Goal: Task Accomplishment & Management: Manage account settings

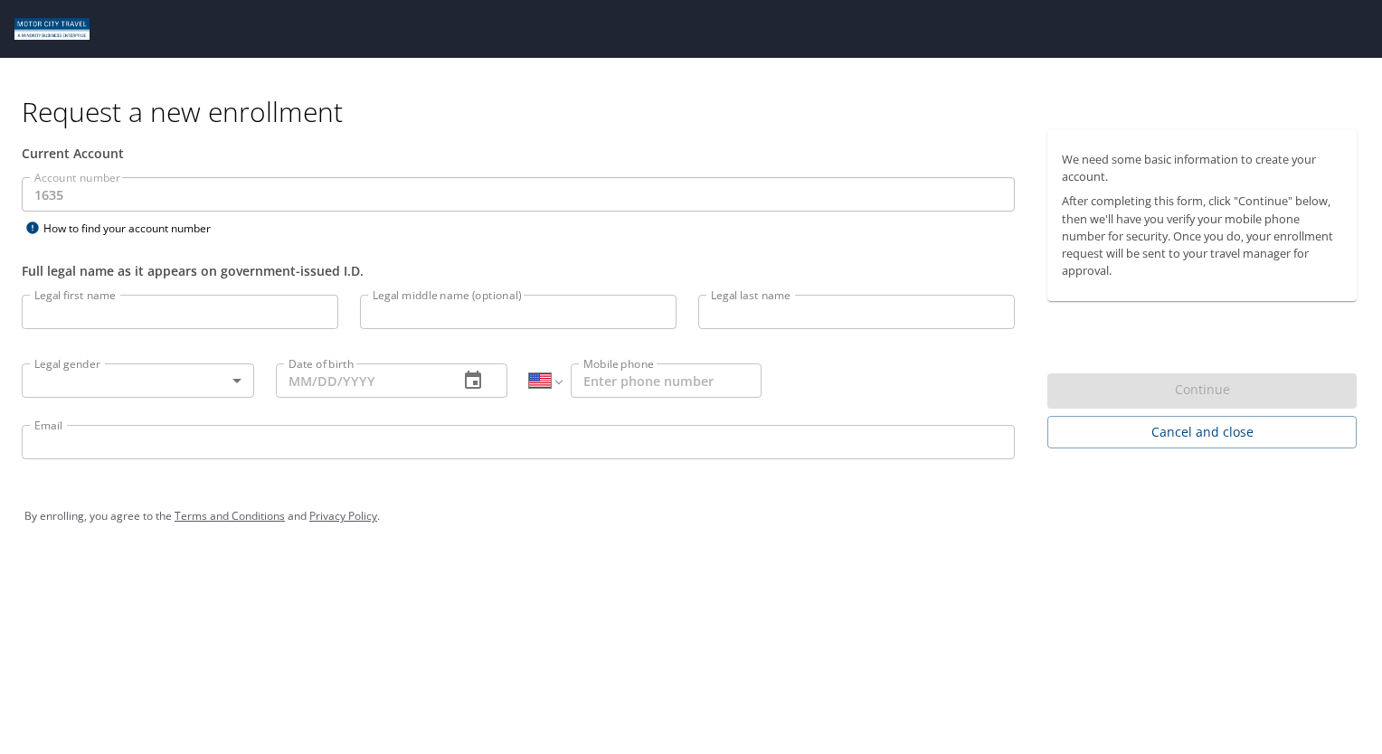
select select "US"
click at [188, 324] on input "Legal first name" at bounding box center [180, 312] width 317 height 34
type input "[PERSON_NAME]"
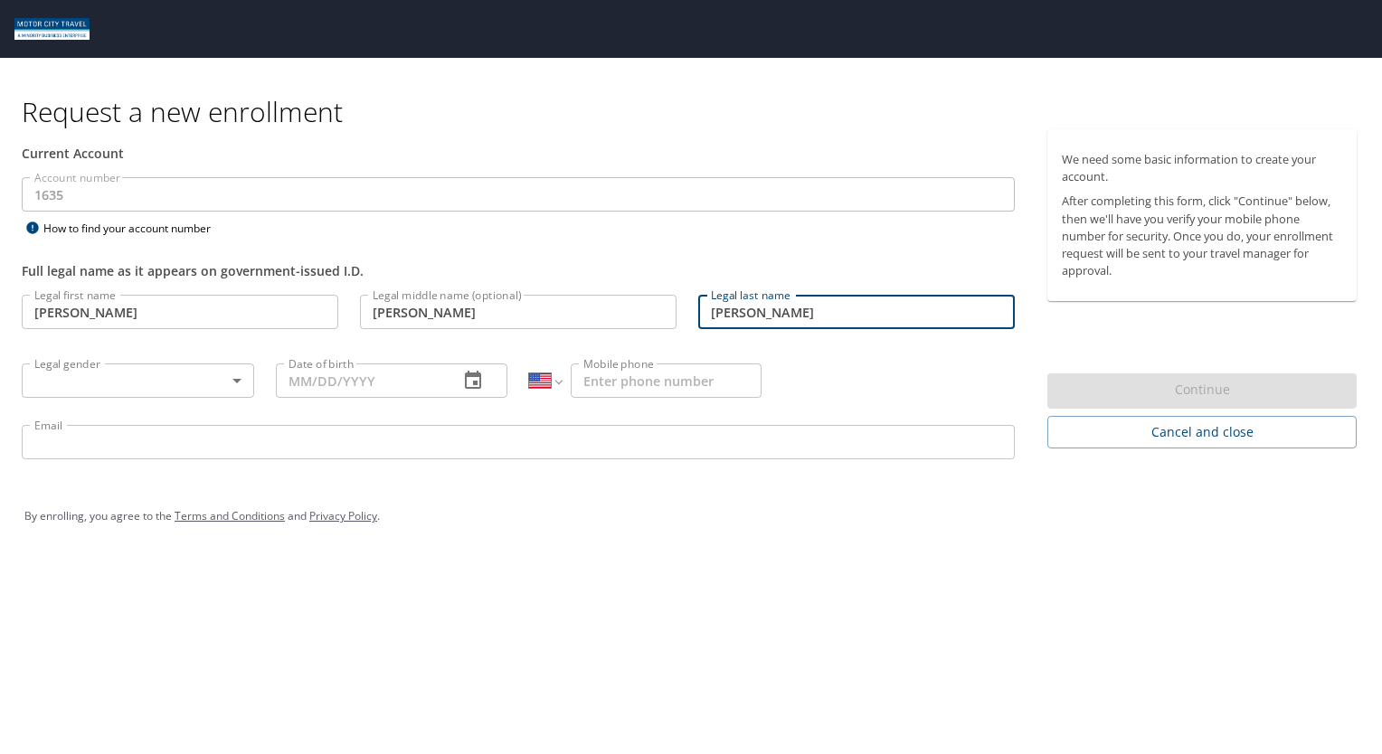
type input "[PERSON_NAME]"
click at [242, 378] on body "Request a new enrollment Current Account Account number 1635 Account number How…" at bounding box center [691, 377] width 1382 height 754
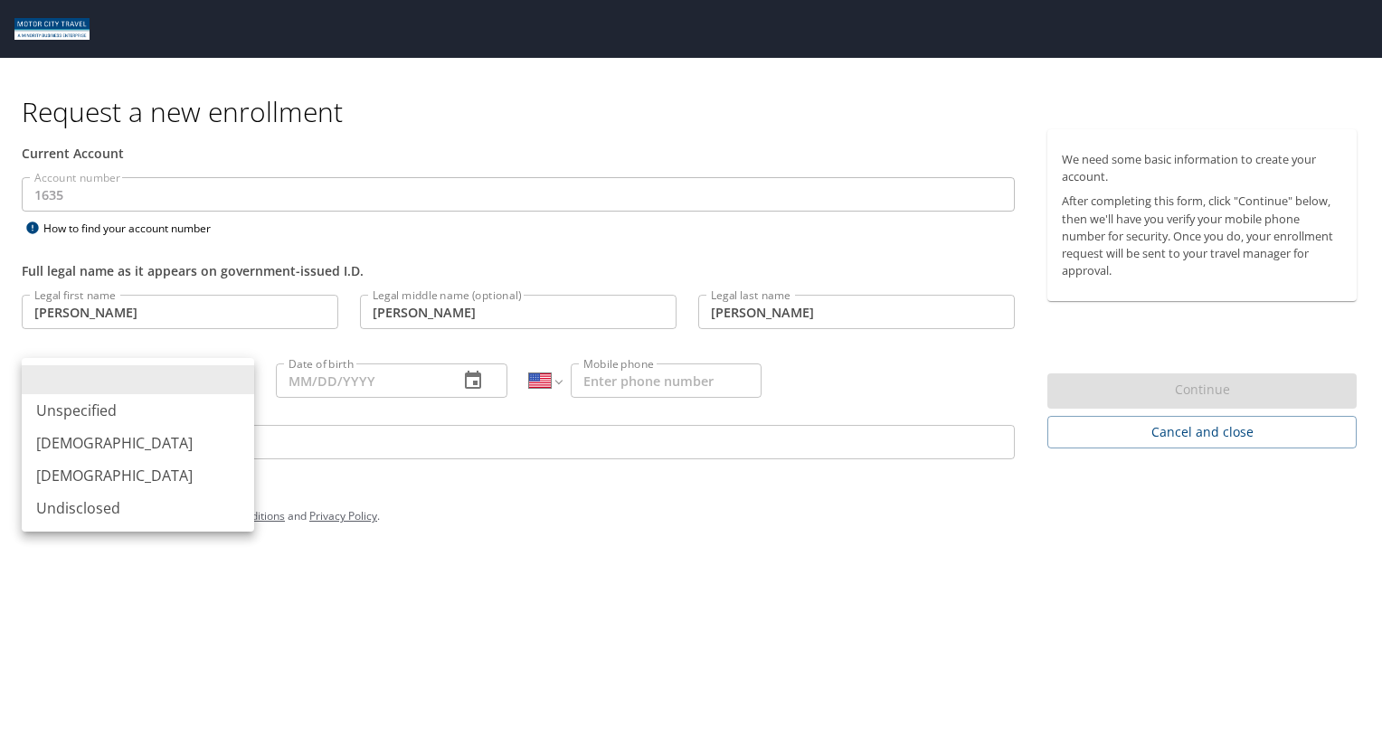
click at [124, 477] on li "[DEMOGRAPHIC_DATA]" at bounding box center [138, 475] width 232 height 33
type input "[DEMOGRAPHIC_DATA]"
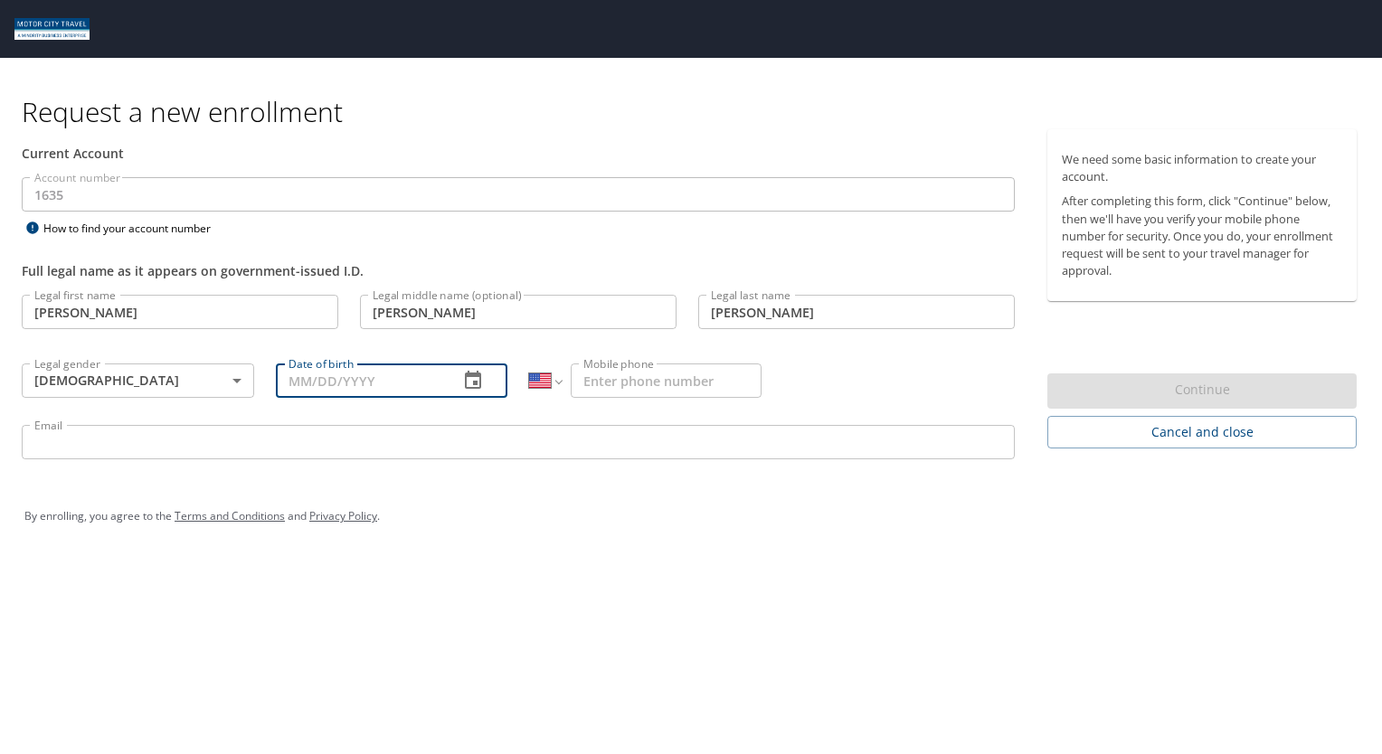
drag, startPoint x: 362, startPoint y: 388, endPoint x: 351, endPoint y: 376, distance: 16.0
click at [367, 385] on input "Date of birth" at bounding box center [360, 381] width 169 height 34
type input "[DATE]"
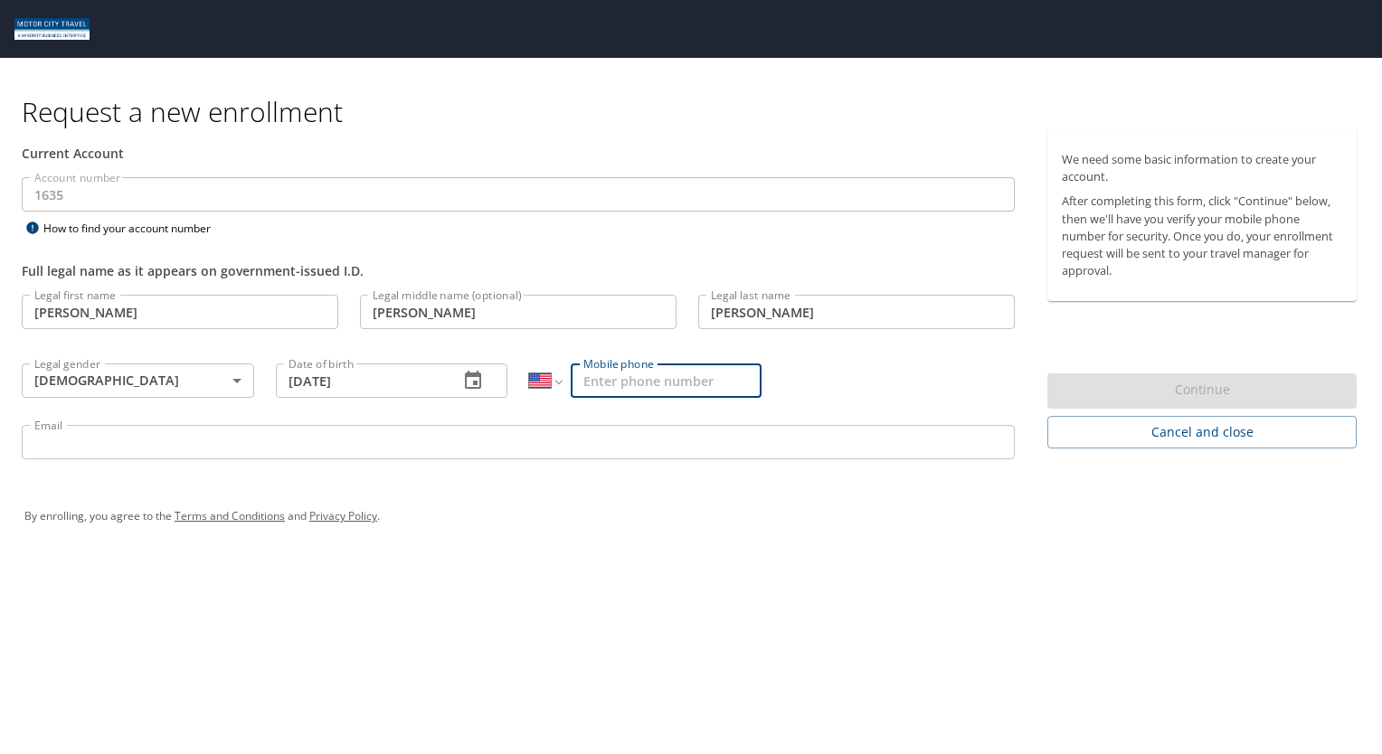
drag, startPoint x: 605, startPoint y: 375, endPoint x: 586, endPoint y: 382, distance: 20.0
click at [611, 380] on input "Mobile phone" at bounding box center [666, 381] width 191 height 34
type input "[PHONE_NUMBER]"
click at [449, 437] on input "Email" at bounding box center [518, 442] width 993 height 34
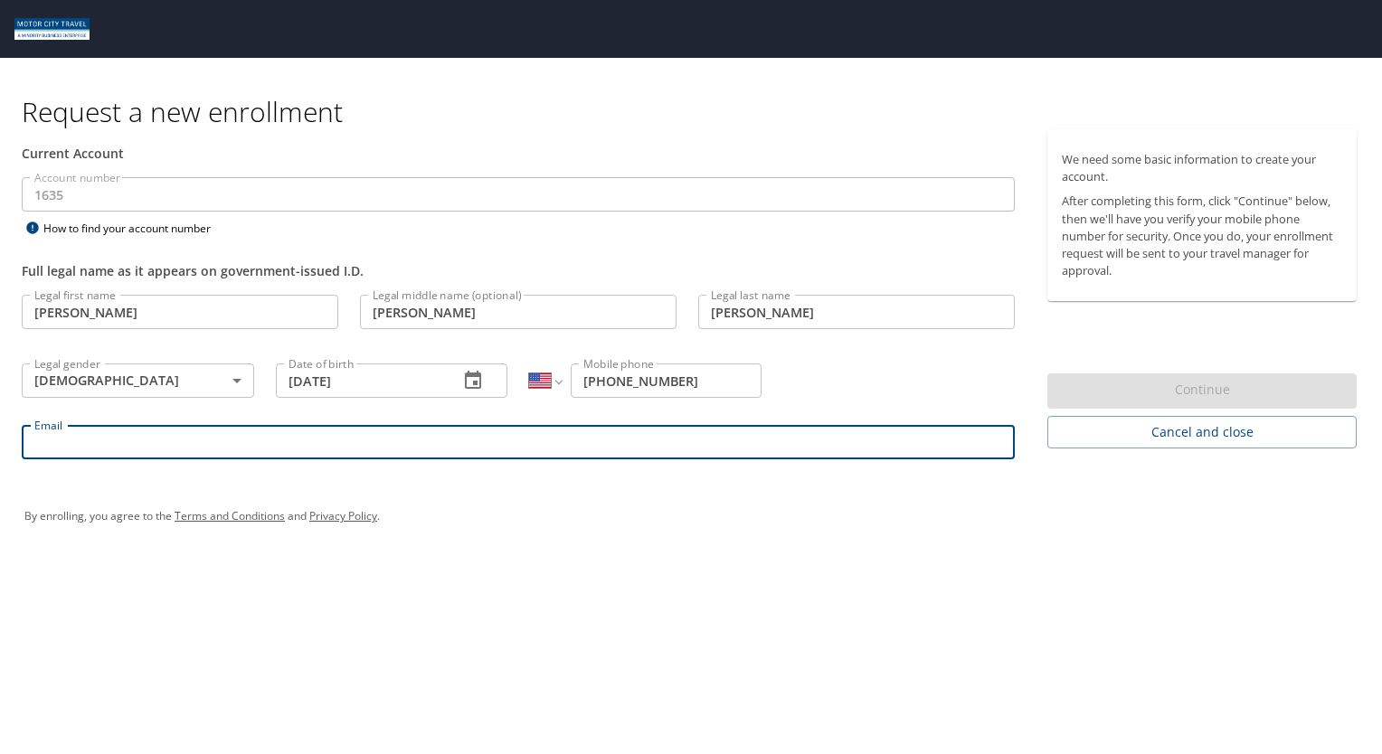
type input "[EMAIL_ADDRESS][DOMAIN_NAME]"
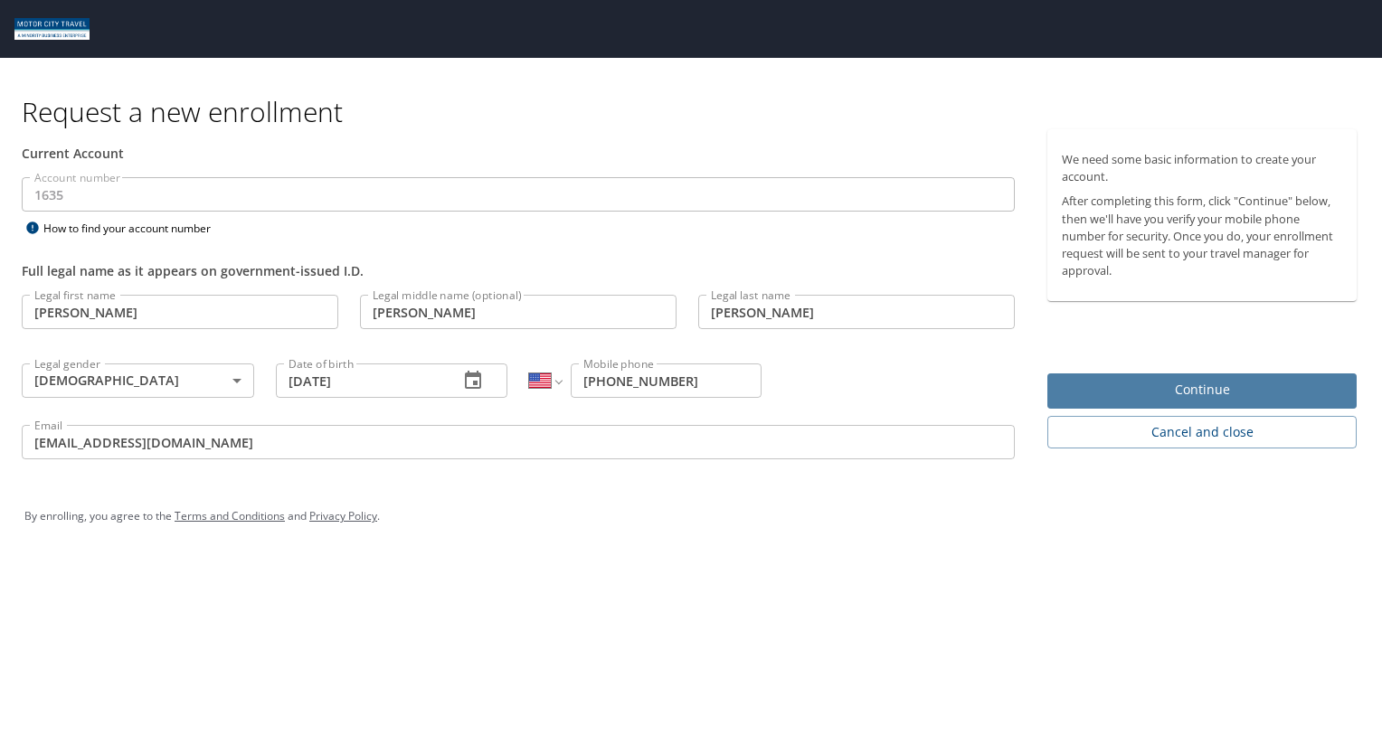
click at [1219, 383] on span "Continue" at bounding box center [1202, 390] width 280 height 23
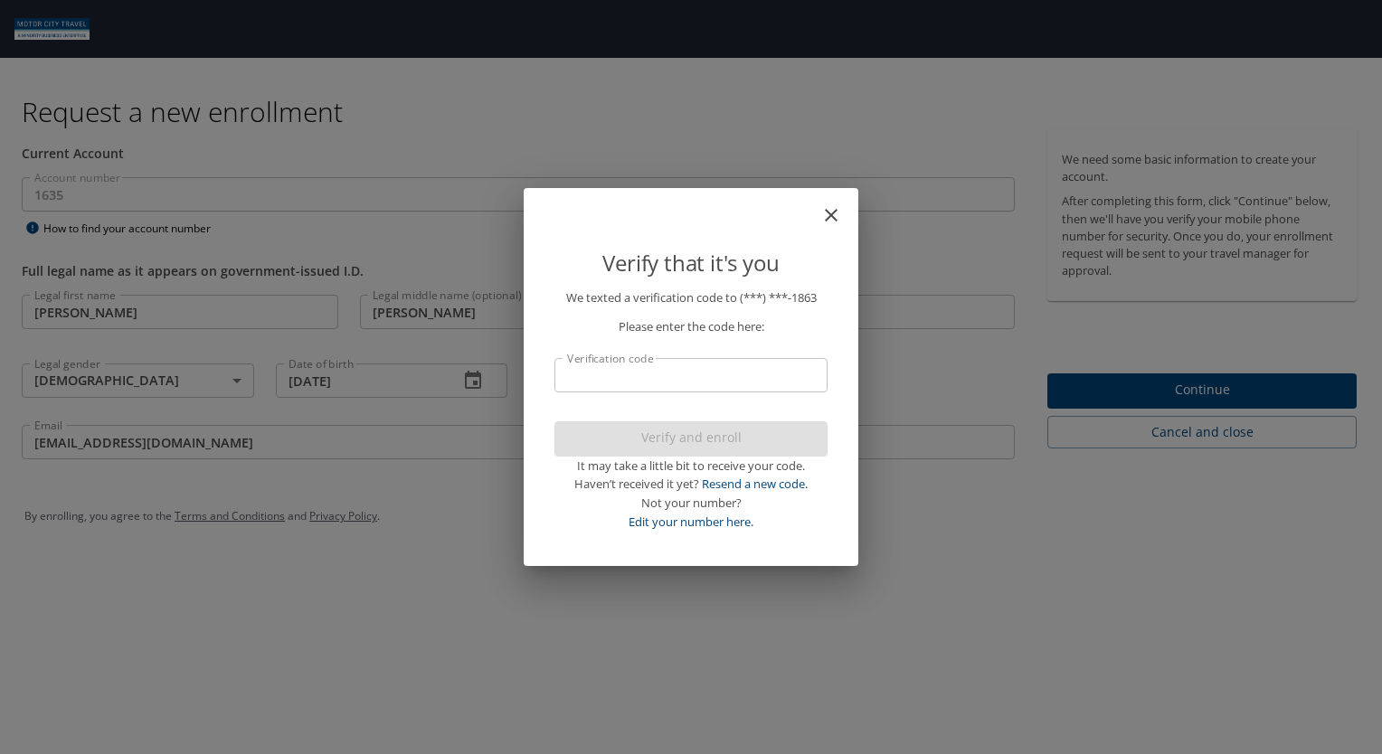
click at [708, 385] on input "Verification code" at bounding box center [690, 375] width 273 height 34
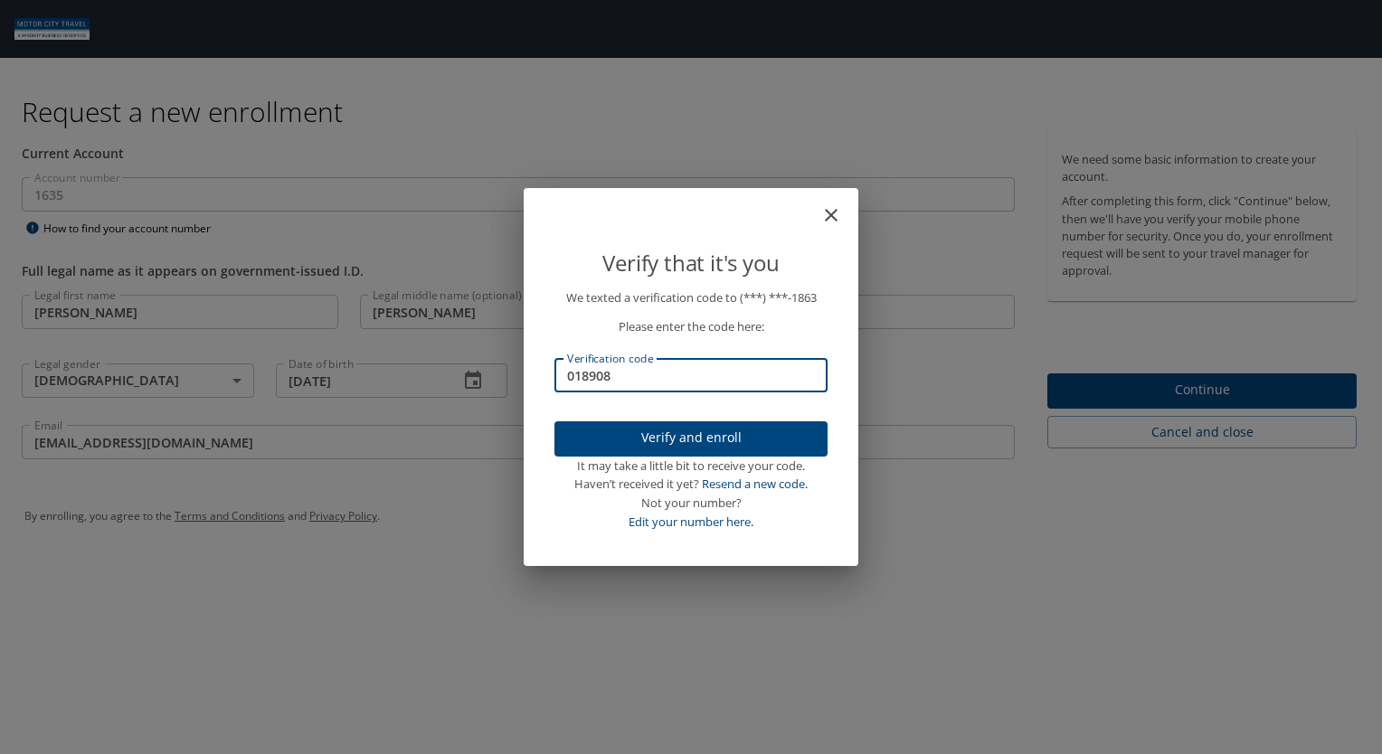
type input "018908"
click at [688, 440] on span "Verify and enroll" at bounding box center [691, 438] width 244 height 23
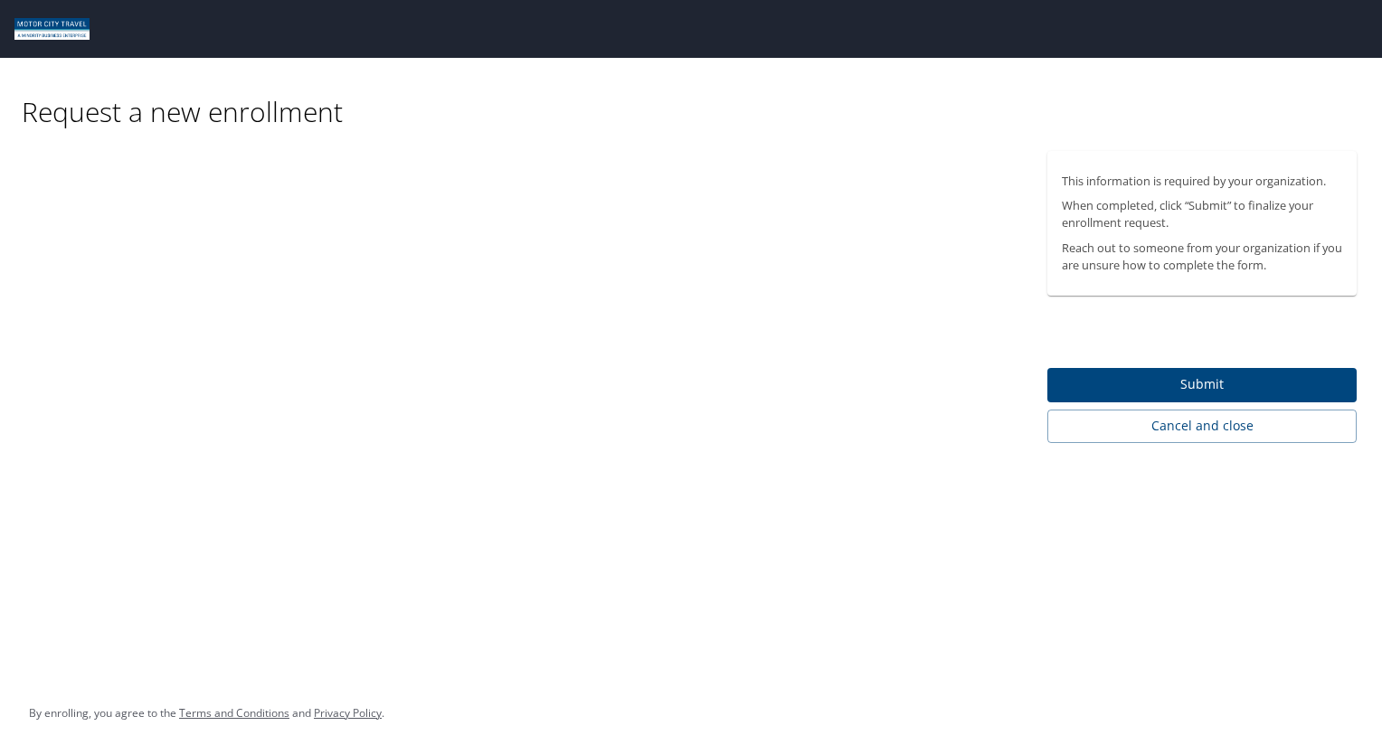
click at [278, 199] on div at bounding box center [518, 297] width 1036 height 292
click at [1180, 237] on div "This information is required by your organization. When completed, click “Submi…" at bounding box center [1201, 223] width 309 height 145
drag, startPoint x: 1180, startPoint y: 237, endPoint x: 1173, endPoint y: 248, distance: 13.0
click at [1173, 248] on p "Reach out to someone from your organization if you are unsure how to complete t…" at bounding box center [1202, 257] width 280 height 34
click at [895, 267] on div at bounding box center [518, 297] width 1036 height 292
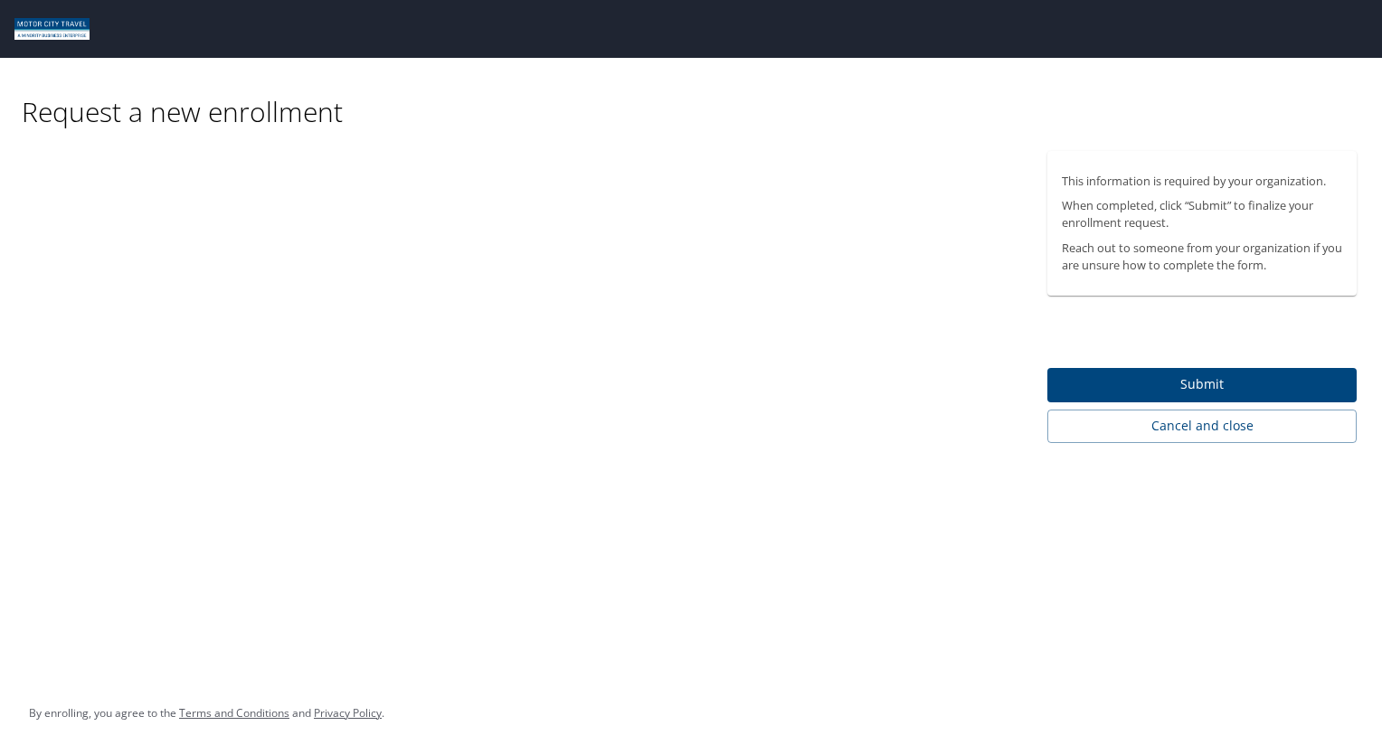
click at [1168, 379] on span "Submit" at bounding box center [1202, 385] width 280 height 23
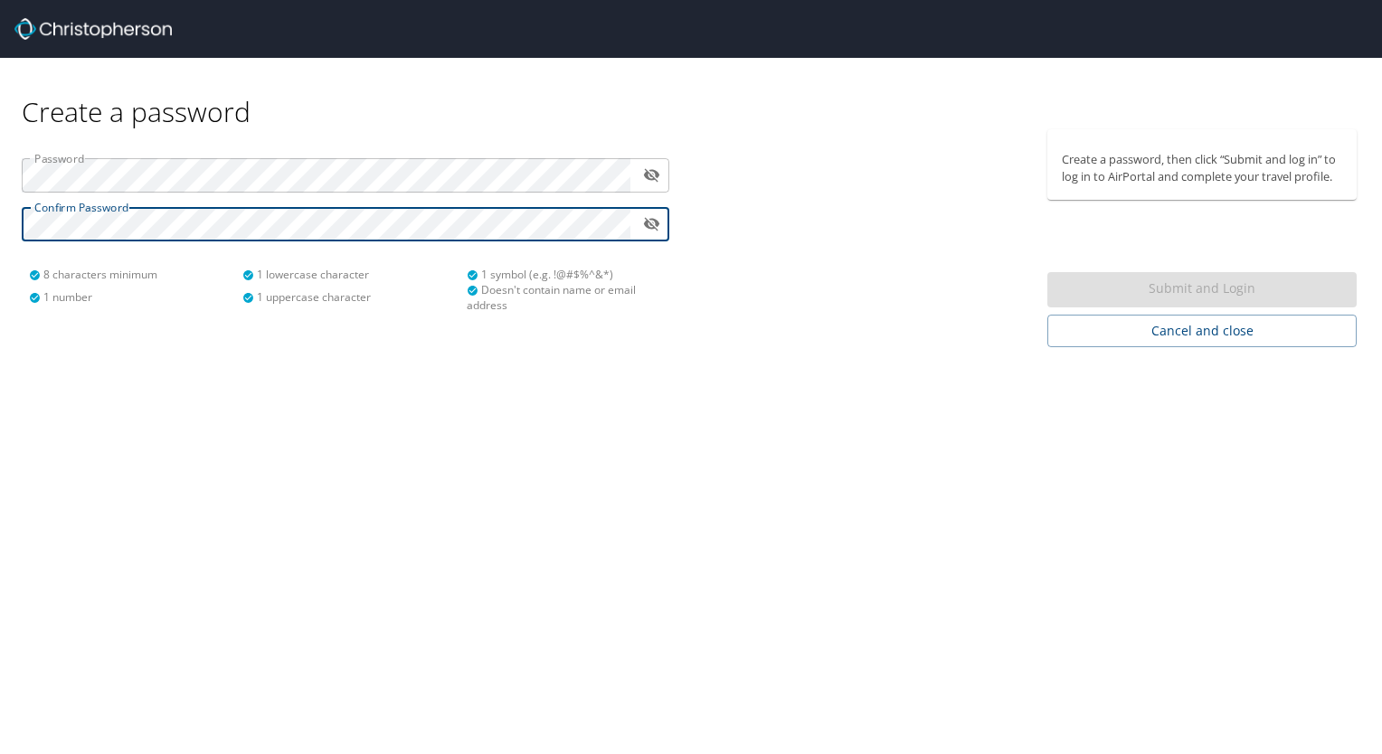
drag, startPoint x: 431, startPoint y: 246, endPoint x: 445, endPoint y: 241, distance: 14.3
click at [432, 246] on div "Password ​ Confirm Password ​ 8 characters minimum 1 number 1 lowercase charact…" at bounding box center [345, 228] width 669 height 198
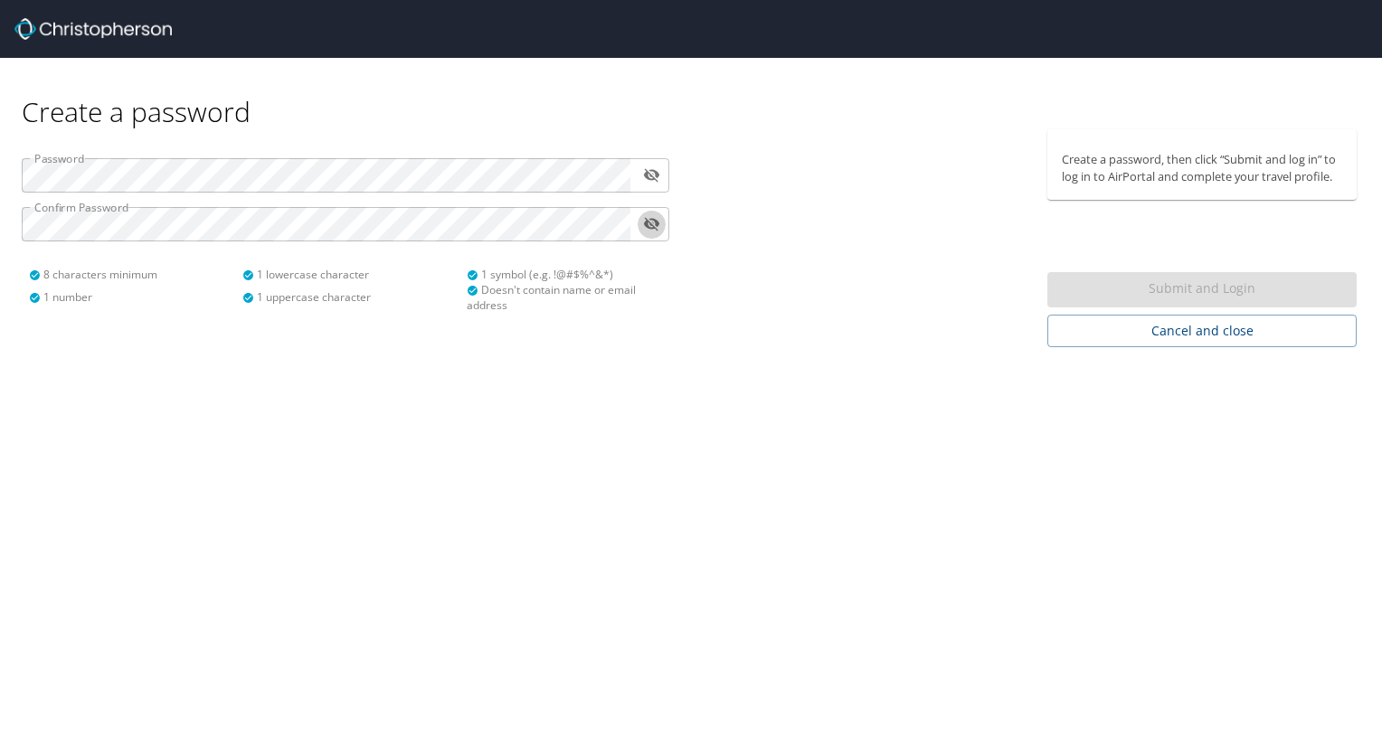
click at [654, 217] on icon "toggle password visibility" at bounding box center [651, 223] width 17 height 17
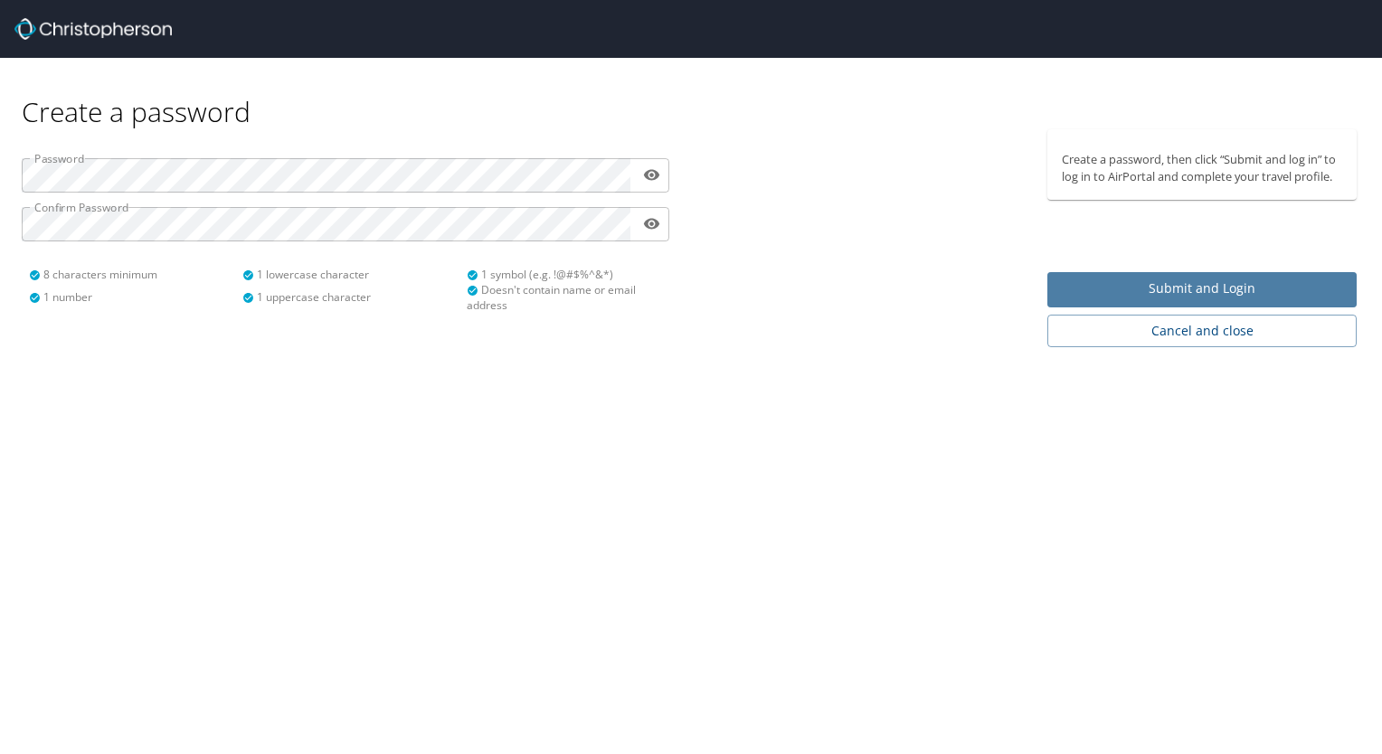
click at [1218, 288] on span "Submit and Login" at bounding box center [1202, 289] width 280 height 23
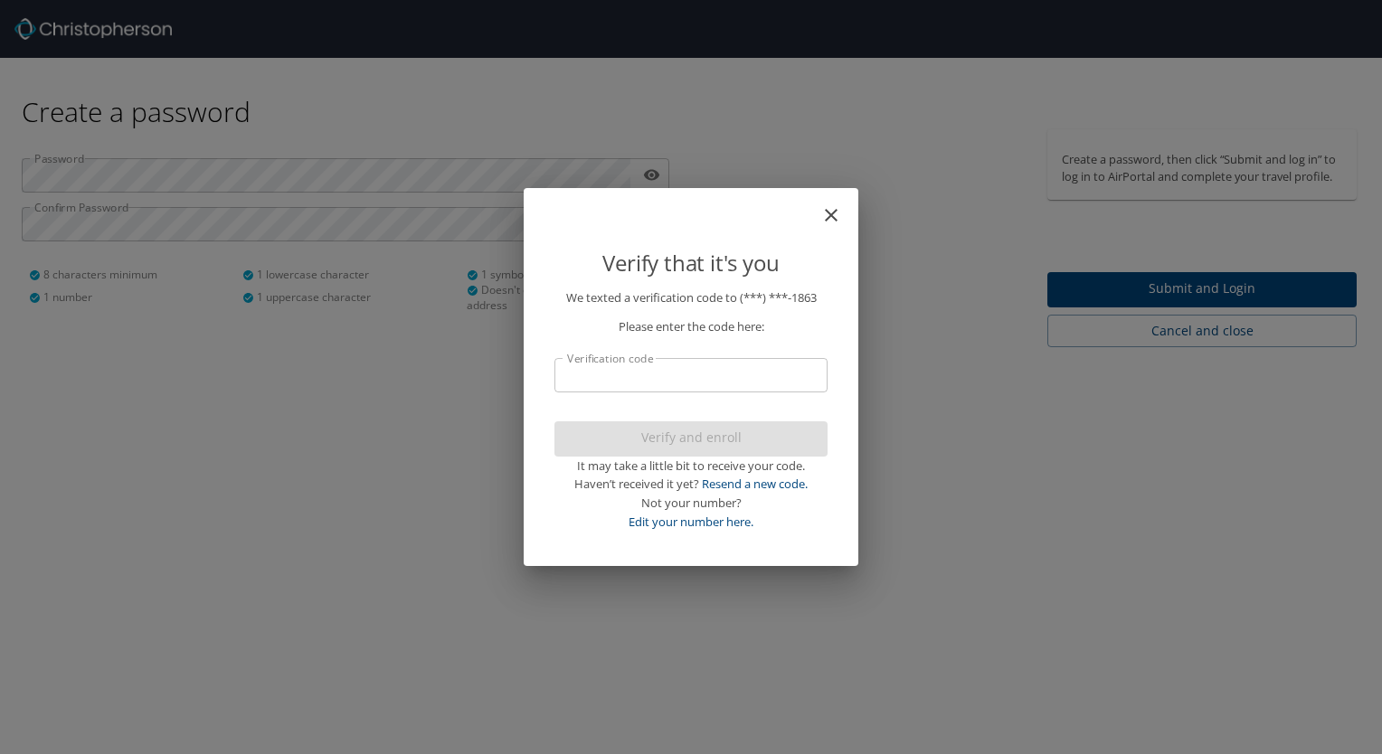
click at [789, 381] on input "Verification code" at bounding box center [690, 375] width 273 height 34
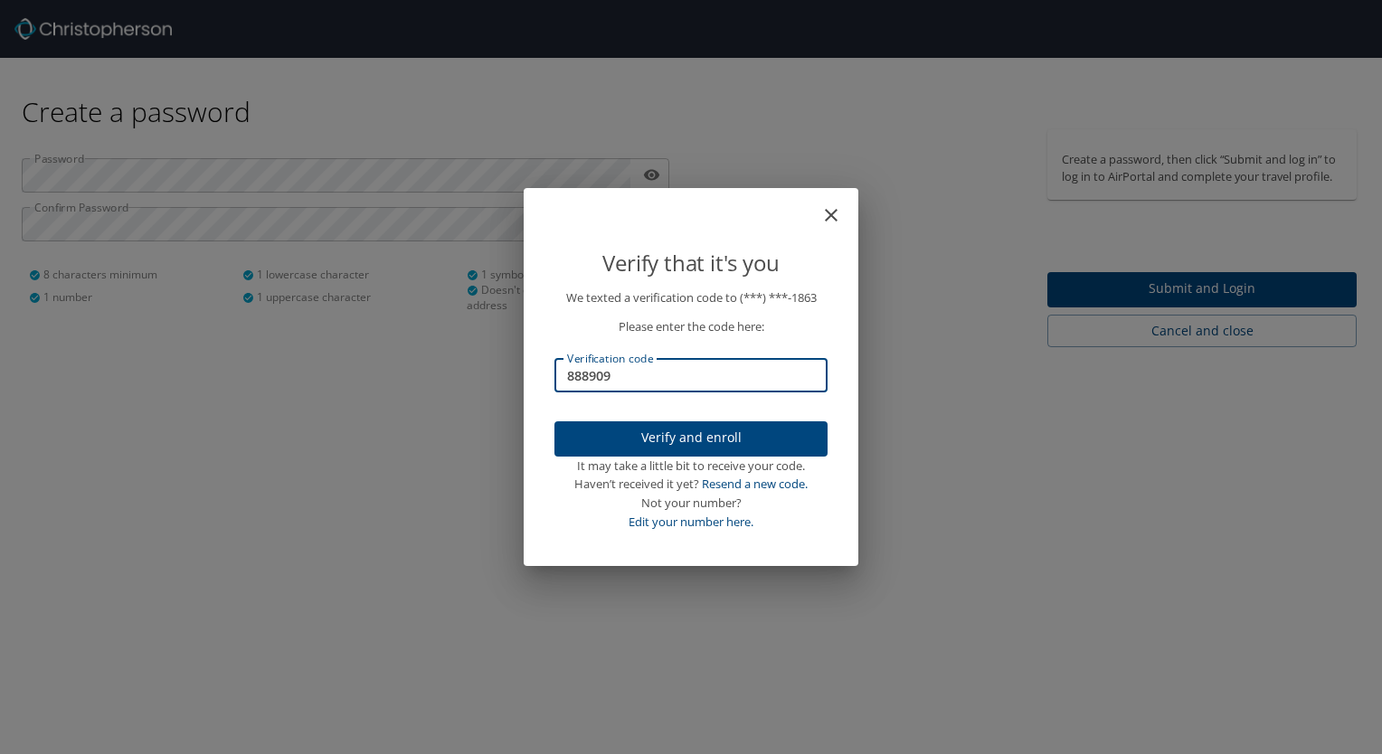
type input "888909"
click at [691, 440] on span "Verify and enroll" at bounding box center [691, 438] width 244 height 23
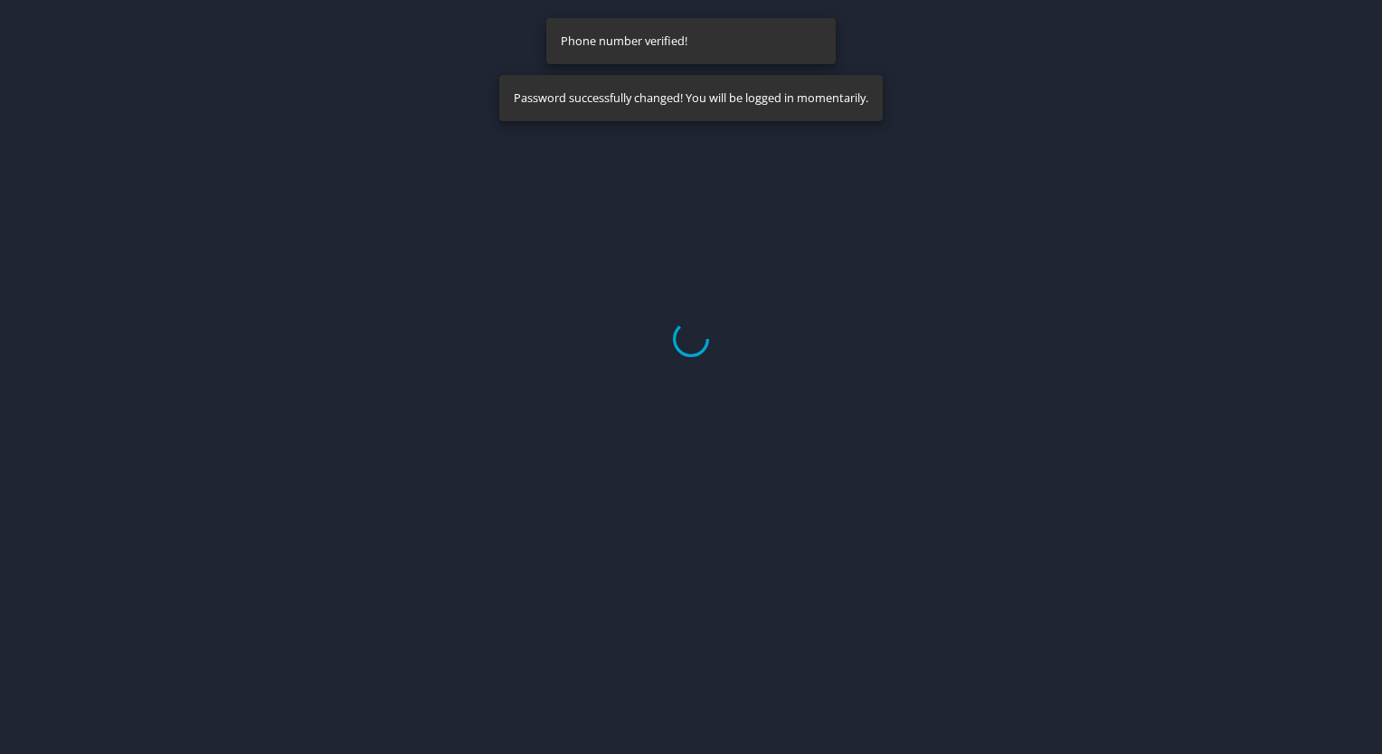
select select "US"
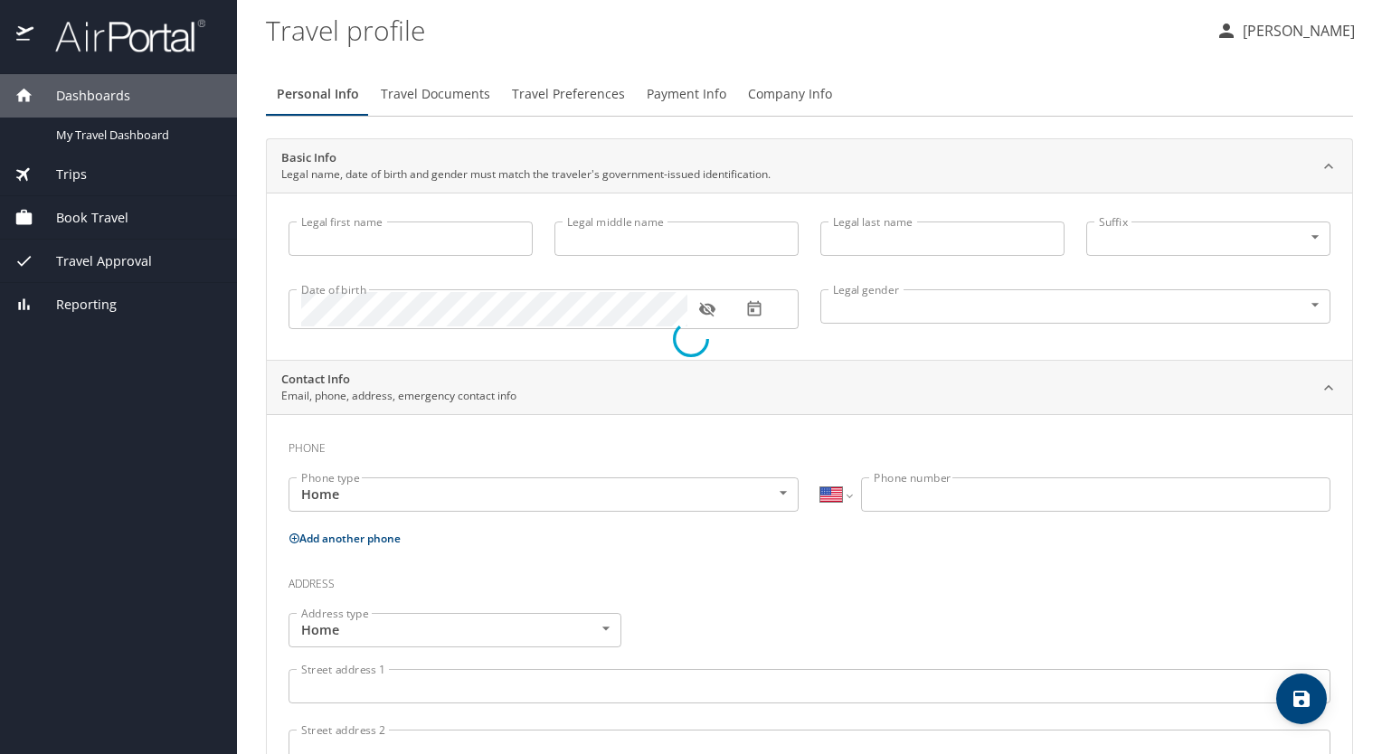
type input "[PERSON_NAME]"
type input "[DEMOGRAPHIC_DATA]"
select select "US"
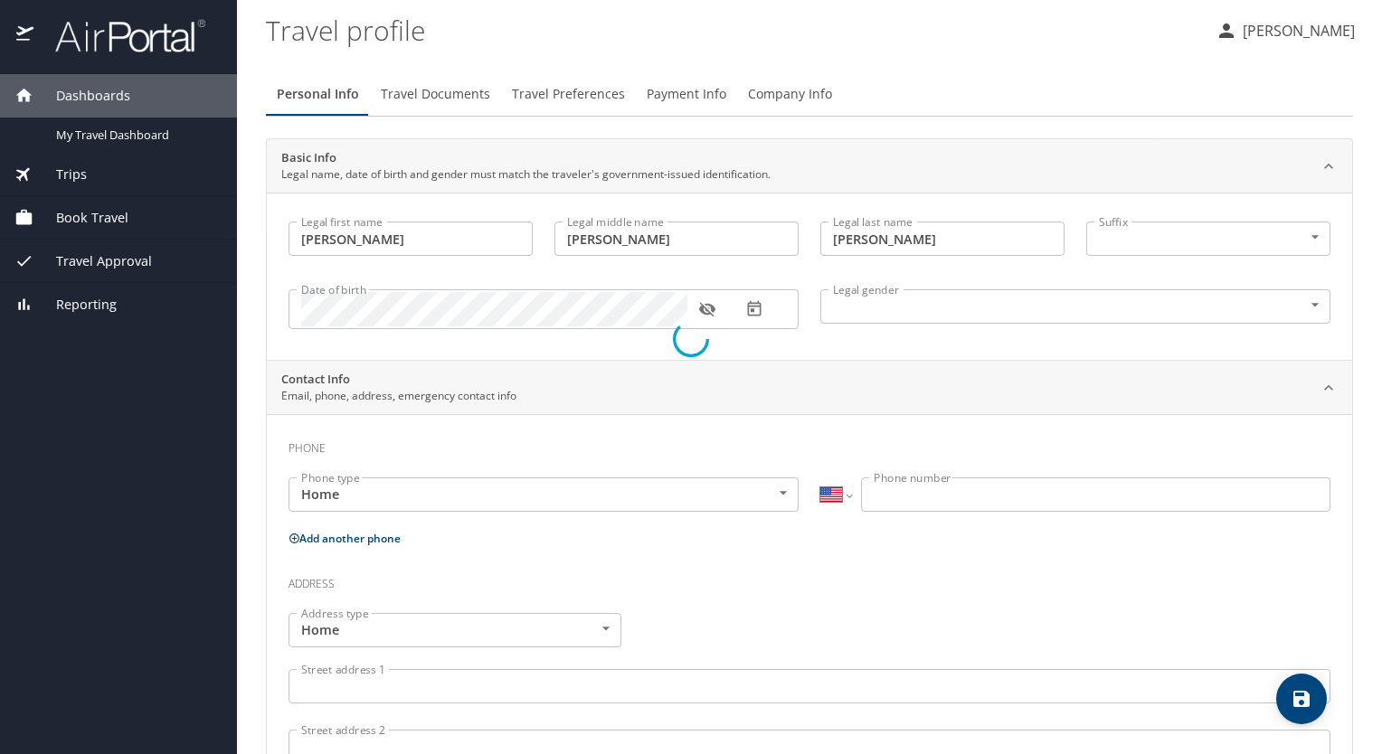
select select "US"
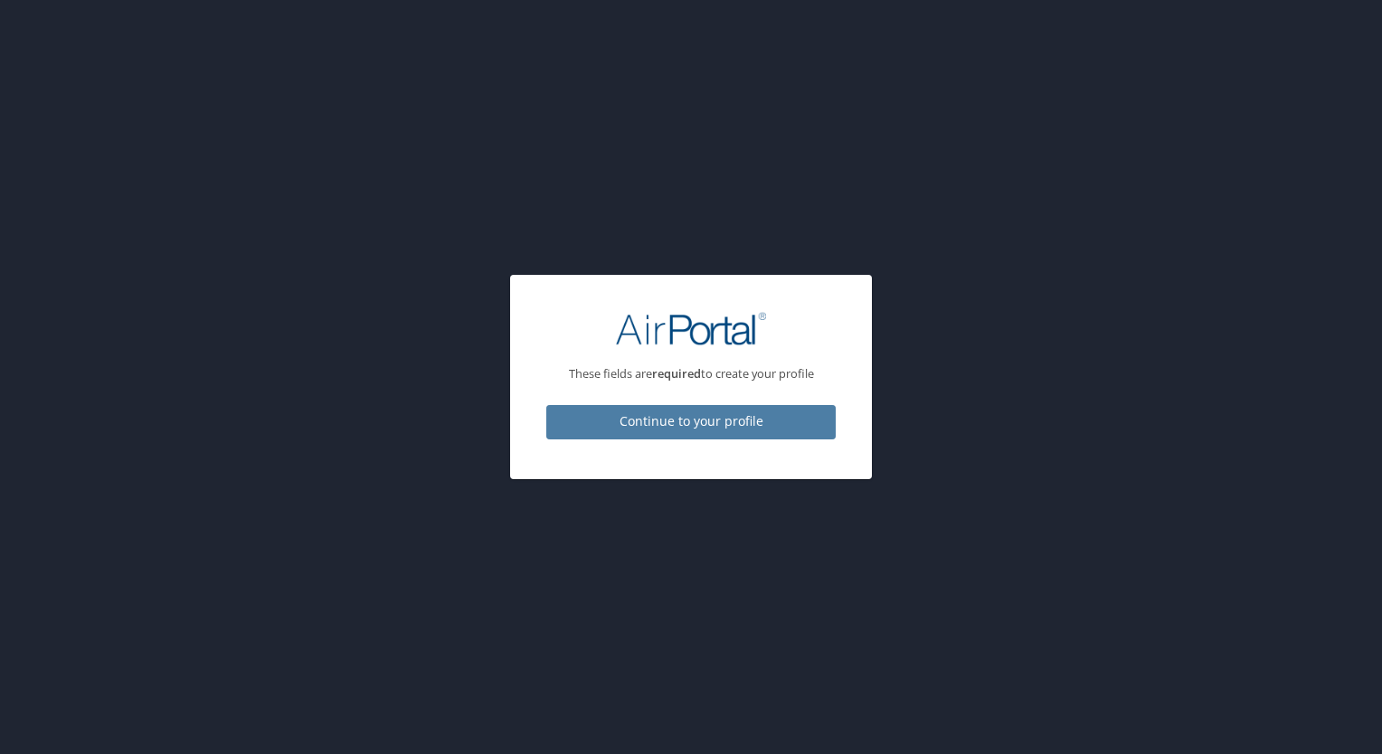
click at [673, 419] on span "Continue to your profile" at bounding box center [691, 422] width 260 height 23
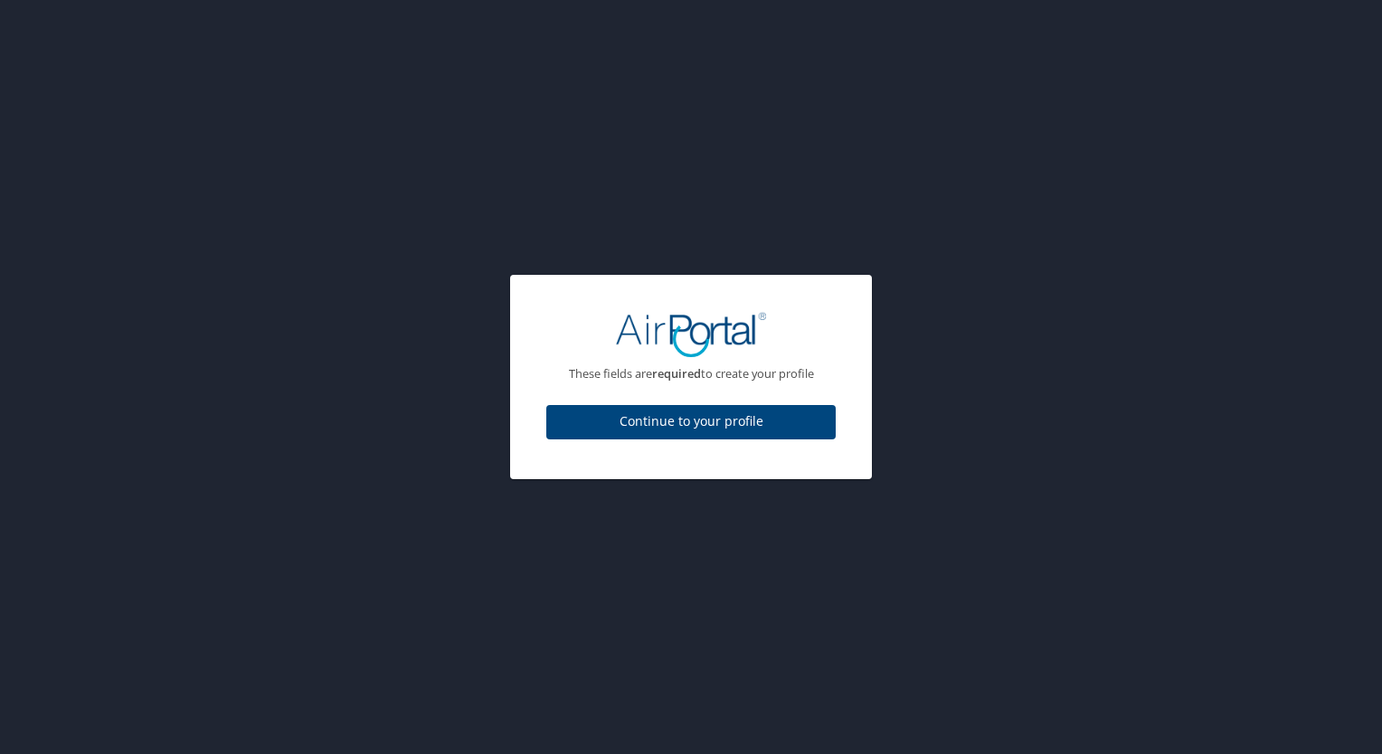
select select "US"
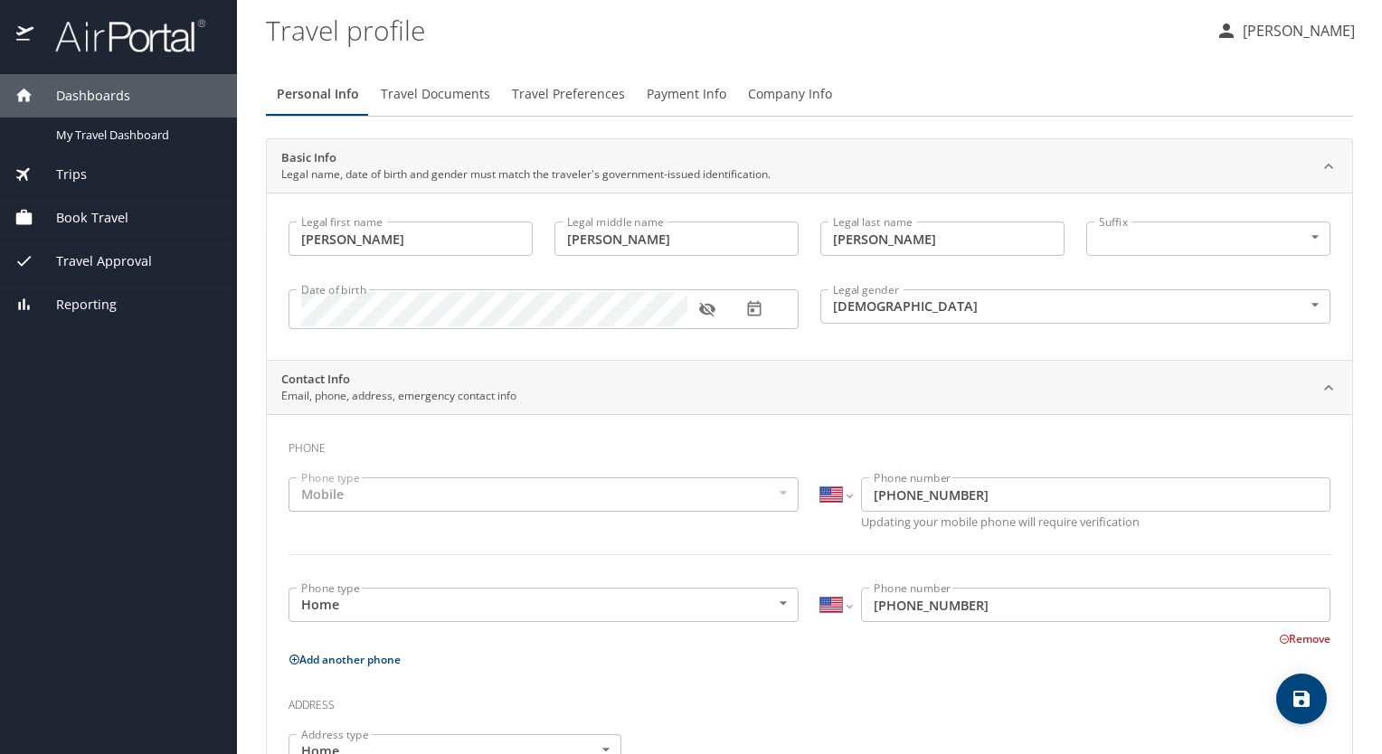
click at [386, 493] on div "Mobile" at bounding box center [543, 495] width 510 height 34
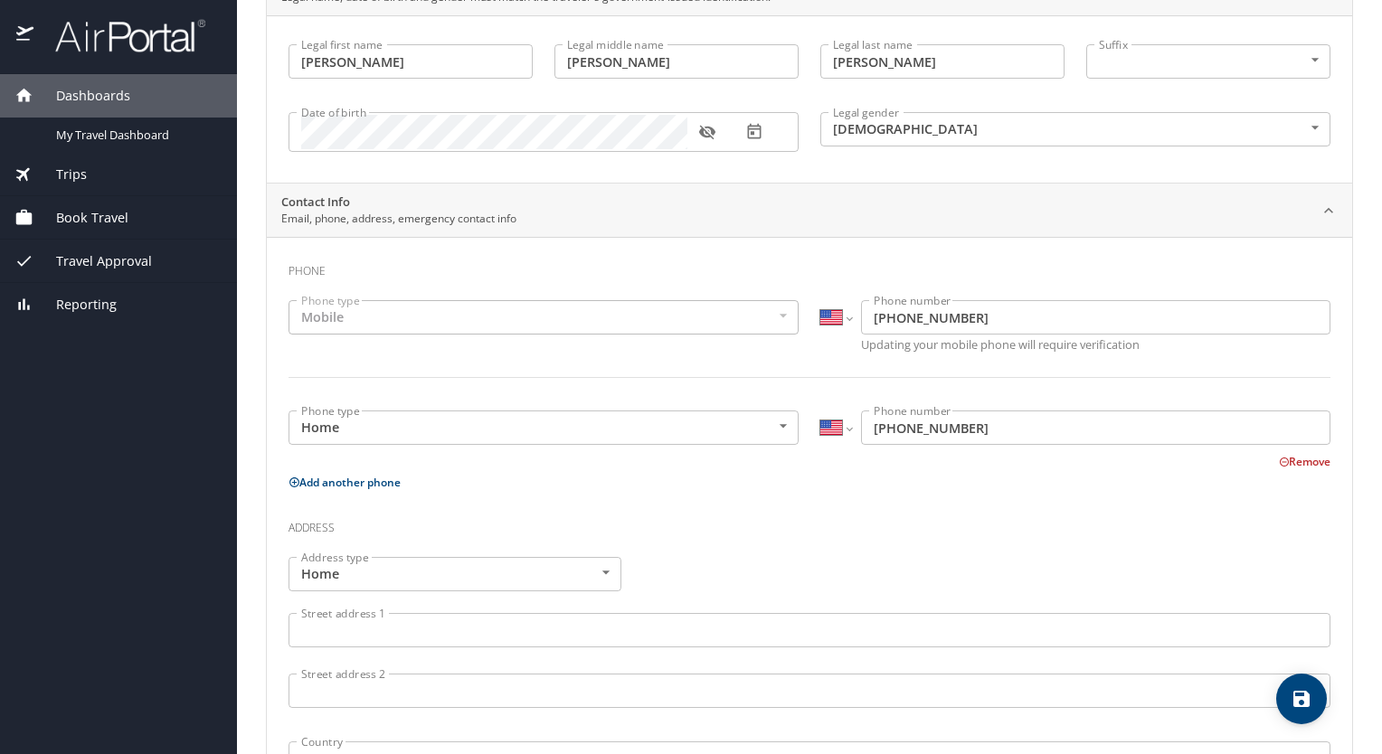
scroll to position [181, 0]
click at [353, 307] on div "Mobile" at bounding box center [543, 314] width 510 height 34
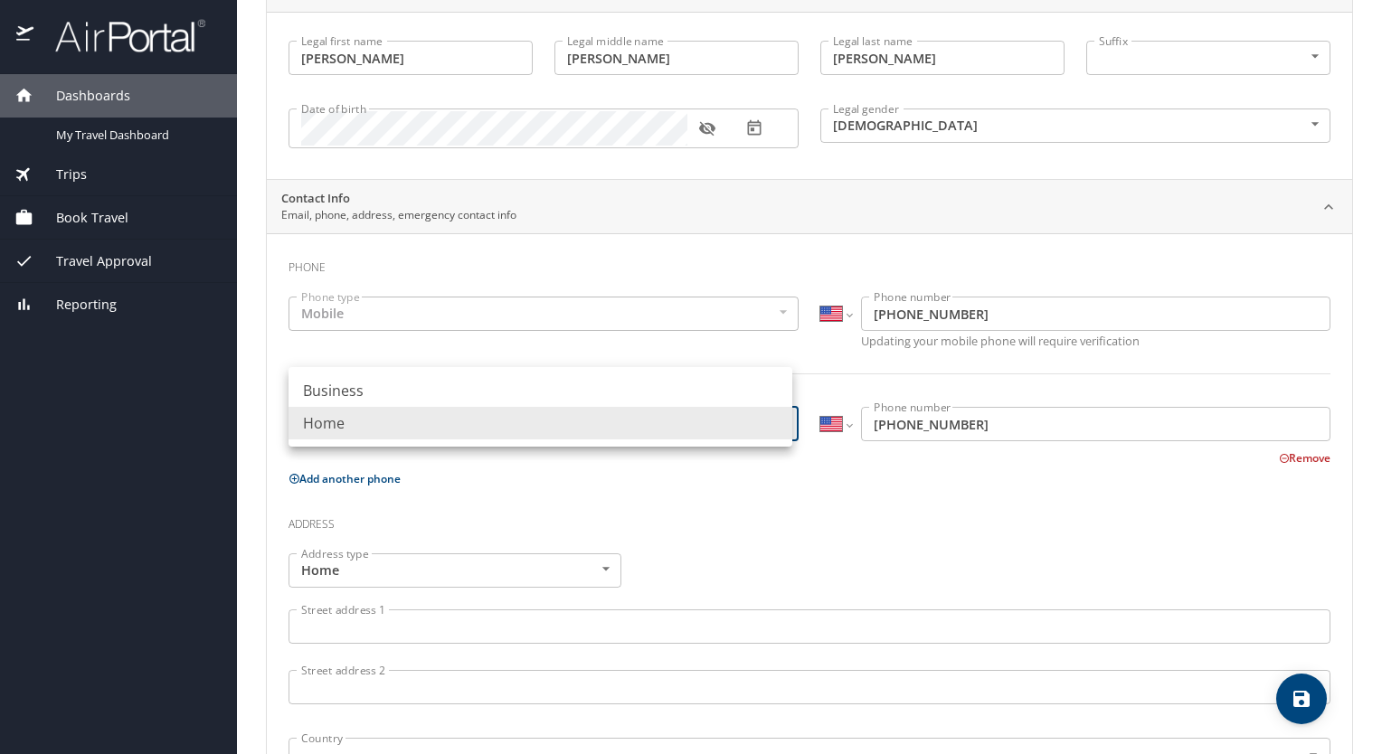
click at [777, 422] on body "Dashboards My Travel Dashboard Trips Current / Future Trips Past Trips Trips Mi…" at bounding box center [691, 377] width 1382 height 754
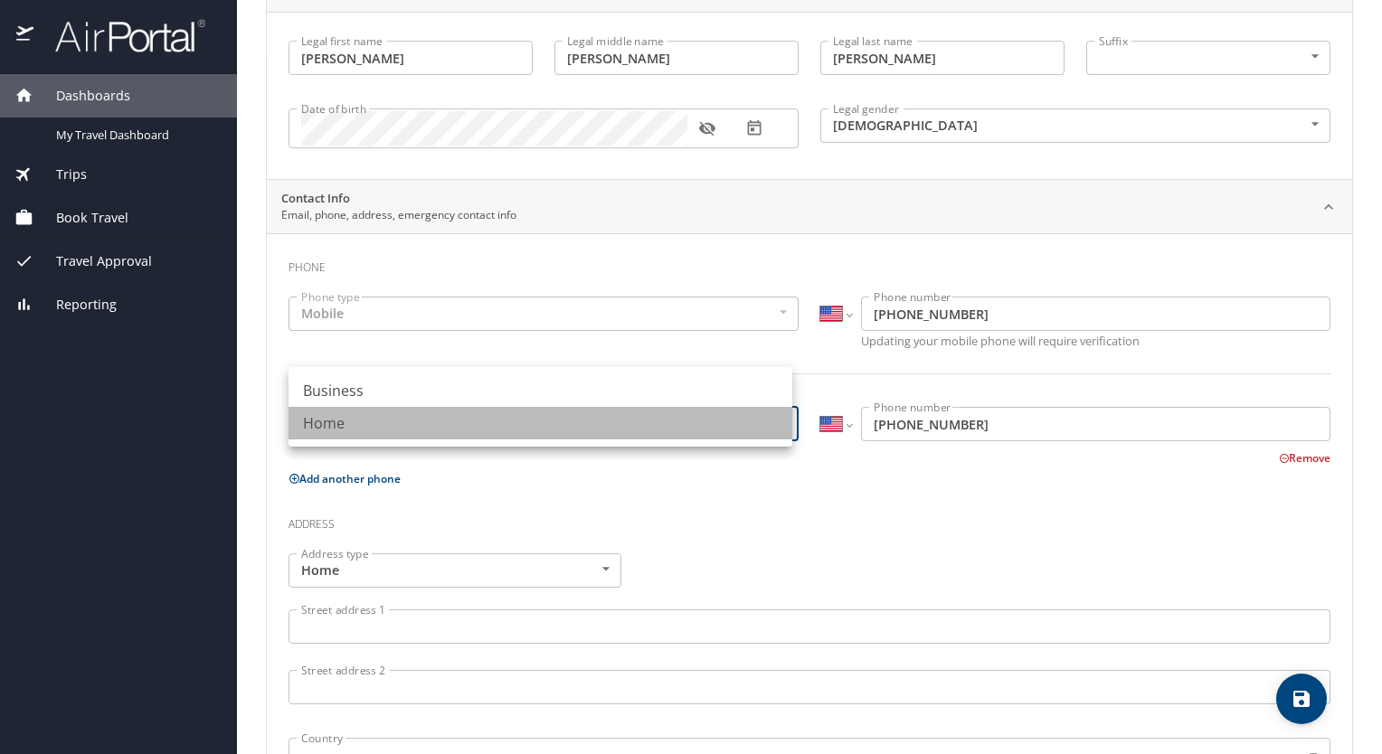
click at [345, 425] on li "Home" at bounding box center [540, 423] width 504 height 33
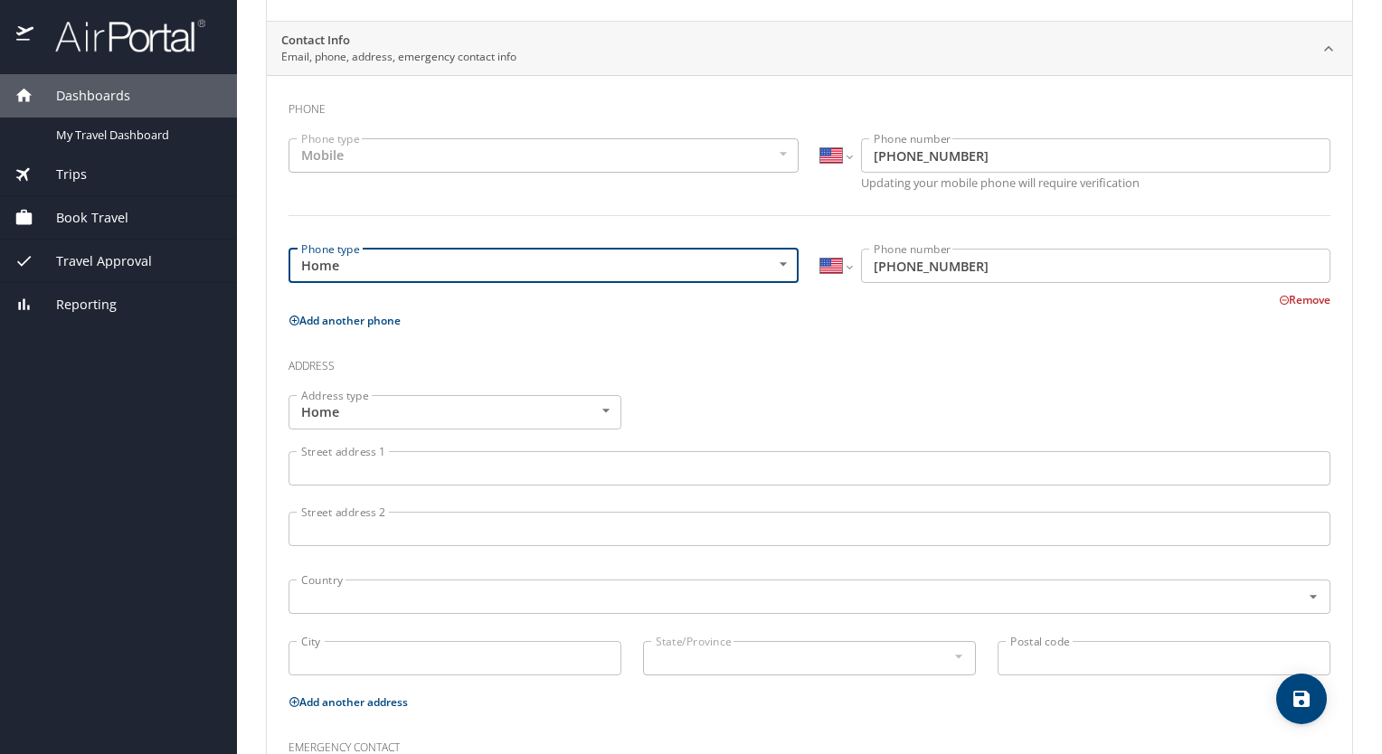
scroll to position [362, 0]
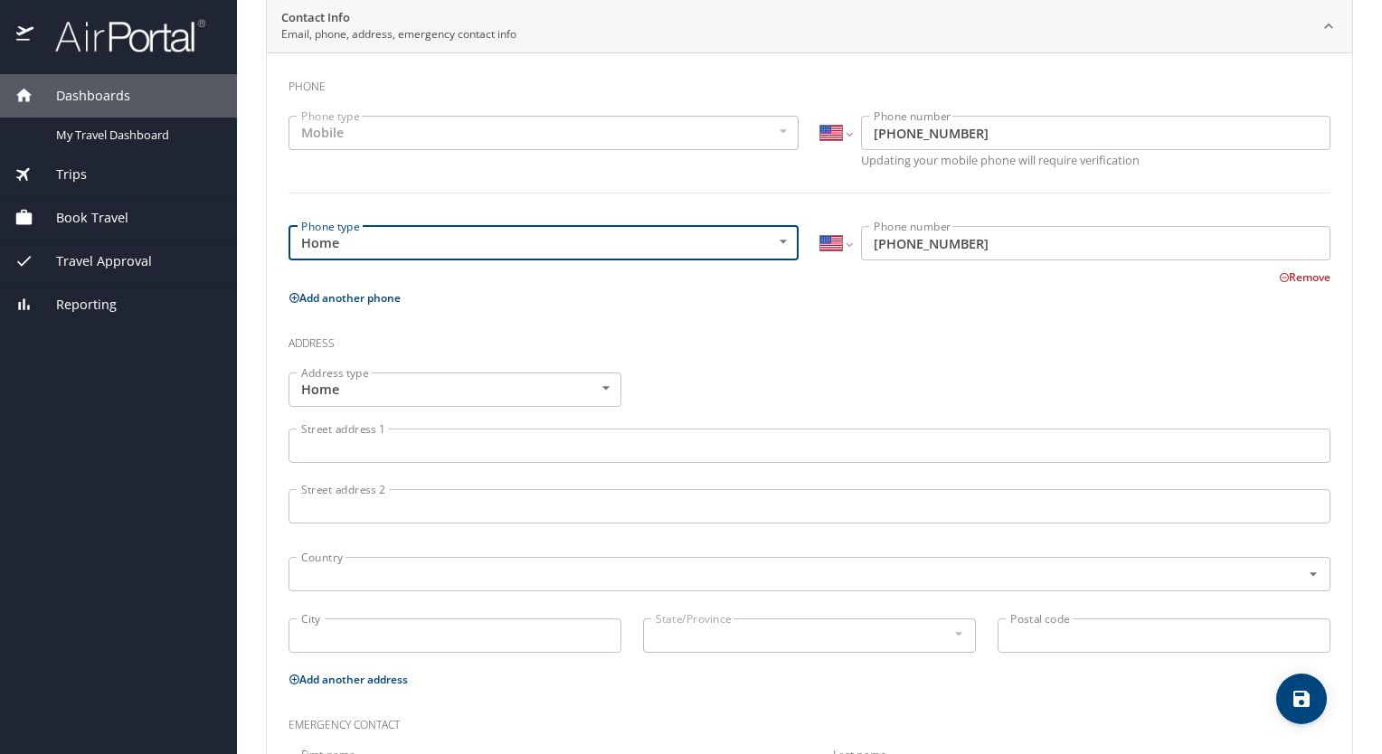
click at [449, 448] on input "Street address 1" at bounding box center [809, 446] width 1042 height 34
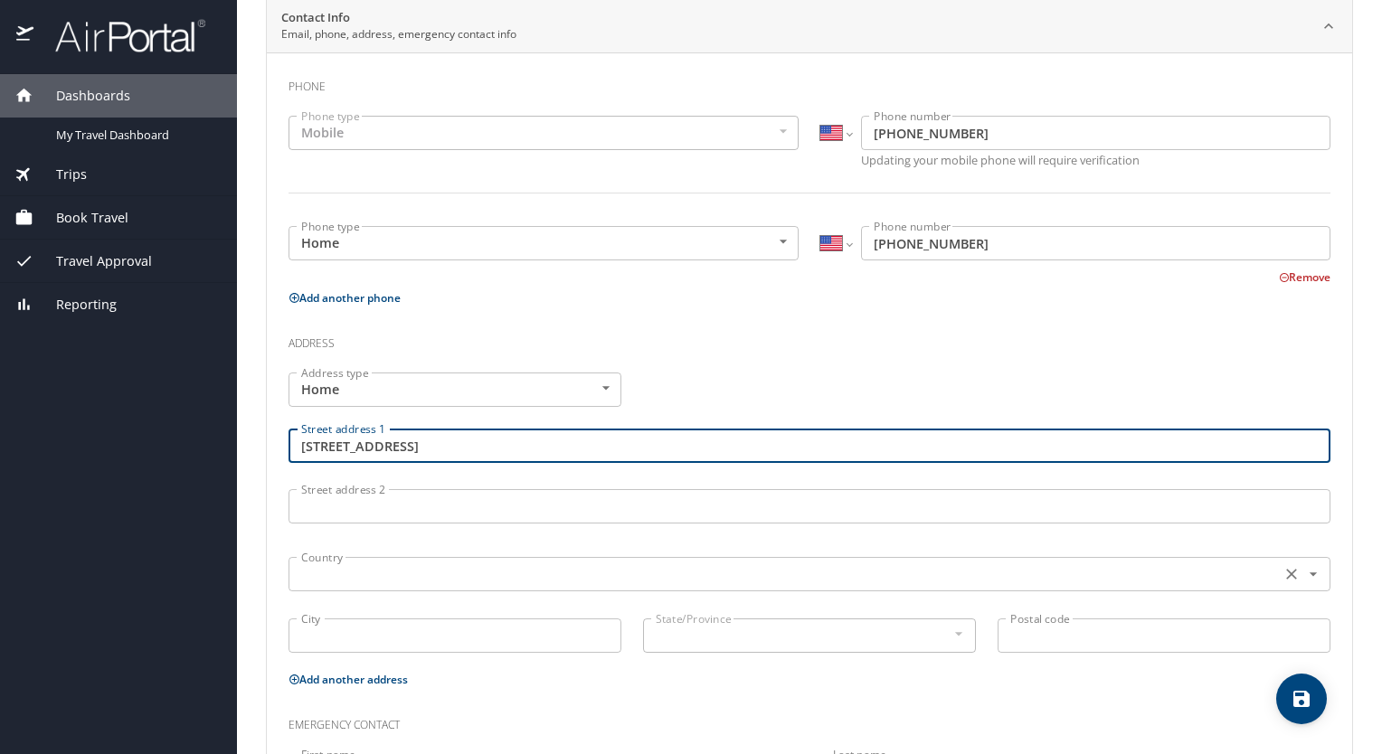
click at [345, 584] on div "Country" at bounding box center [809, 574] width 1042 height 34
type input "[STREET_ADDRESS]"
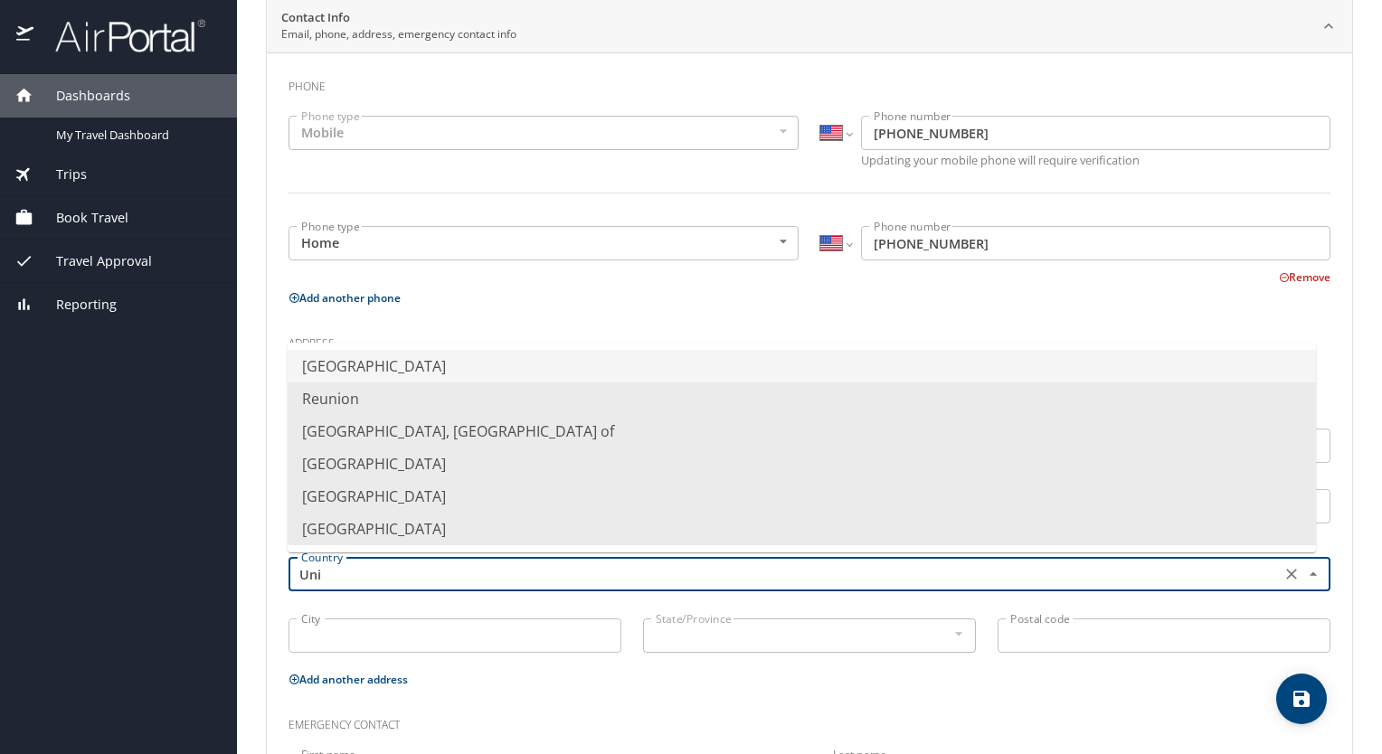
click at [452, 356] on li "[GEOGRAPHIC_DATA]" at bounding box center [802, 366] width 1028 height 33
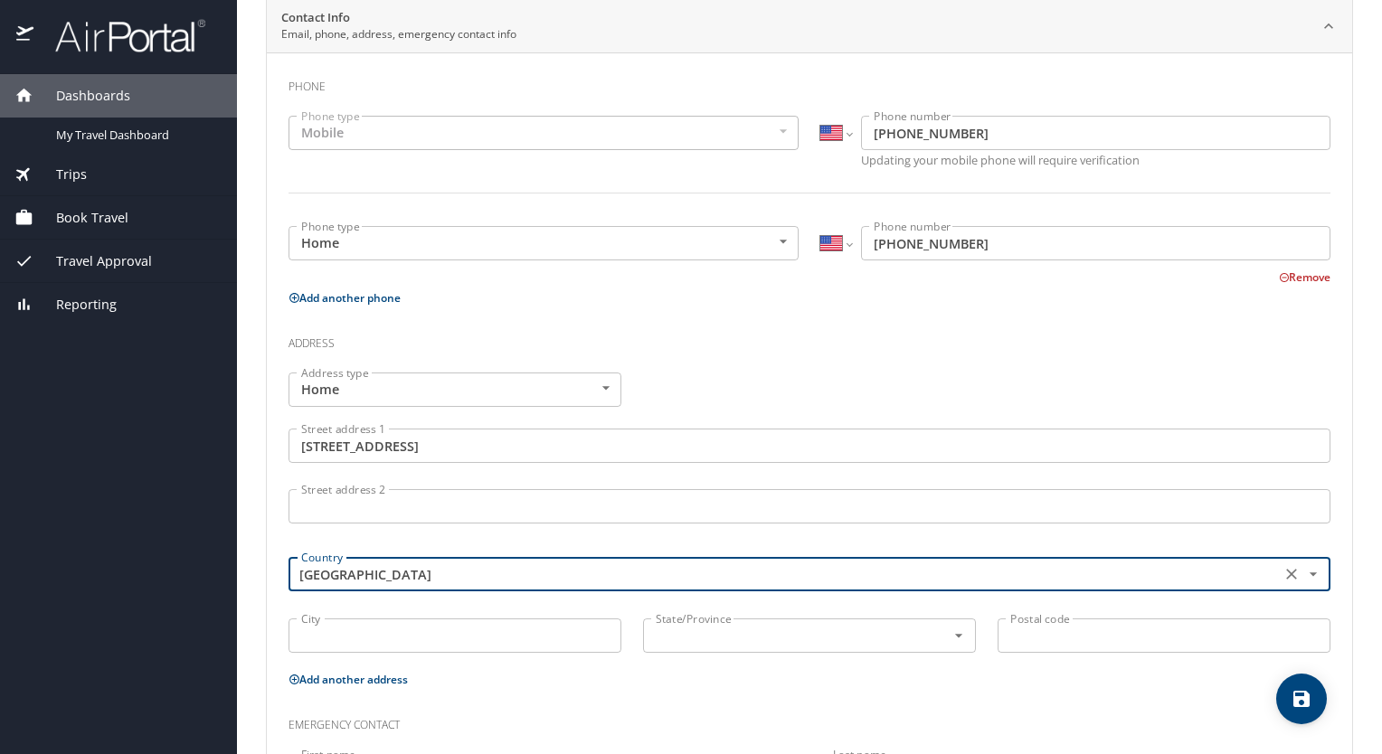
type input "[GEOGRAPHIC_DATA]"
click at [370, 635] on input "City" at bounding box center [454, 636] width 333 height 34
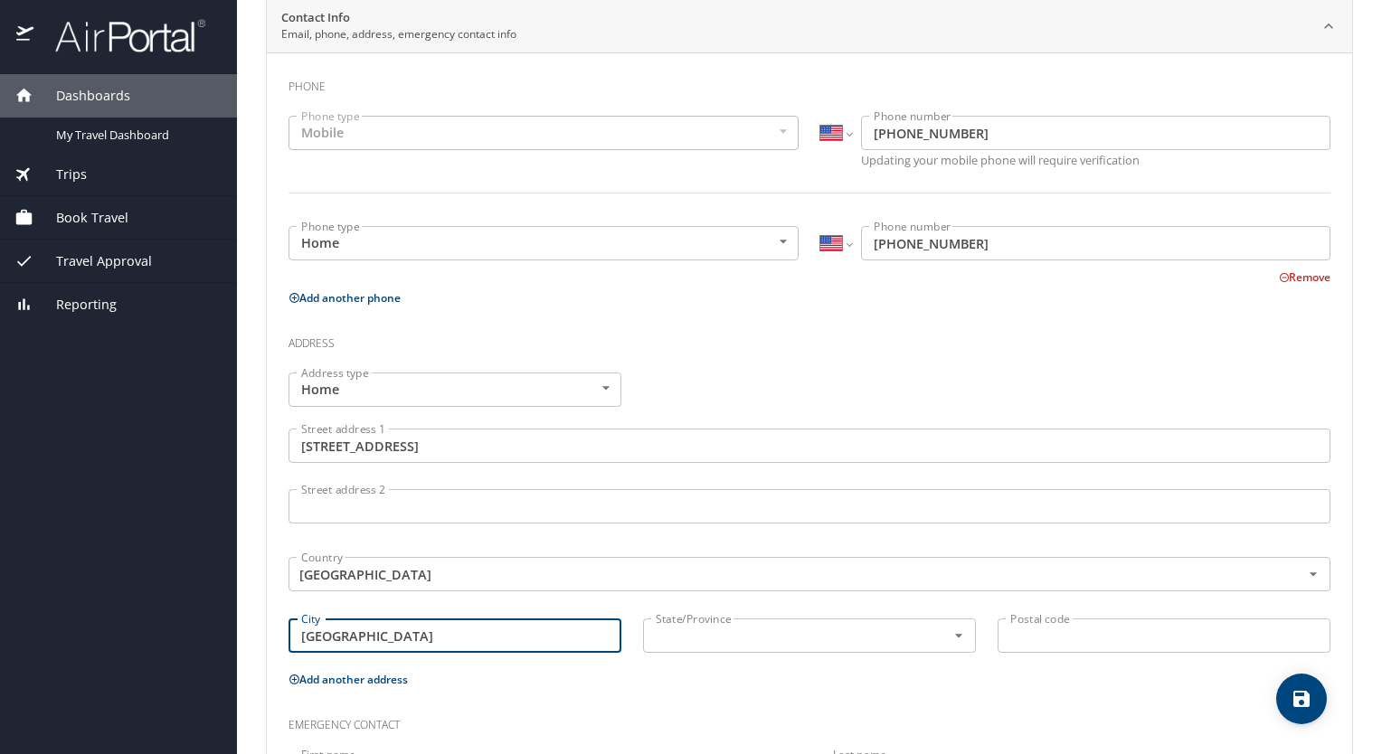
type input "[GEOGRAPHIC_DATA]"
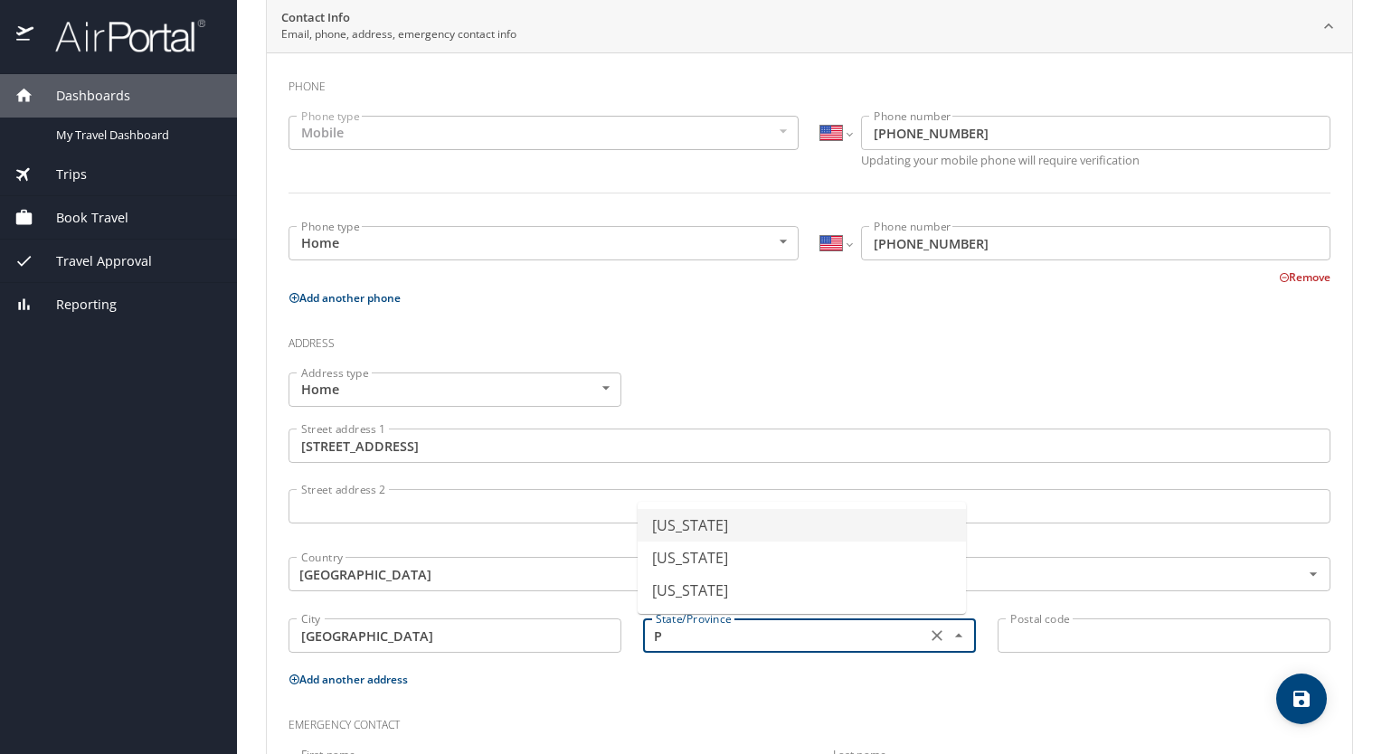
type input "PA"
click at [718, 635] on input "PA" at bounding box center [782, 636] width 269 height 24
click at [704, 588] on li "[US_STATE]" at bounding box center [802, 590] width 328 height 33
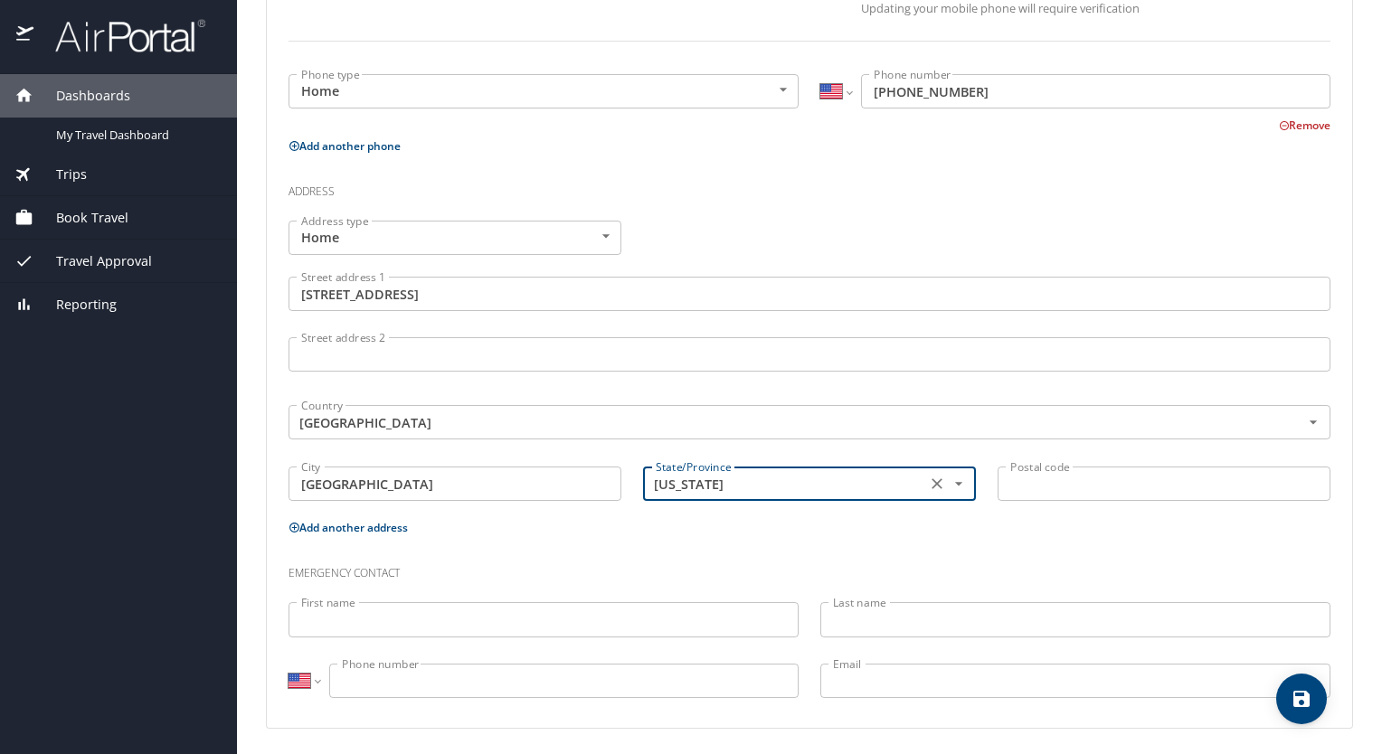
scroll to position [514, 0]
type input "[US_STATE]"
click at [496, 616] on input "First name" at bounding box center [543, 619] width 510 height 34
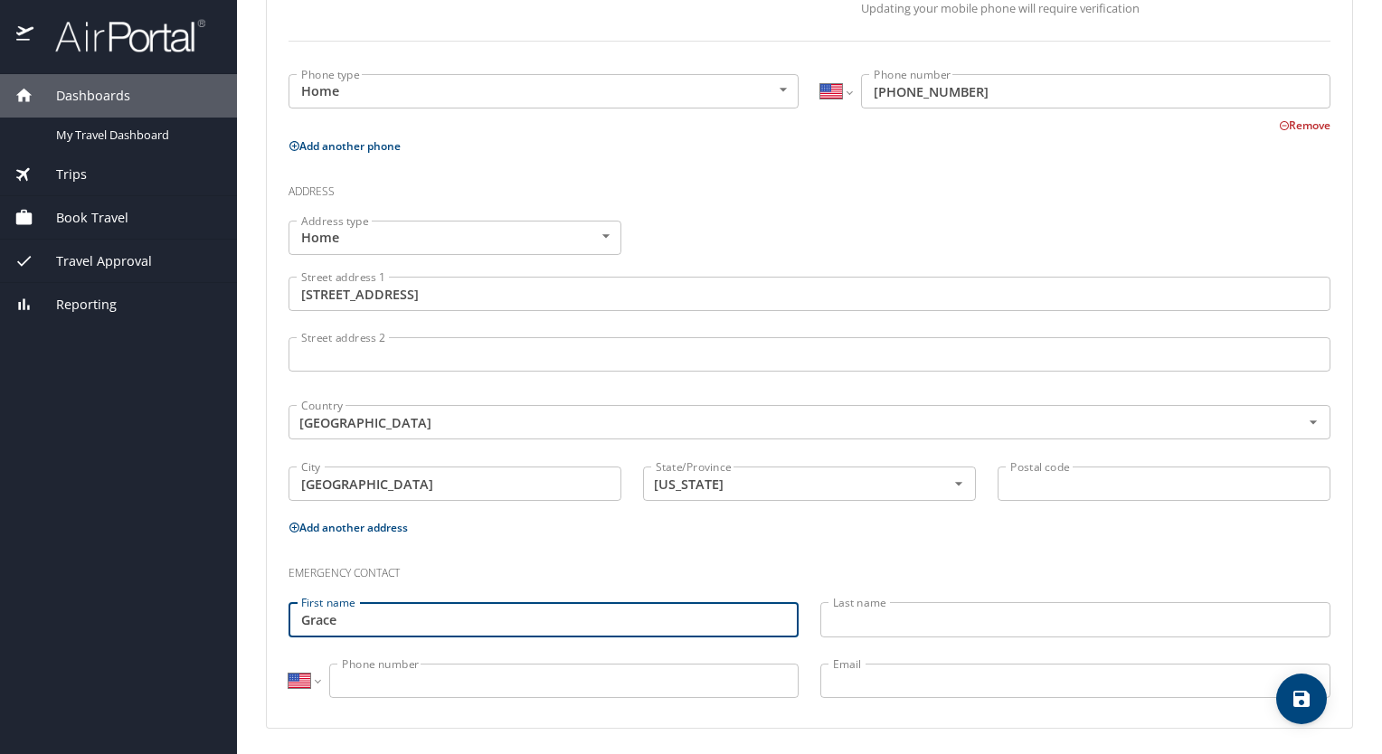
type input "Grace"
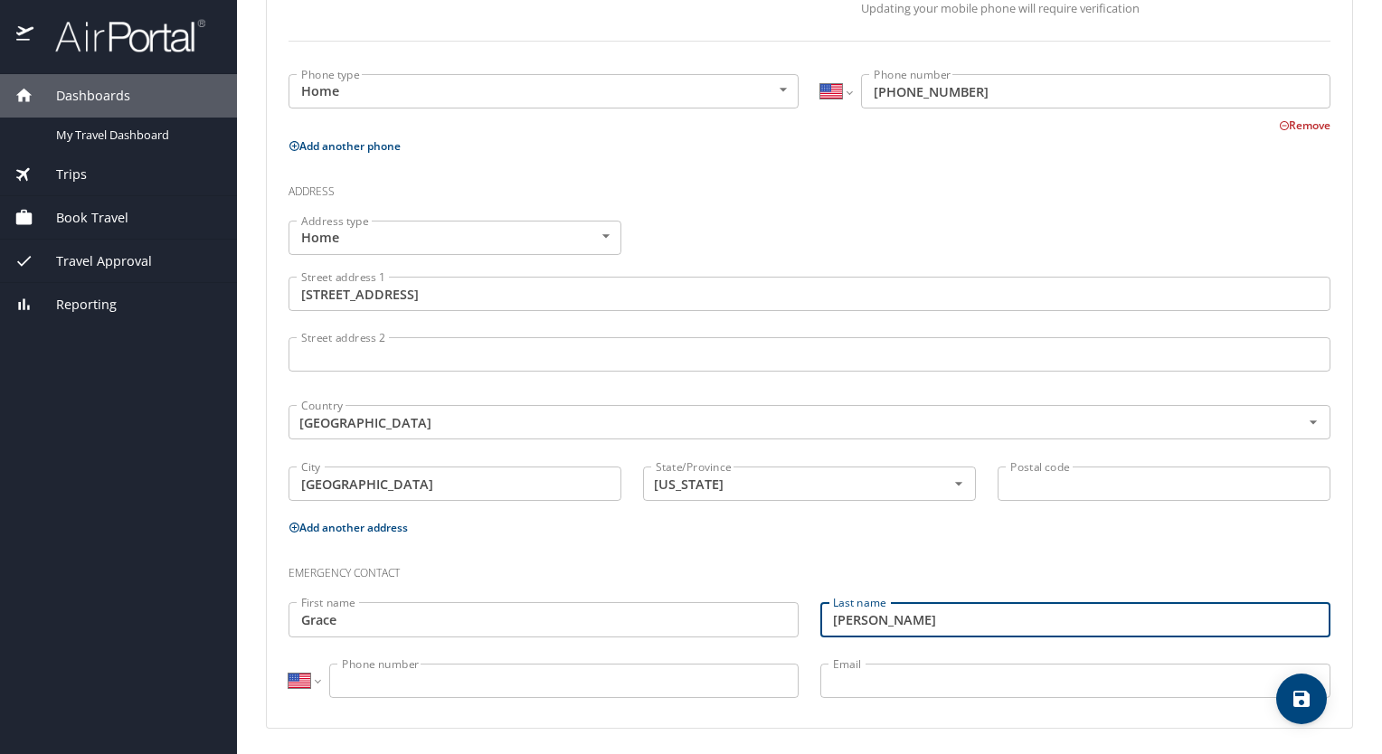
type input "[PERSON_NAME]"
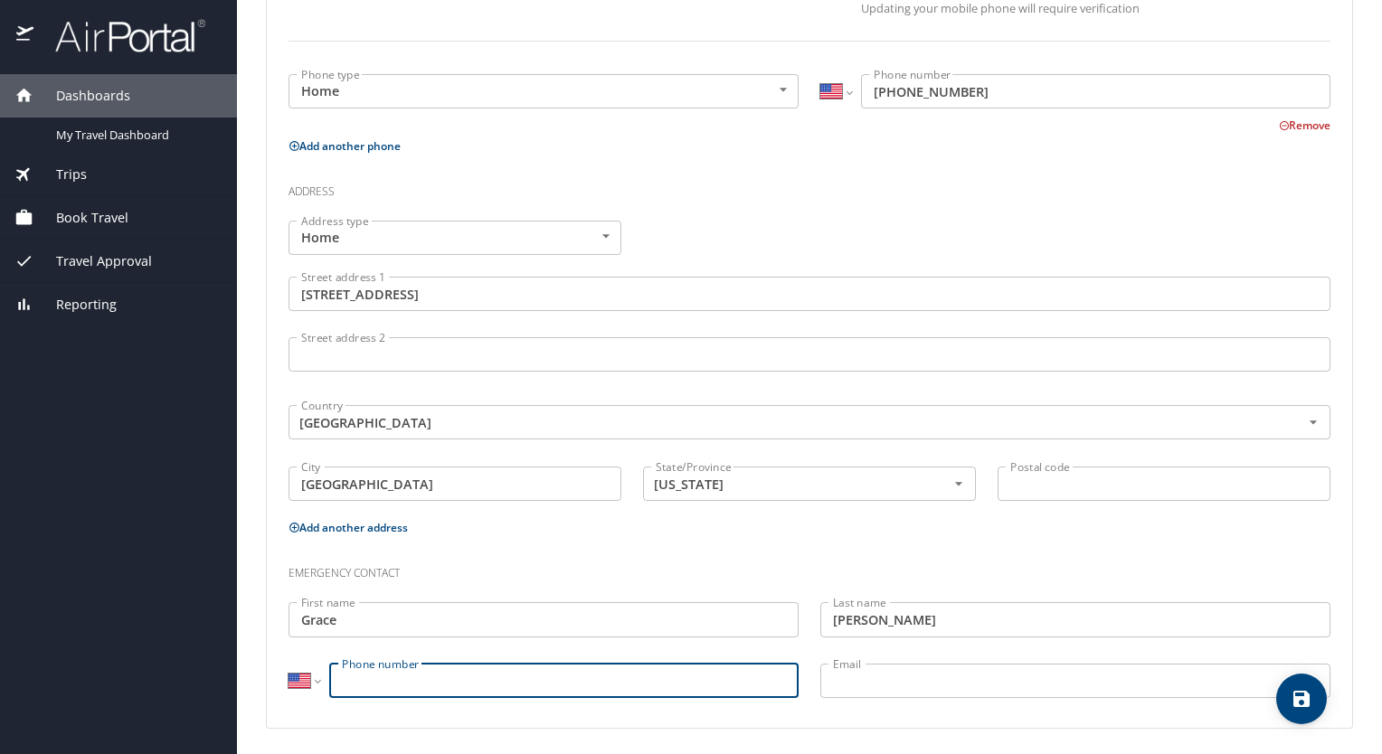
drag, startPoint x: 575, startPoint y: 682, endPoint x: 553, endPoint y: 667, distance: 26.1
click at [579, 679] on input "Phone number" at bounding box center [563, 681] width 469 height 34
type input "[PHONE_NUMBER]"
drag, startPoint x: 951, startPoint y: 676, endPoint x: 938, endPoint y: 671, distance: 14.6
click at [946, 675] on input "Email" at bounding box center [1075, 681] width 510 height 34
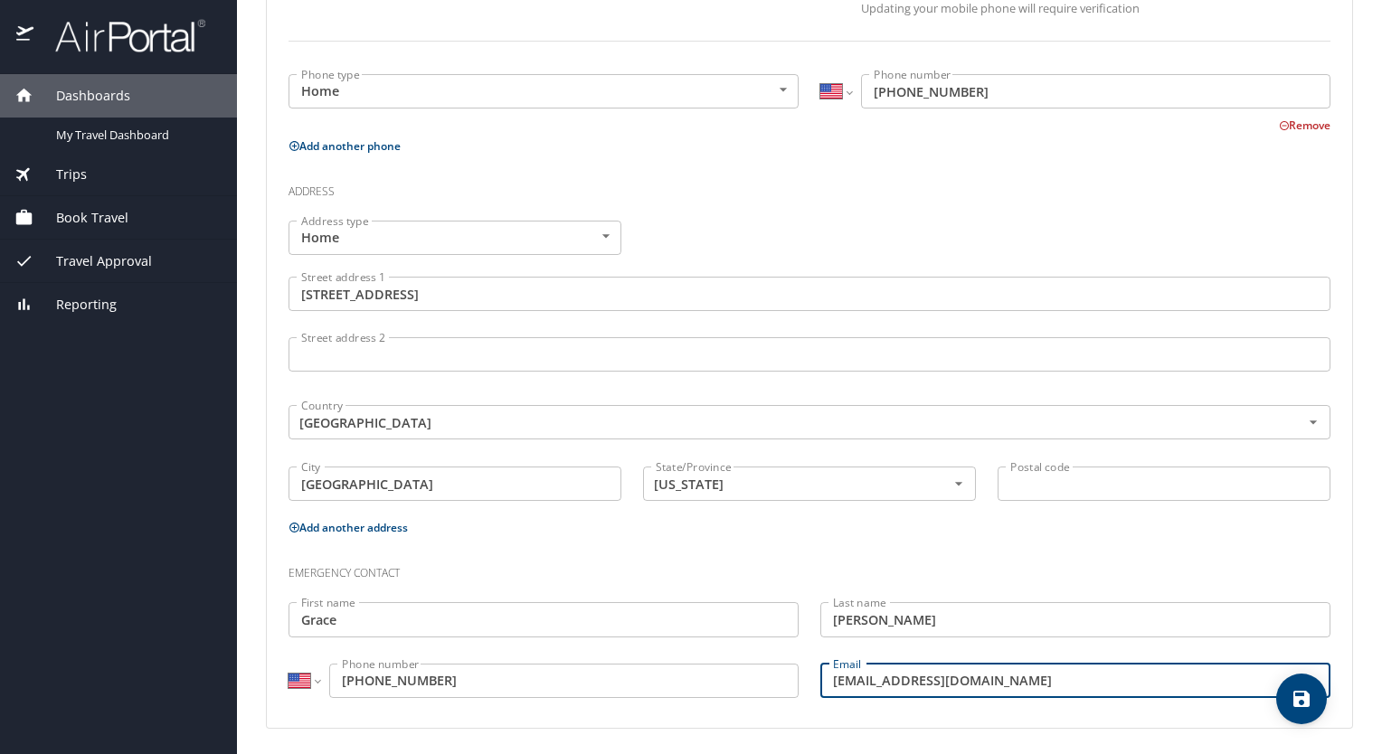
type input "[EMAIL_ADDRESS][DOMAIN_NAME]"
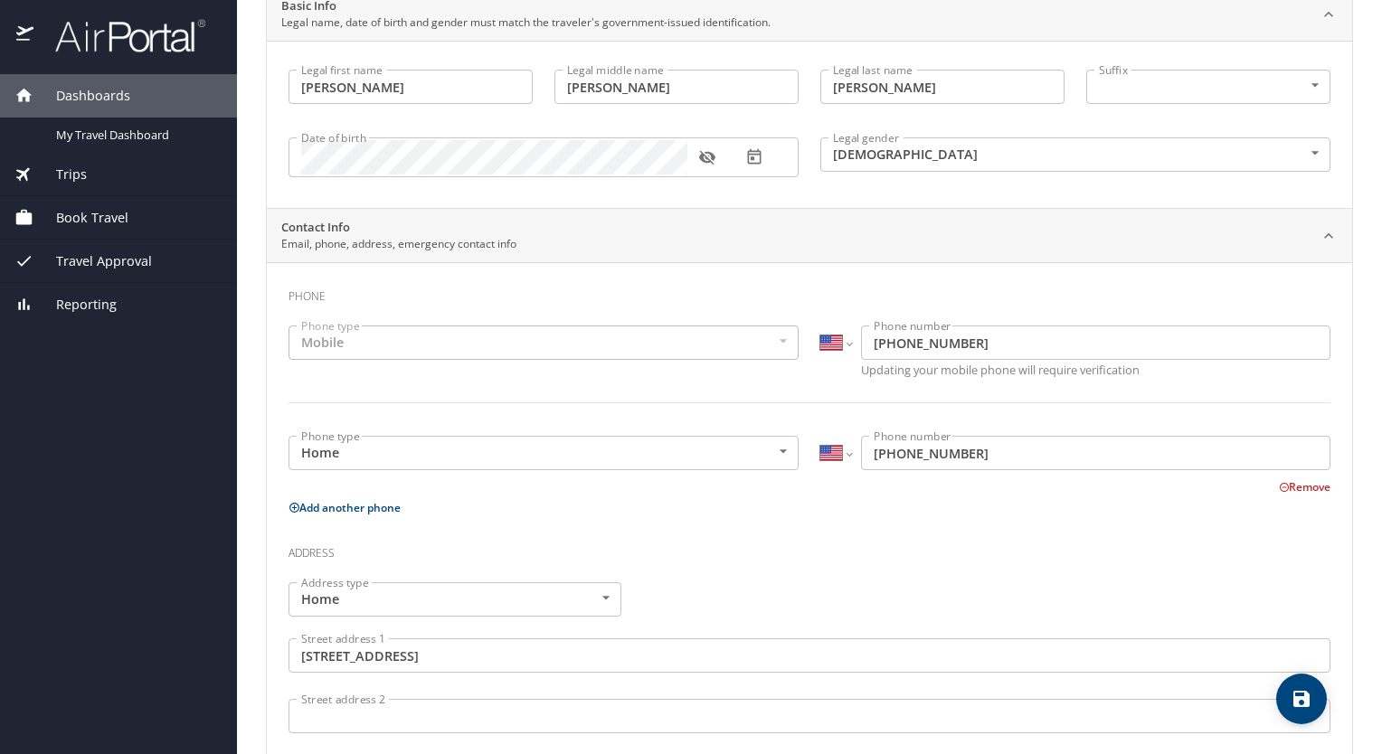
scroll to position [0, 0]
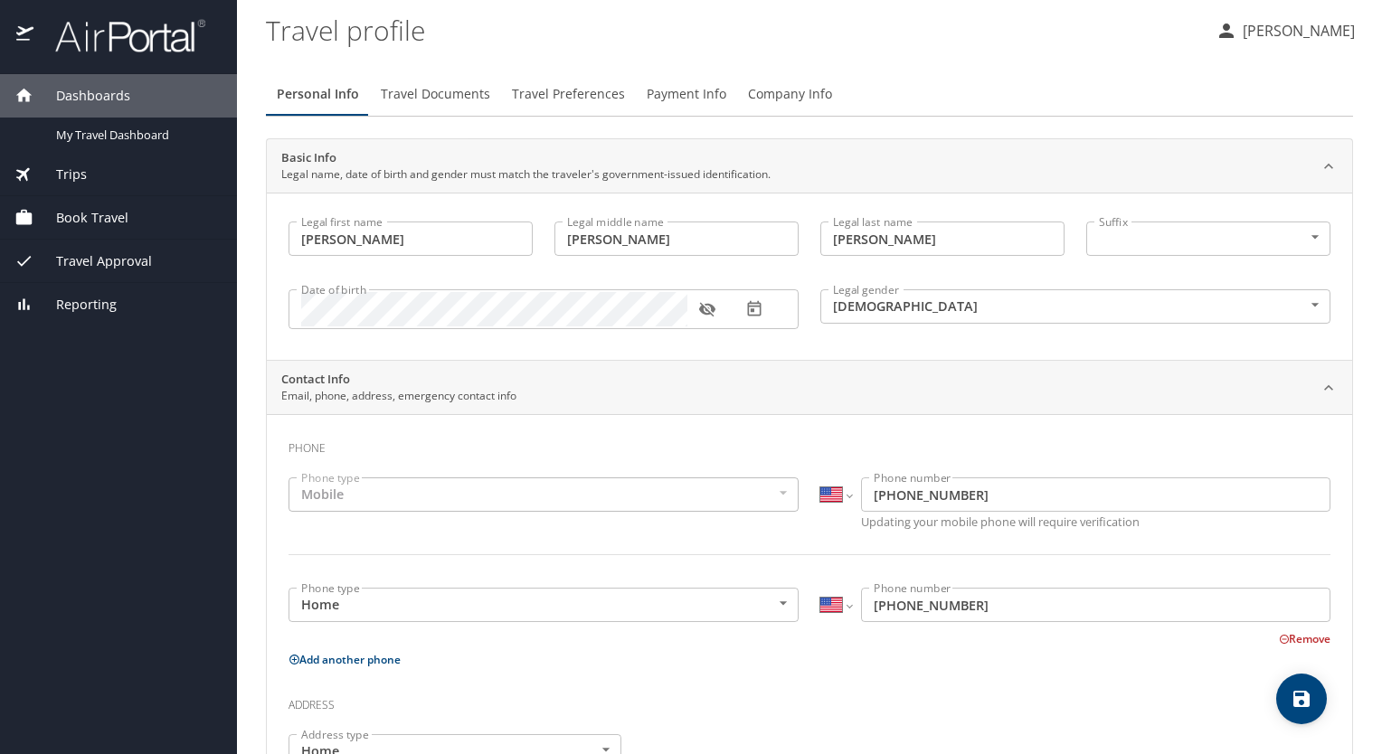
click at [967, 494] on input "[PHONE_NUMBER]" at bounding box center [1095, 495] width 469 height 34
click at [657, 499] on div "Mobile" at bounding box center [543, 495] width 510 height 34
click at [423, 97] on span "Travel Documents" at bounding box center [435, 94] width 109 height 23
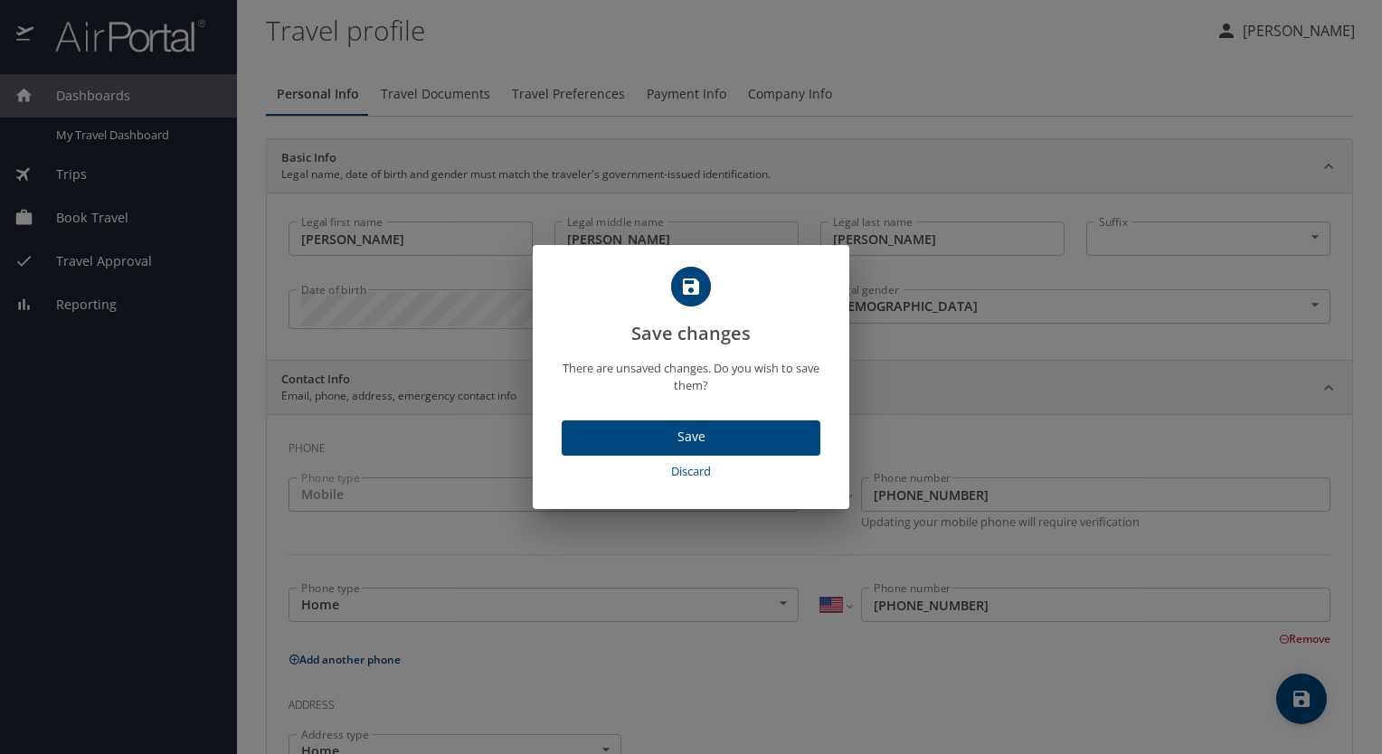
click at [690, 437] on span "Save" at bounding box center [691, 437] width 230 height 23
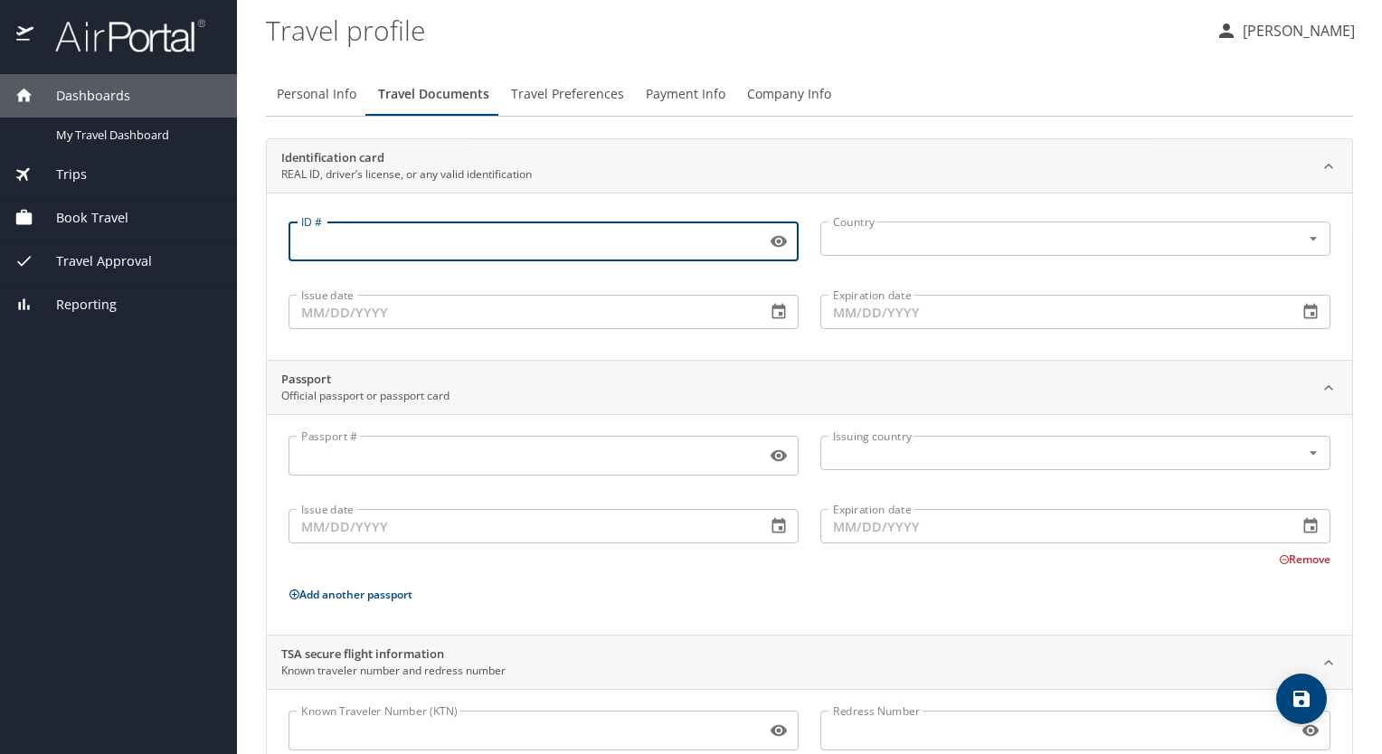
click at [454, 252] on input "ID #" at bounding box center [523, 241] width 470 height 34
type input "35202644"
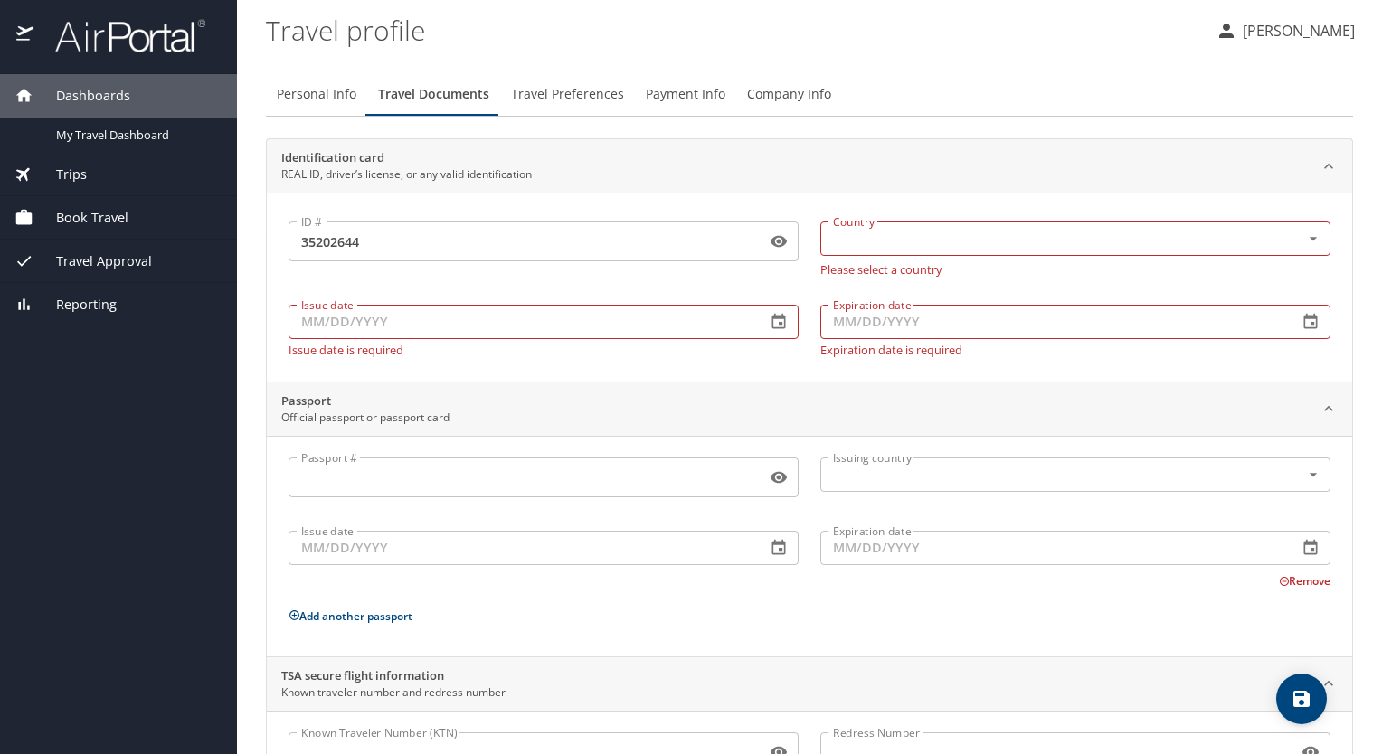
click at [575, 336] on input "Issue date" at bounding box center [519, 322] width 463 height 34
type input "[DATE]"
click at [950, 321] on input "Expiration date" at bounding box center [1051, 322] width 463 height 34
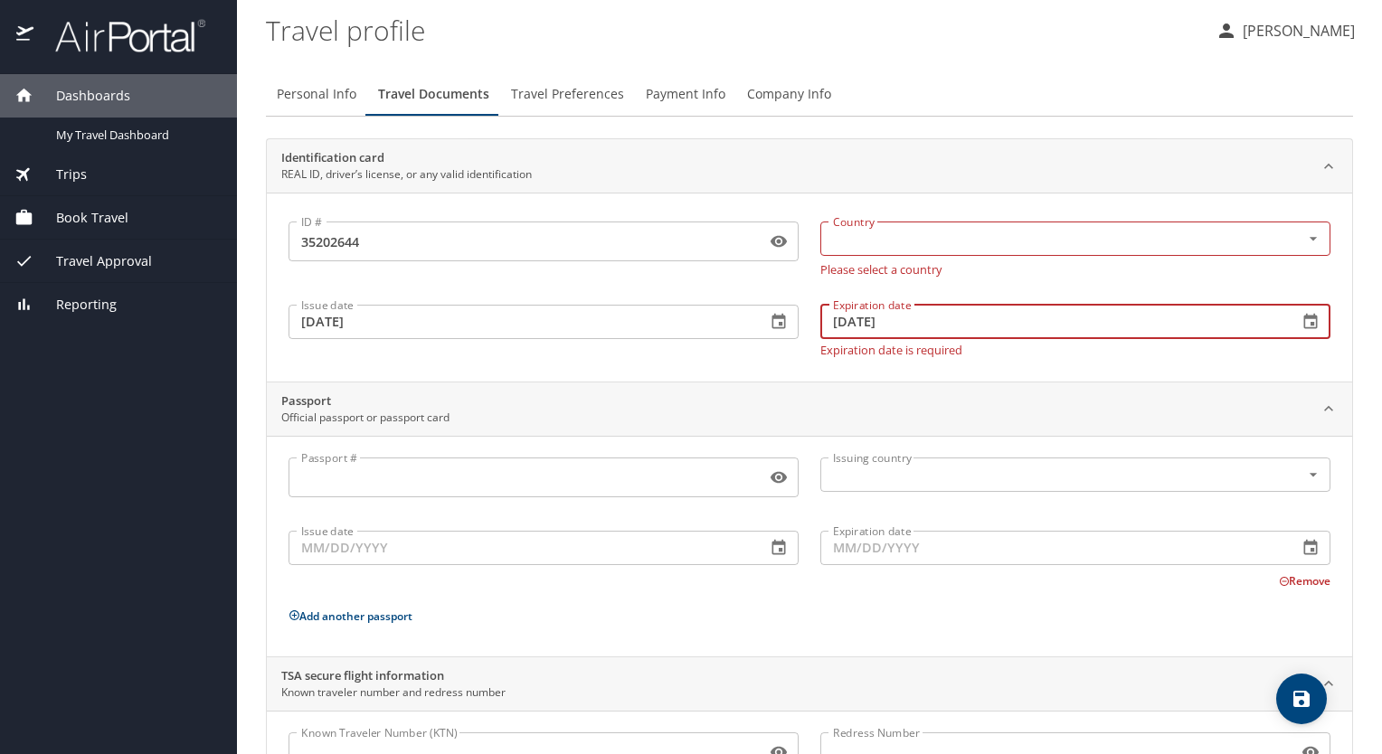
type input "[DATE]"
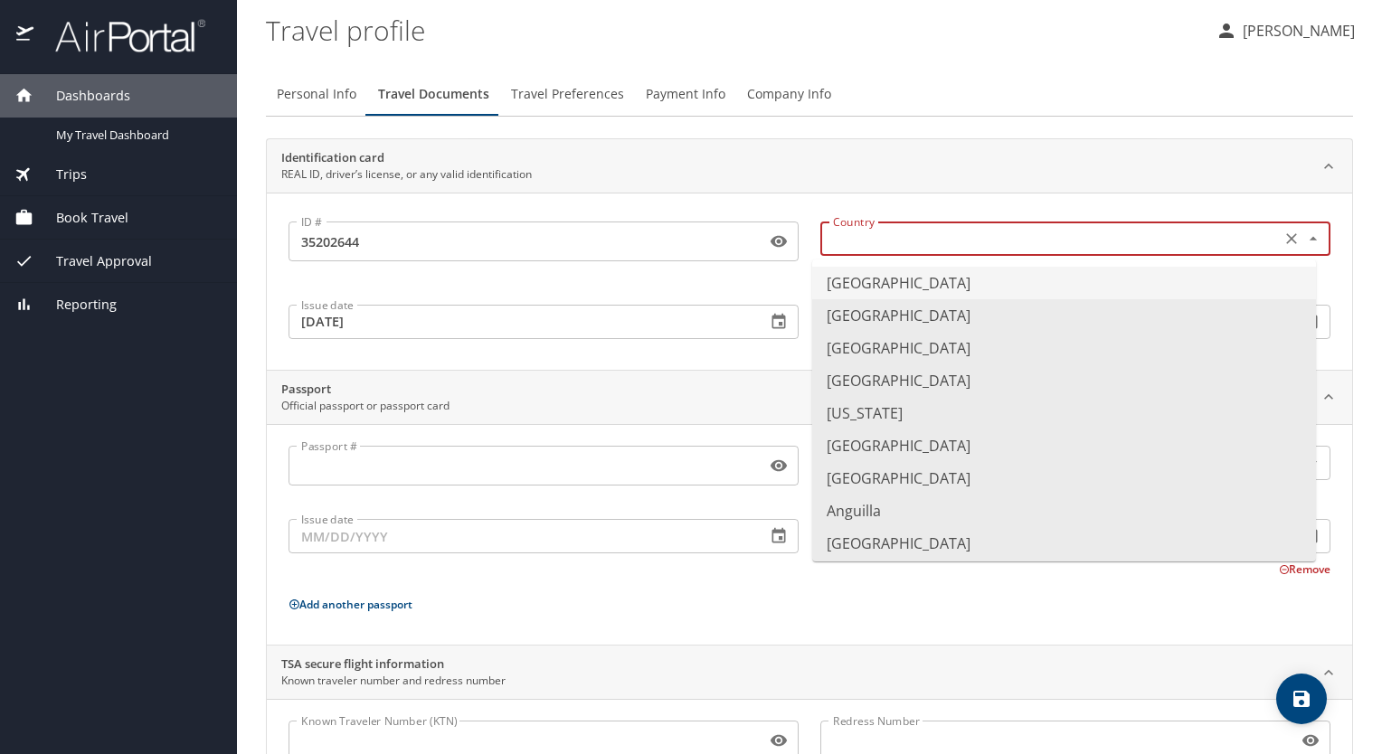
click at [833, 244] on input "text" at bounding box center [1049, 239] width 446 height 24
click at [843, 280] on li "[GEOGRAPHIC_DATA]" at bounding box center [1064, 283] width 504 height 33
type input "[GEOGRAPHIC_DATA]"
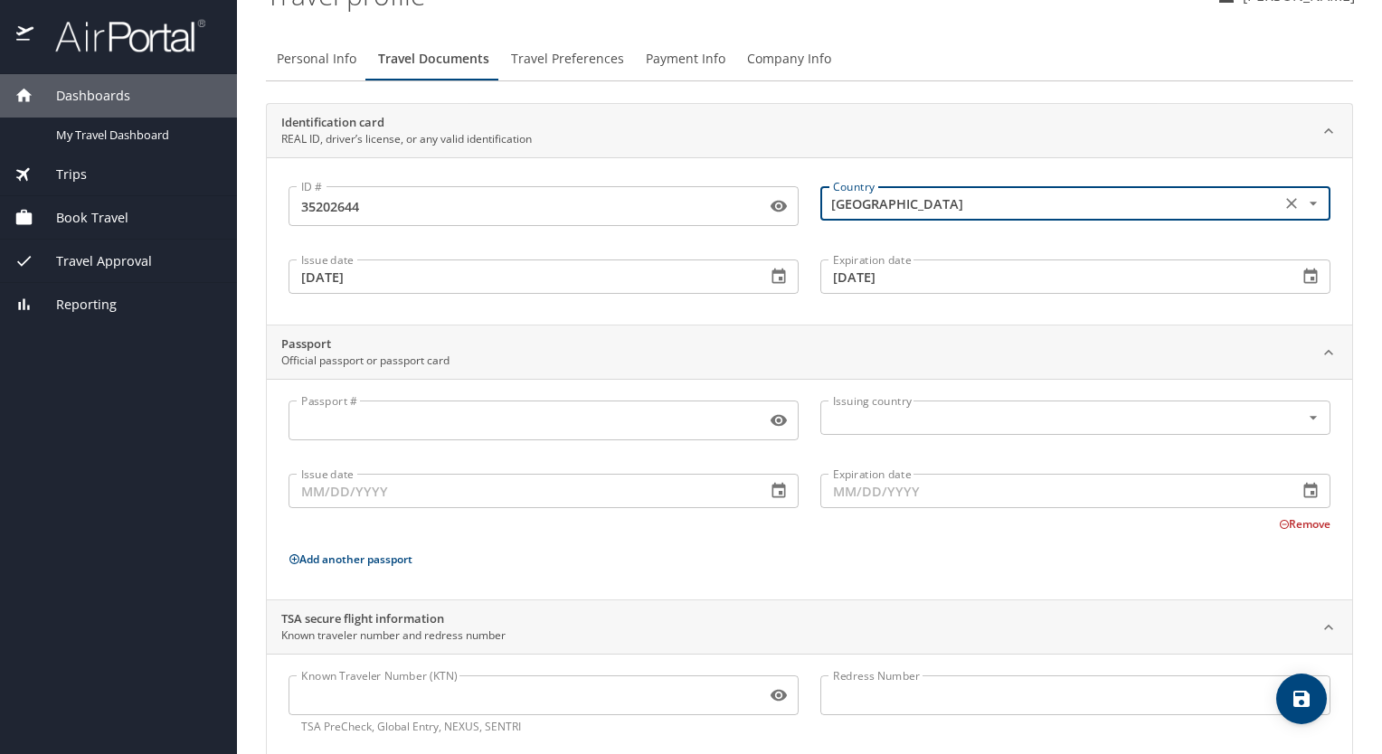
scroll to position [69, 0]
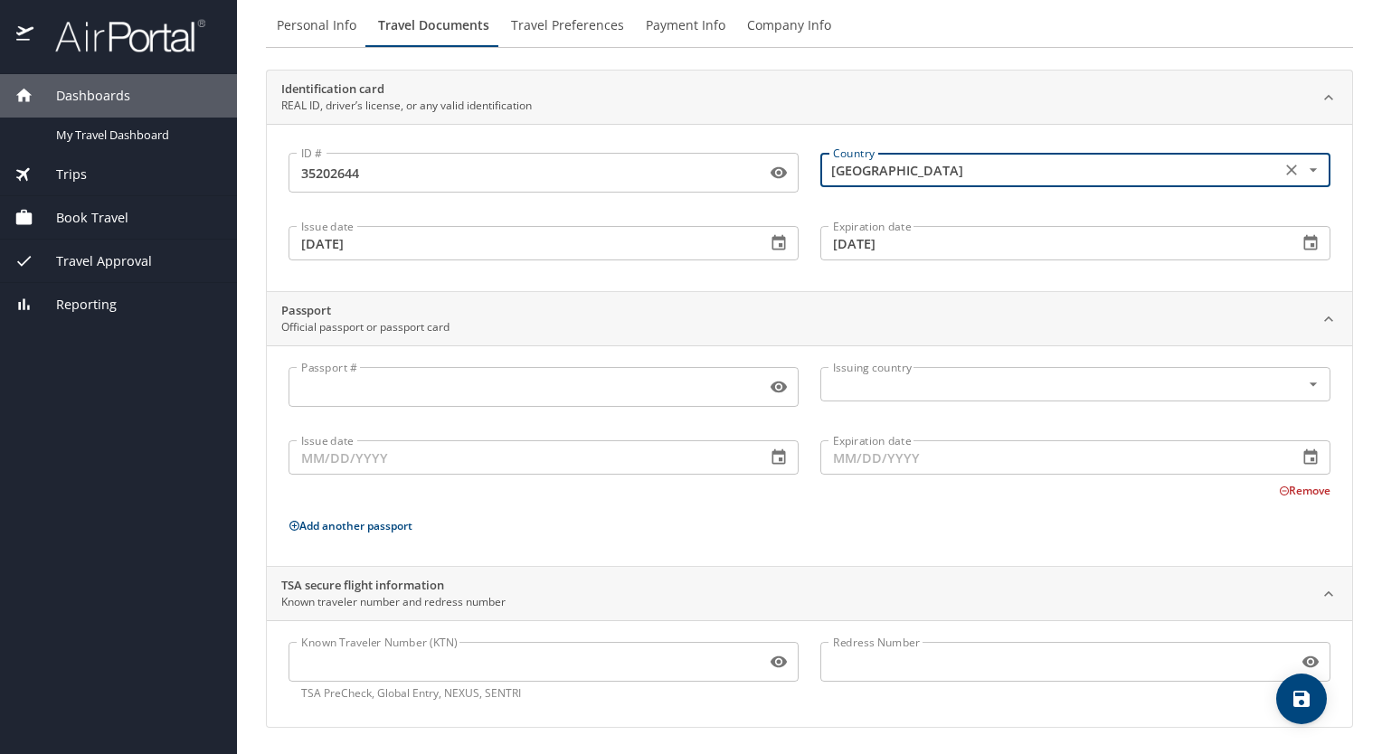
click at [418, 660] on input "Known Traveler Number (KTN)" at bounding box center [523, 662] width 470 height 34
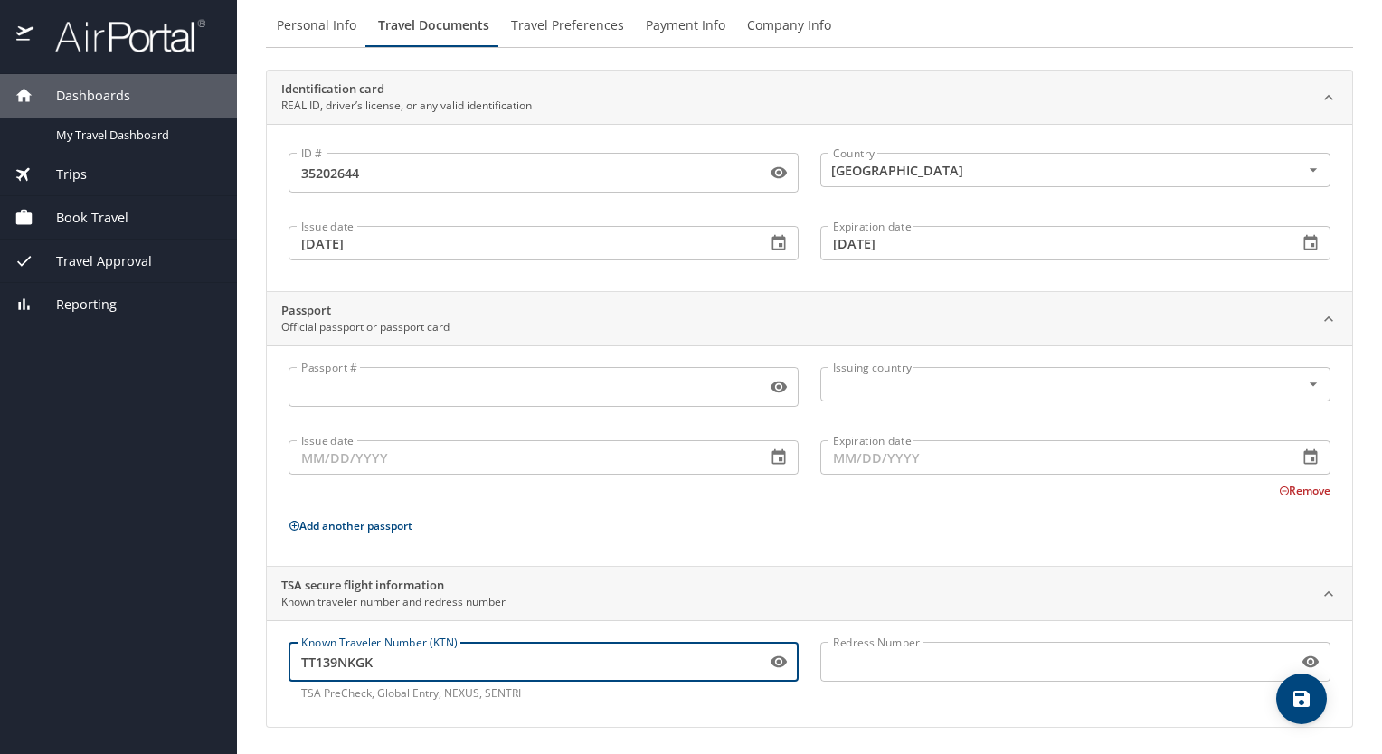
type input "TT139NKGK"
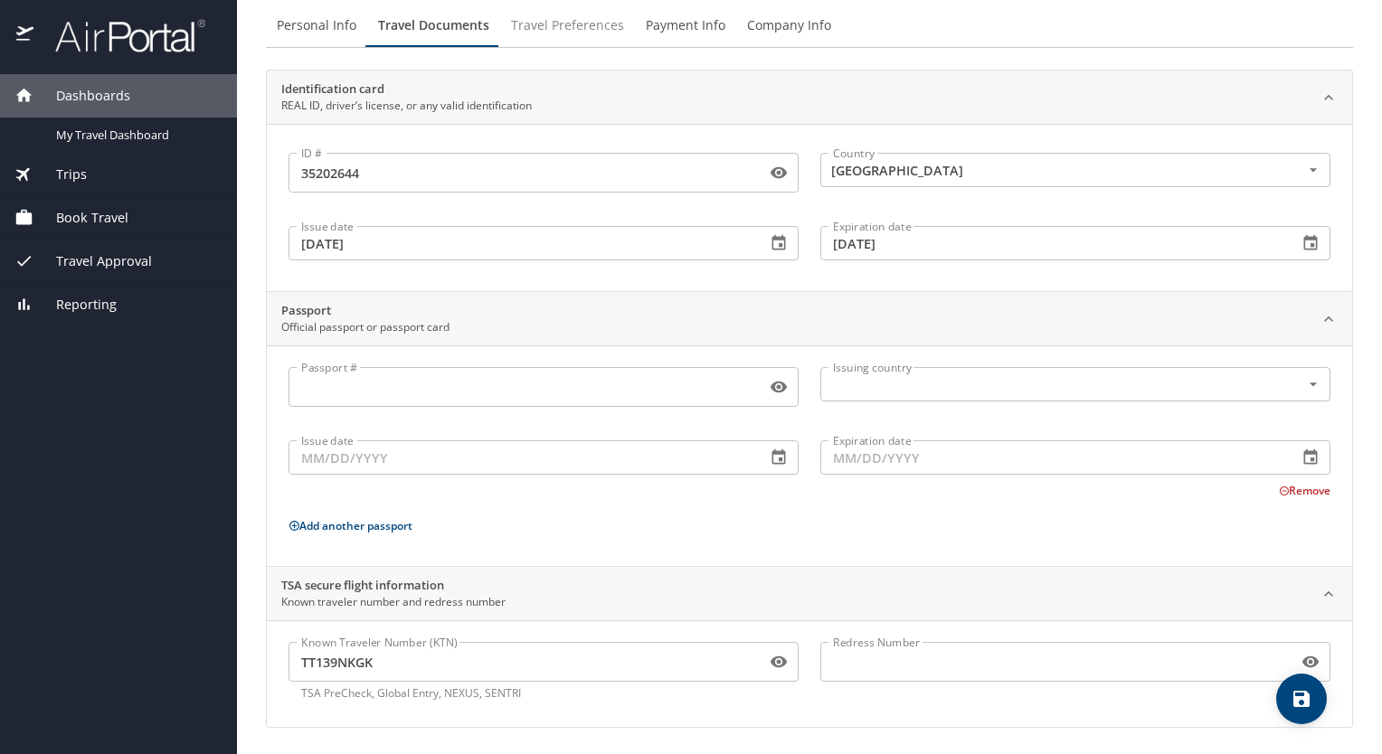
click at [557, 30] on span "Travel Preferences" at bounding box center [567, 25] width 113 height 23
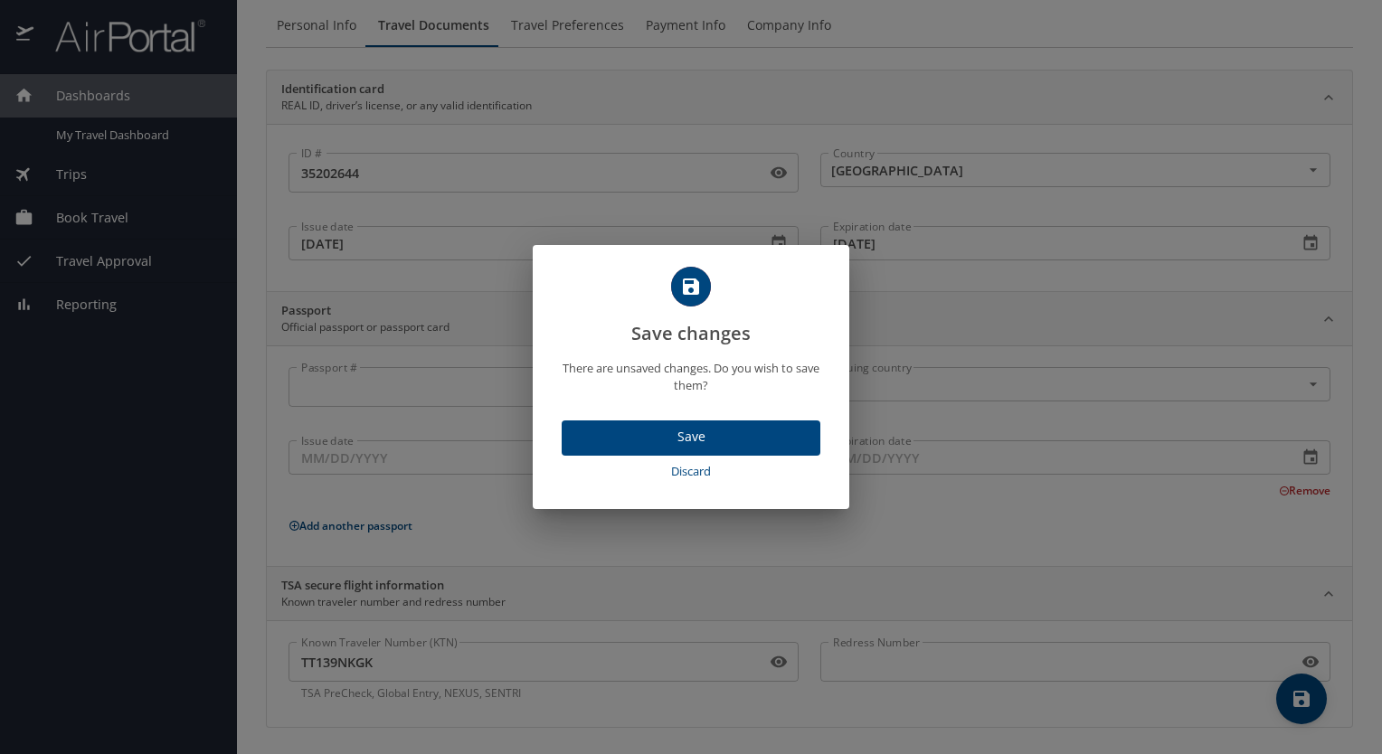
click at [685, 437] on span "Save" at bounding box center [691, 437] width 230 height 23
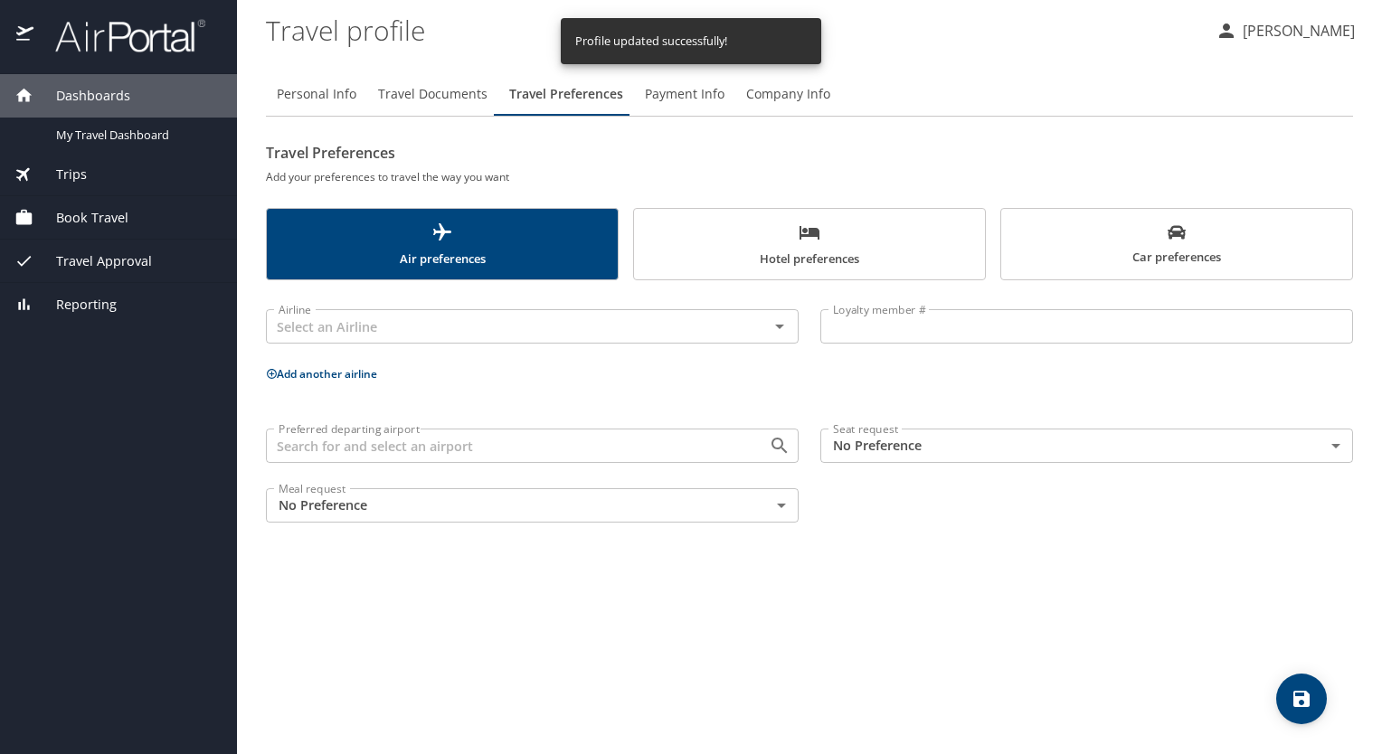
scroll to position [0, 0]
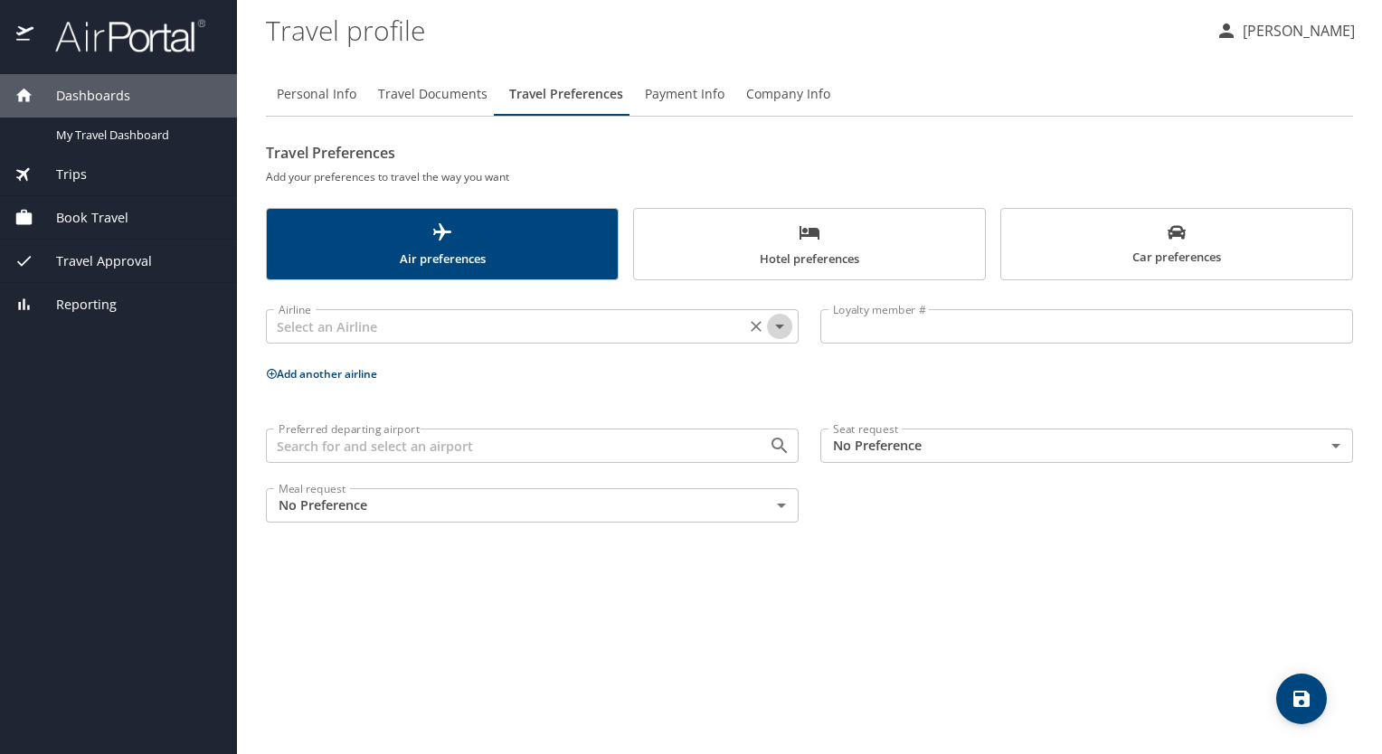
click at [783, 333] on icon "Open" at bounding box center [780, 327] width 22 height 22
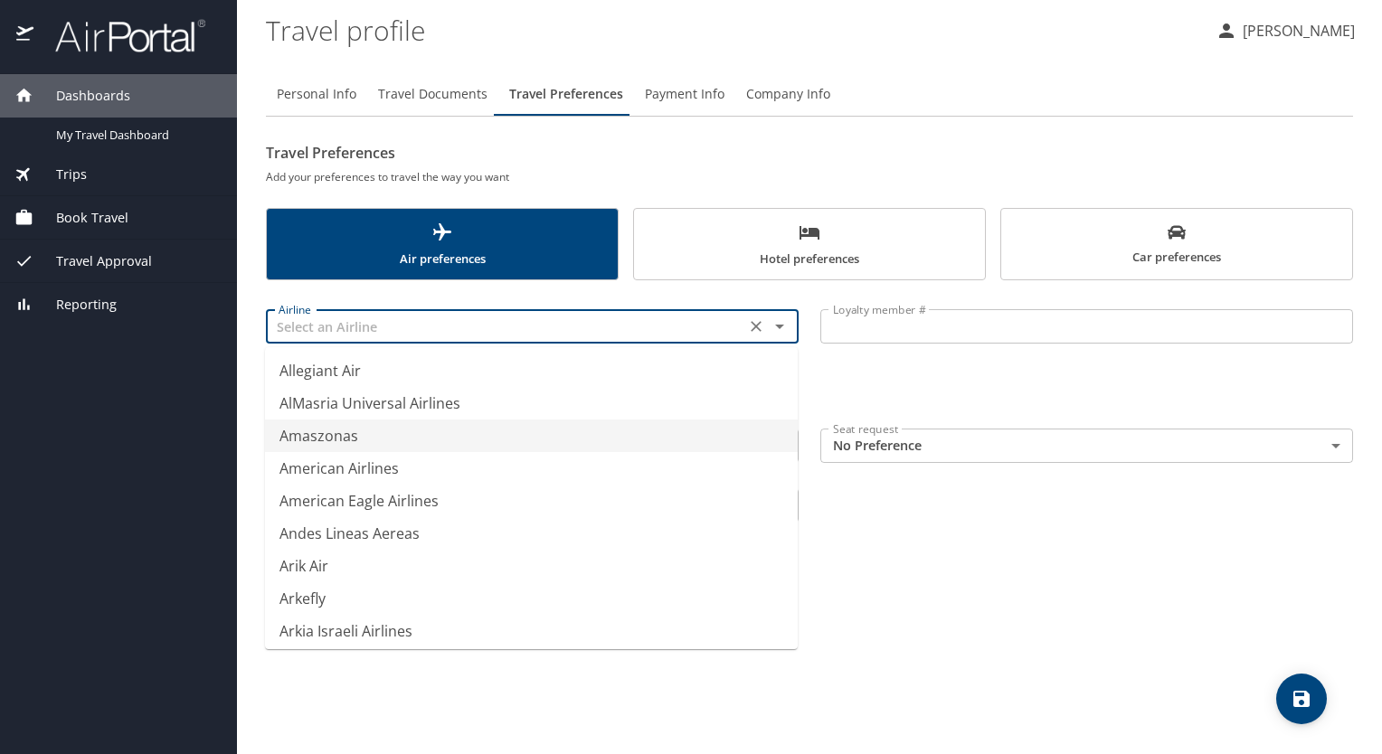
scroll to position [2623, 0]
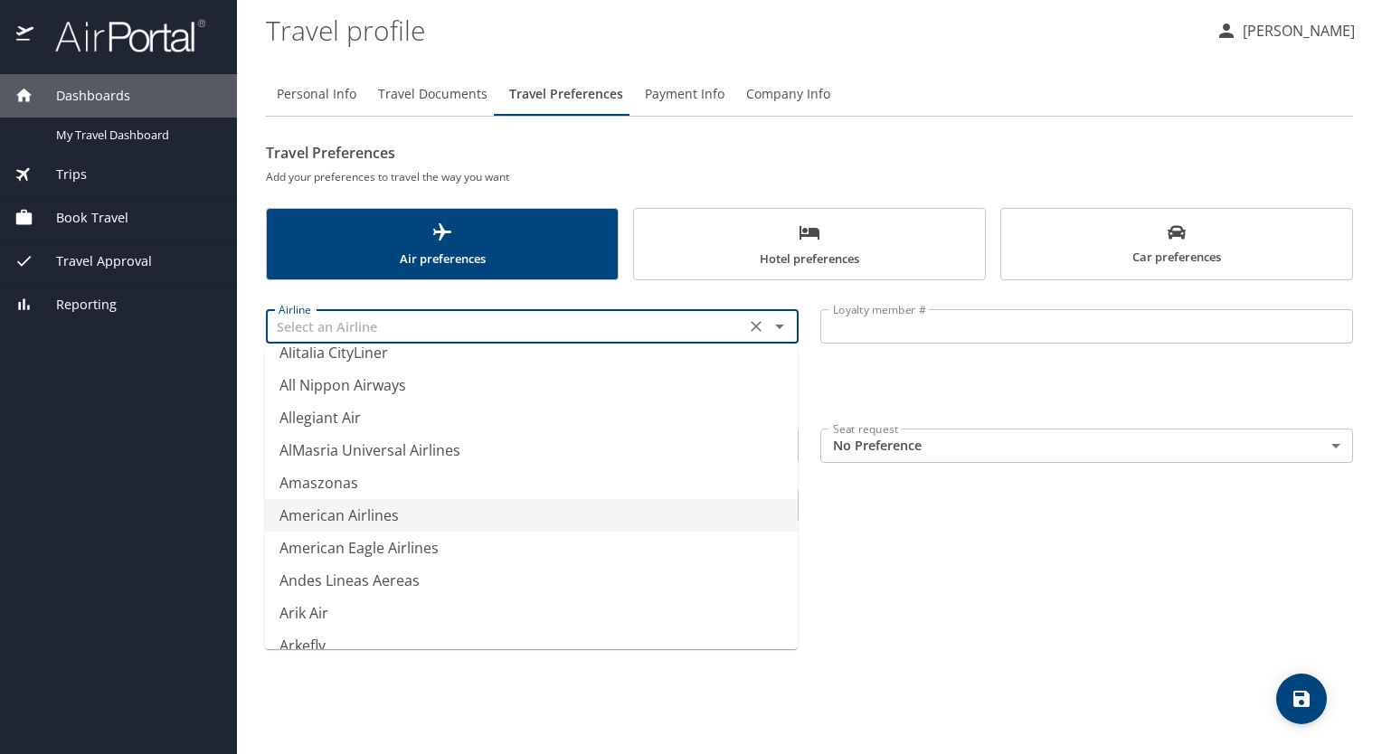
click at [365, 520] on li "American Airlines" at bounding box center [531, 515] width 533 height 33
type input "American Airlines"
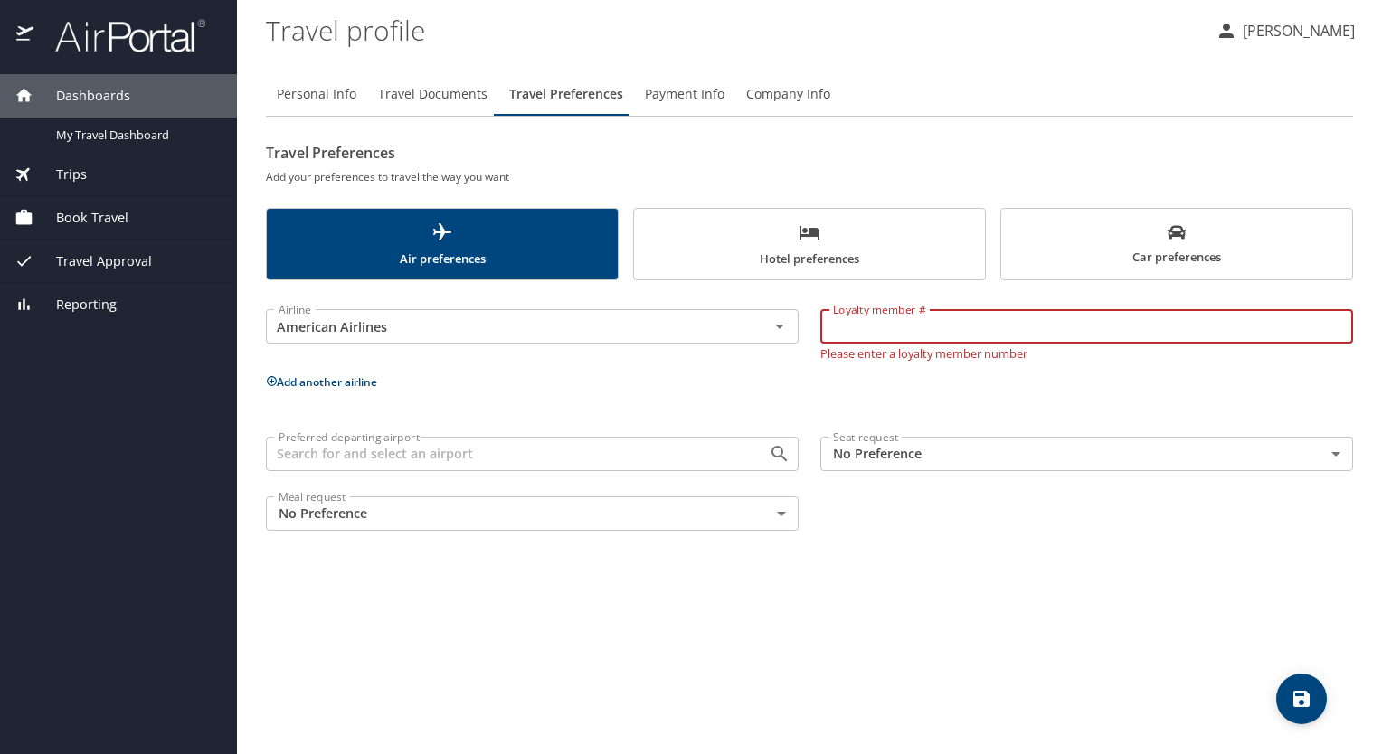
click at [942, 335] on input "Loyalty member #" at bounding box center [1086, 326] width 533 height 34
type input "HM82L46"
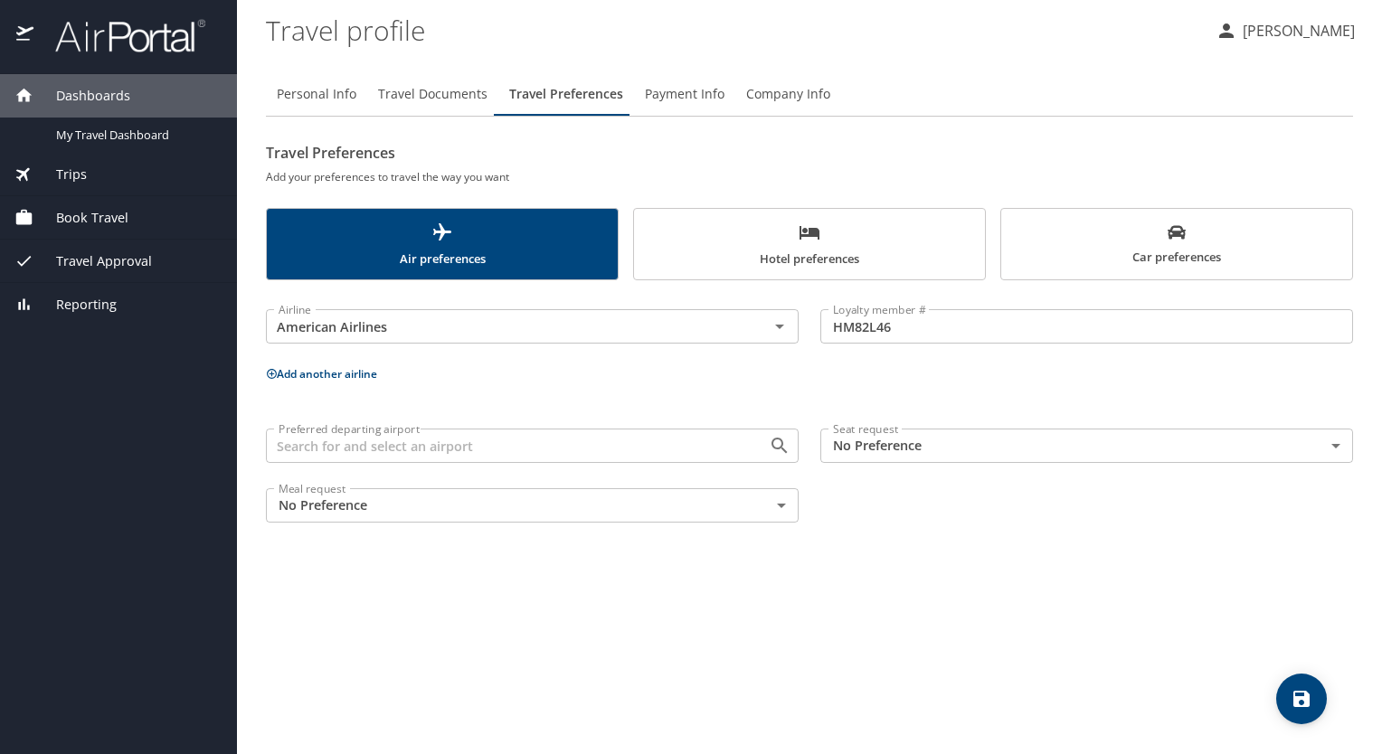
click at [339, 377] on button "Add another airline" at bounding box center [321, 373] width 111 height 15
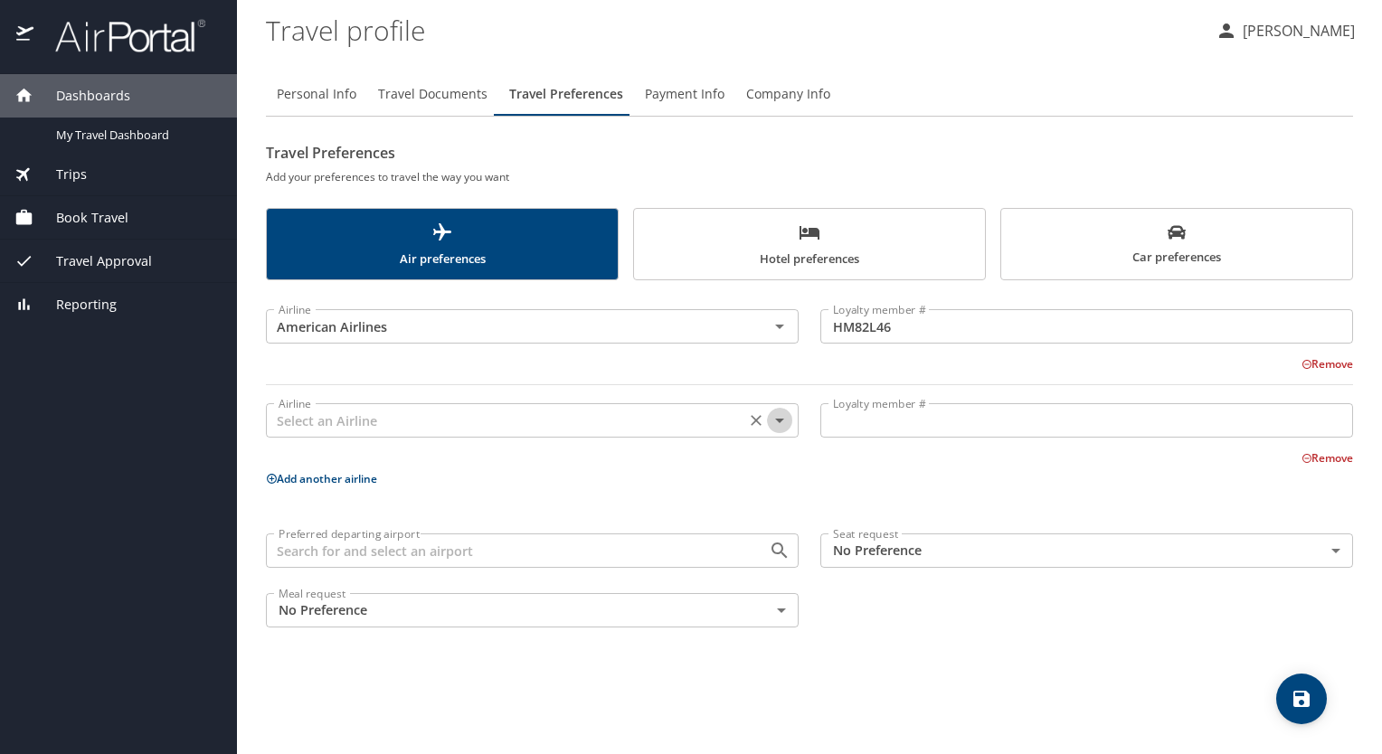
click at [782, 422] on icon "Open" at bounding box center [780, 421] width 22 height 22
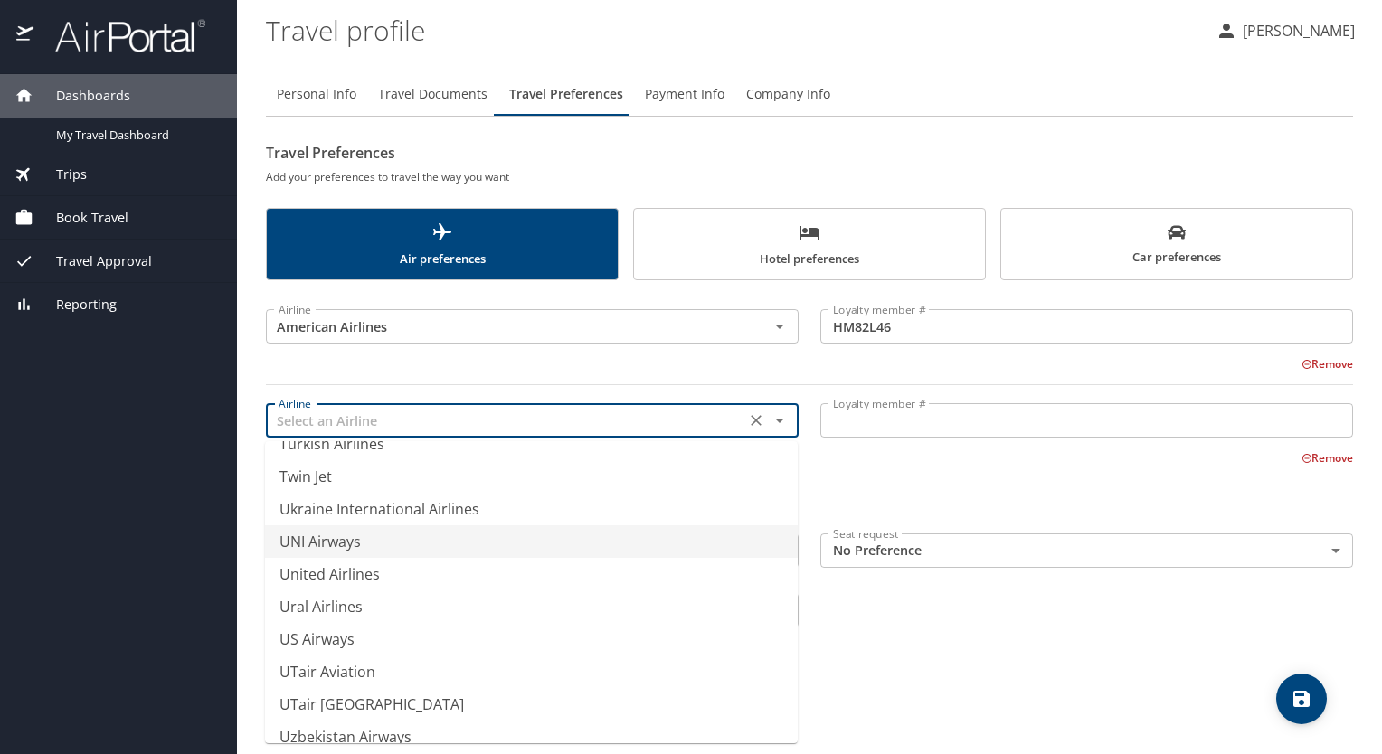
scroll to position [13626, 0]
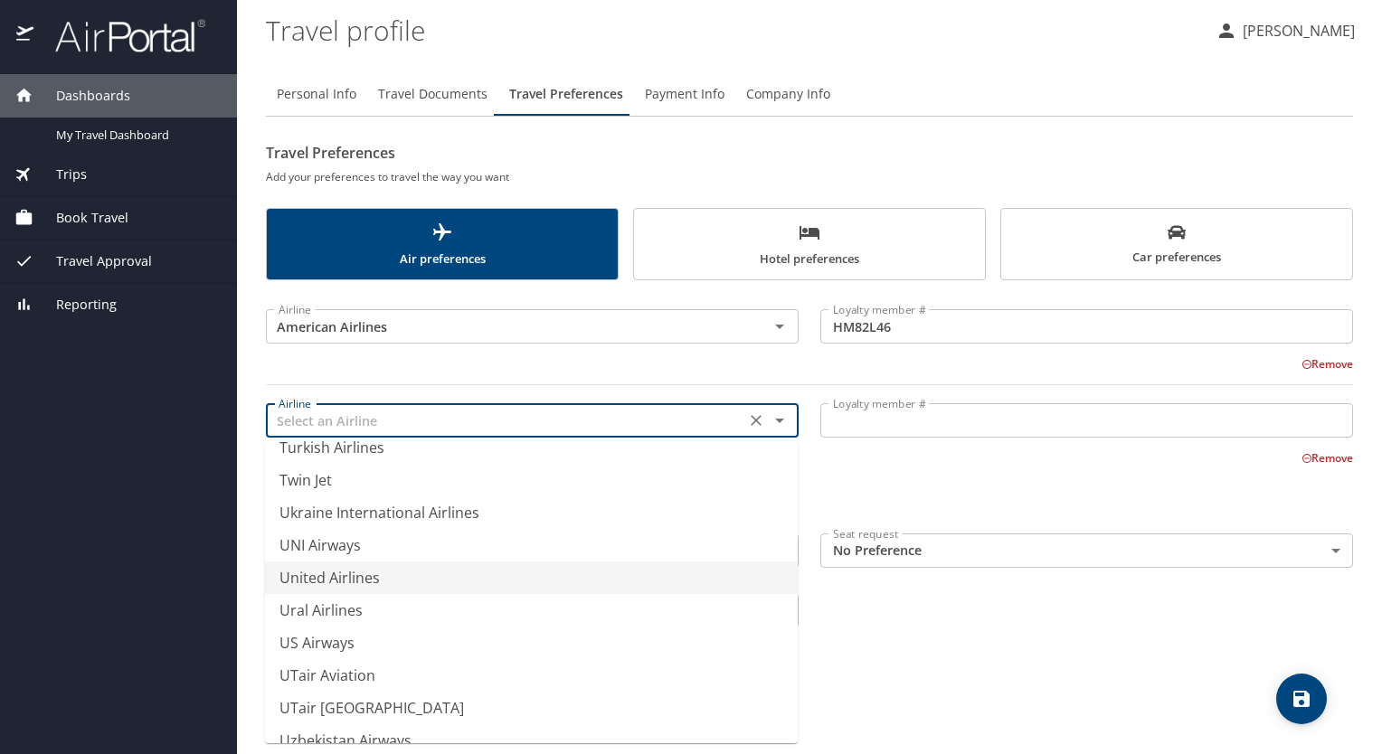
click at [323, 573] on li "United Airlines" at bounding box center [531, 578] width 533 height 33
type input "United Airlines"
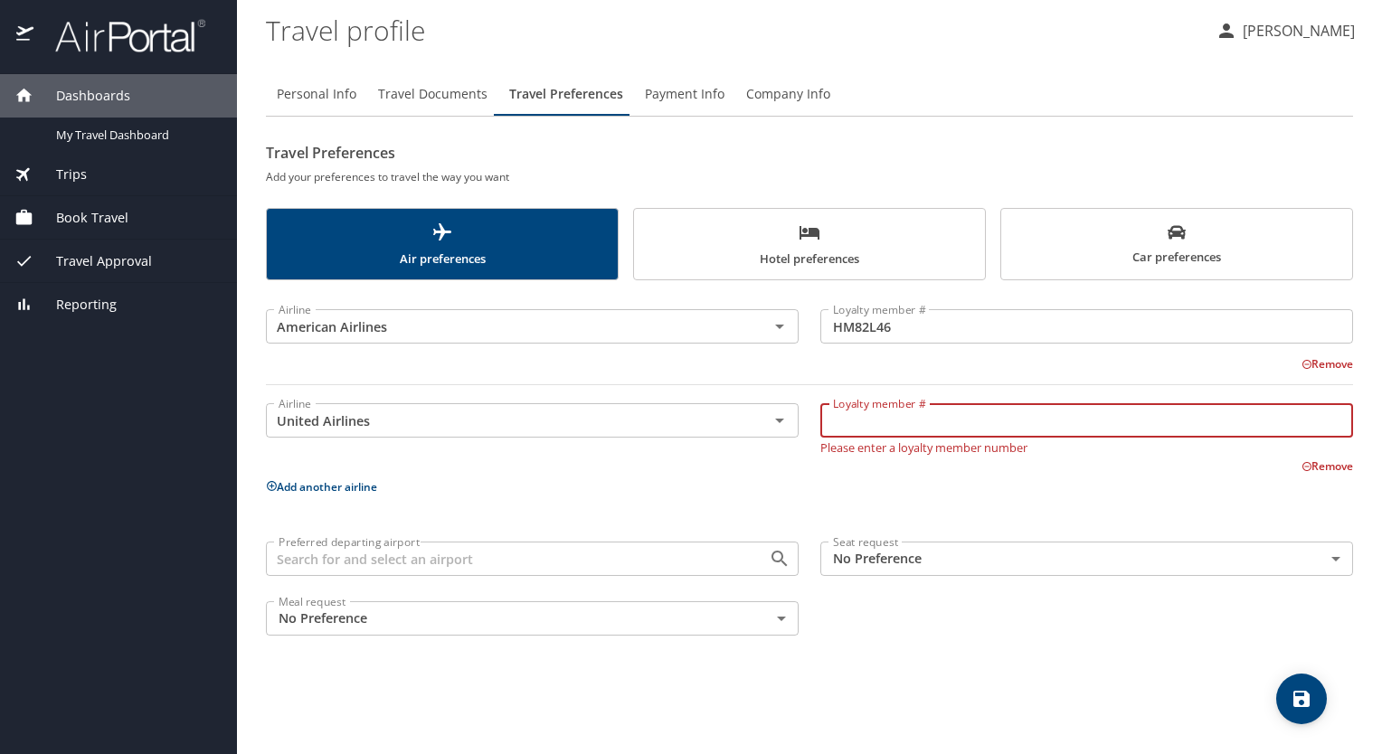
drag, startPoint x: 891, startPoint y: 420, endPoint x: 865, endPoint y: 418, distance: 25.4
click at [886, 421] on input "Loyalty member #" at bounding box center [1086, 420] width 533 height 34
type input "YKG71460"
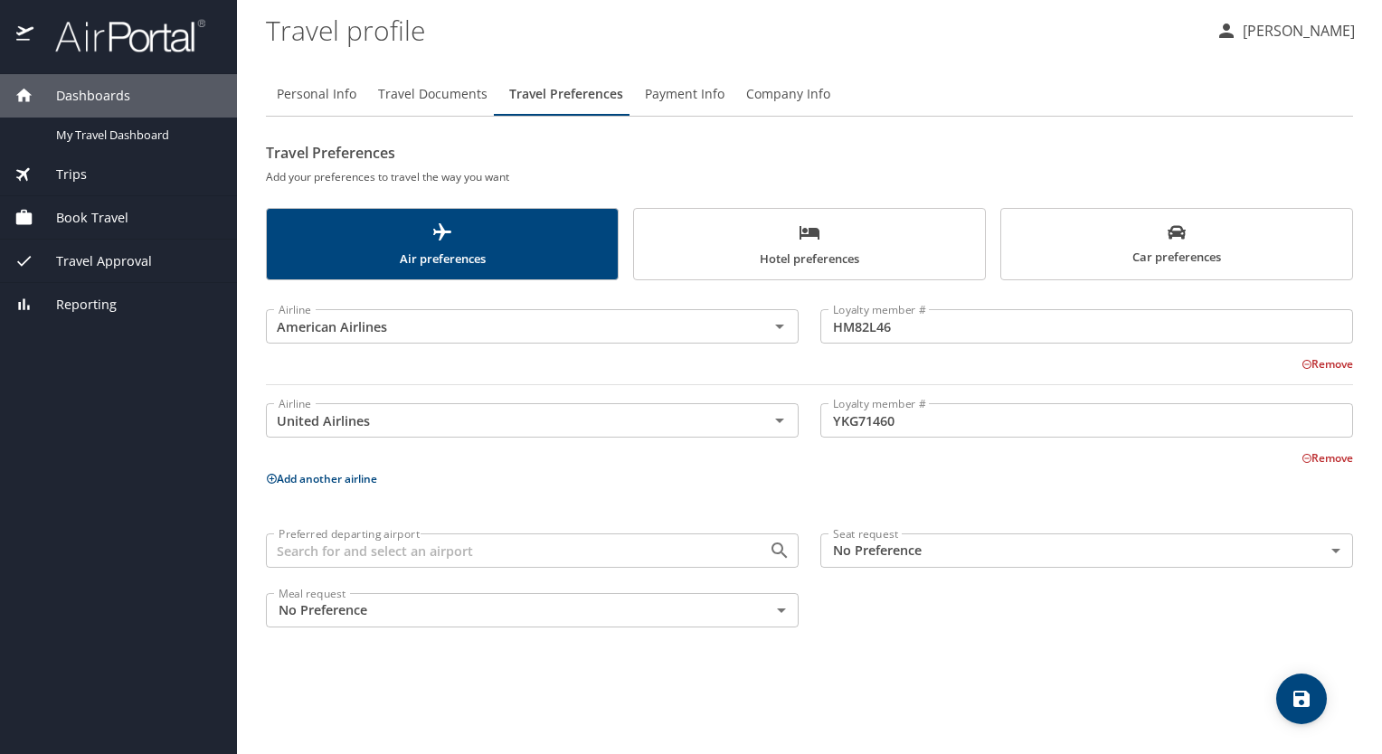
click at [672, 552] on input "Preferred departing airport" at bounding box center [505, 551] width 468 height 24
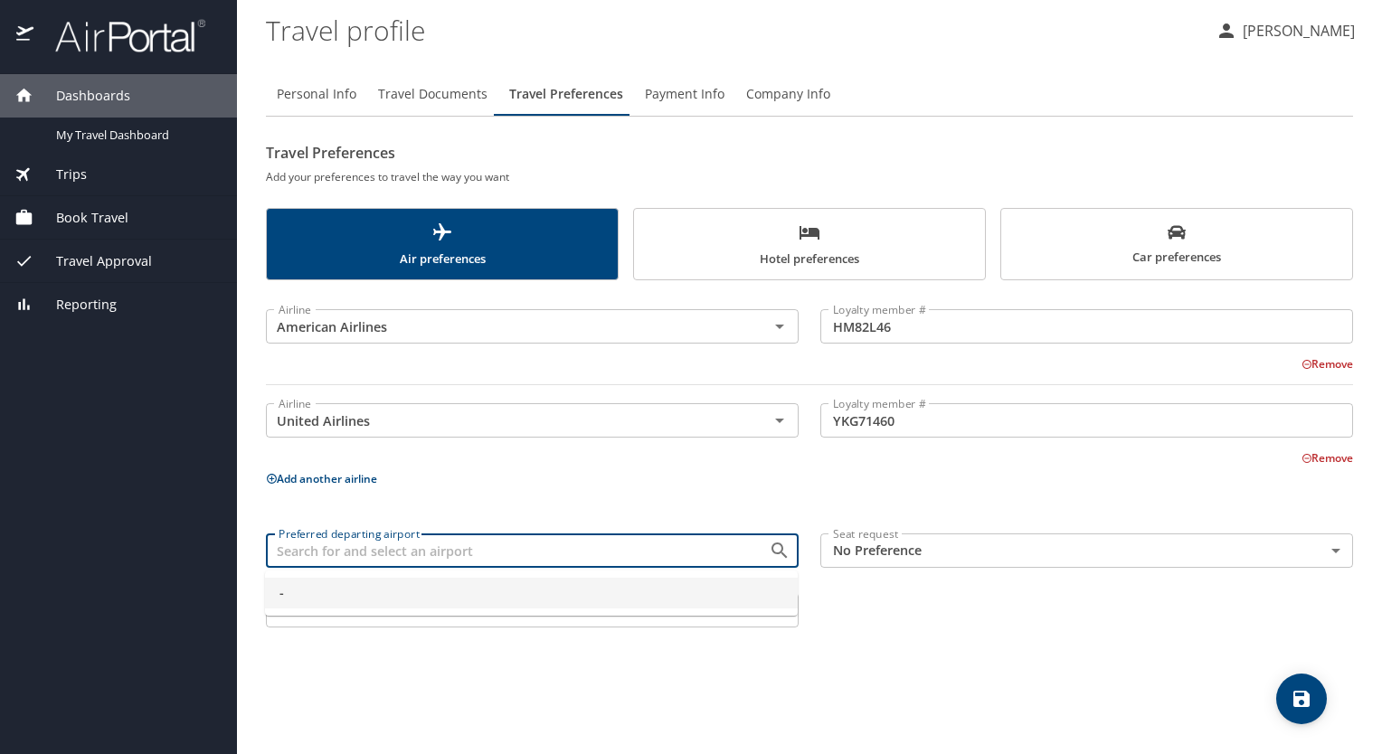
click at [601, 605] on li "-" at bounding box center [531, 593] width 533 height 31
click at [644, 554] on input "-" at bounding box center [505, 551] width 468 height 24
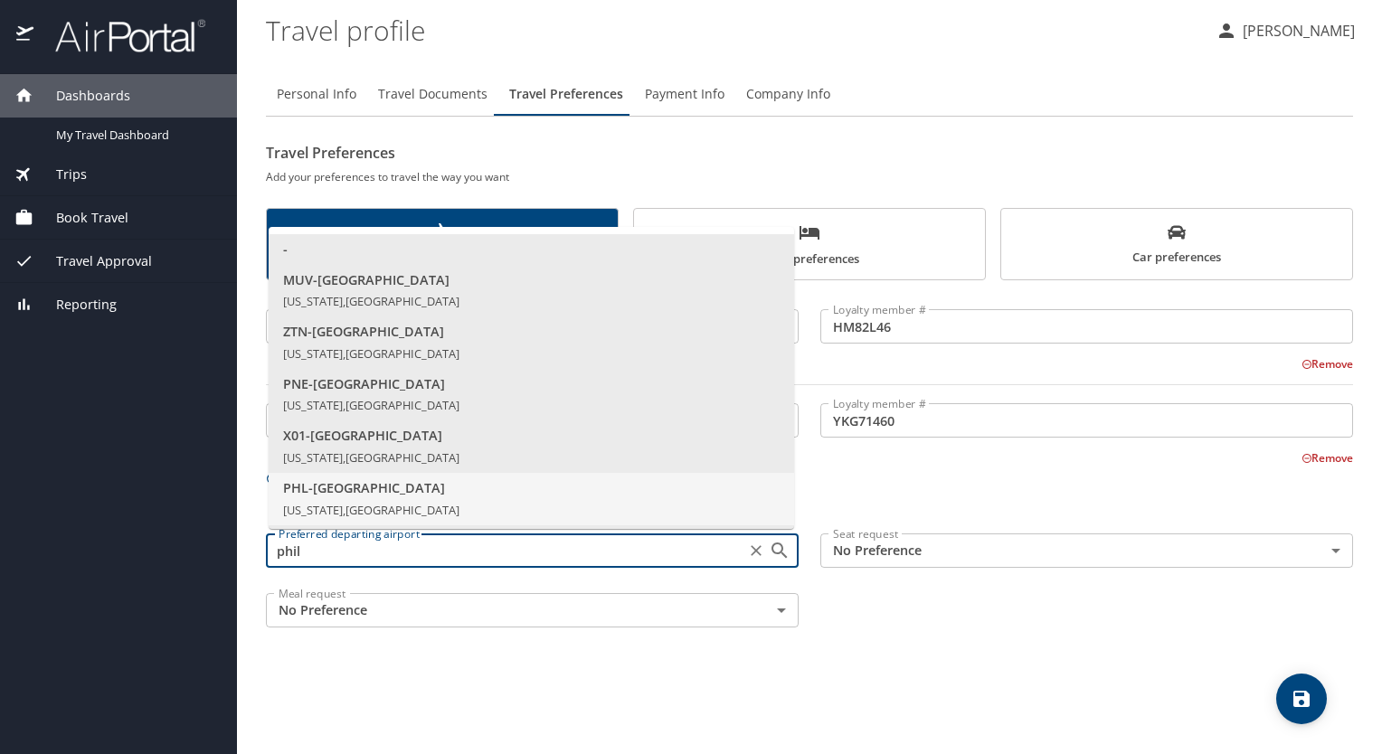
click at [379, 491] on span "PHL - [GEOGRAPHIC_DATA]" at bounding box center [531, 488] width 497 height 20
type input "PHL - [GEOGRAPHIC_DATA]"
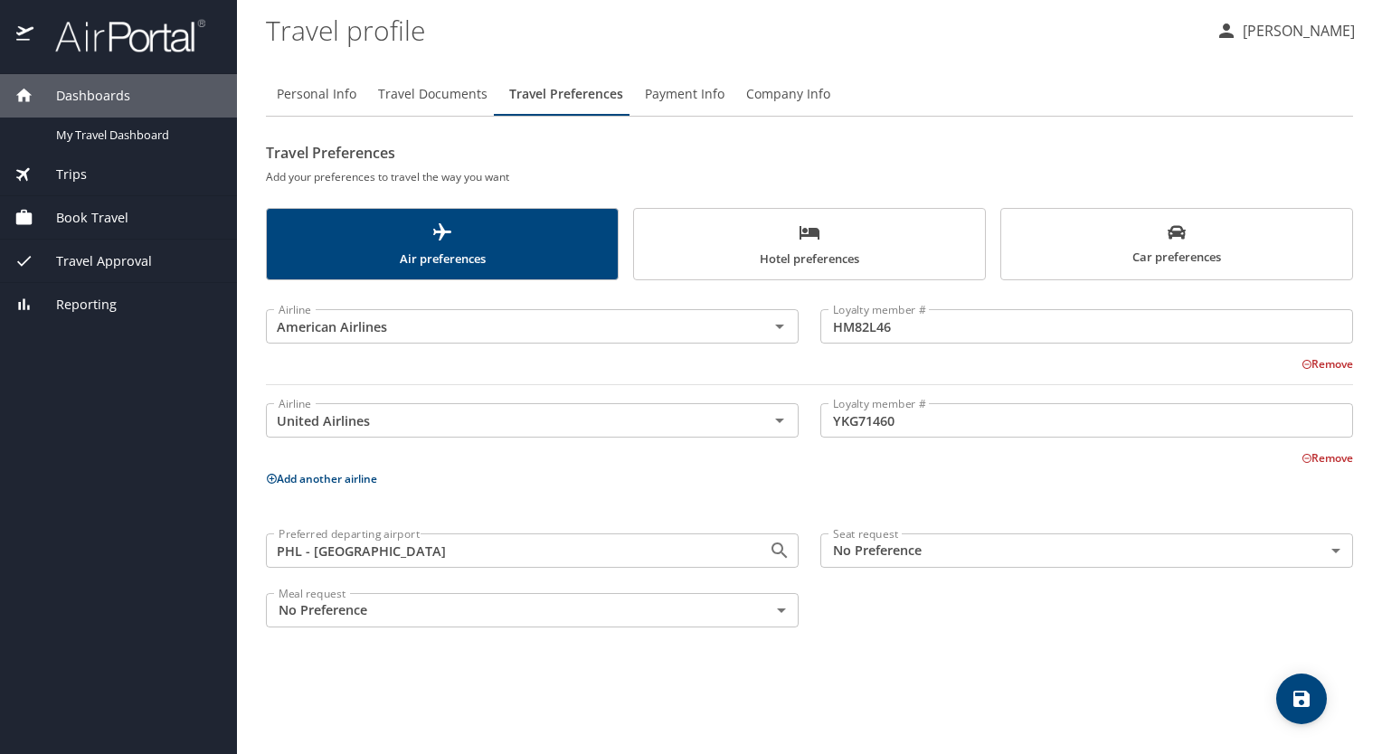
click at [1338, 551] on body "Dashboards My Travel Dashboard Trips Current / Future Trips Past Trips Trips Mi…" at bounding box center [691, 377] width 1382 height 754
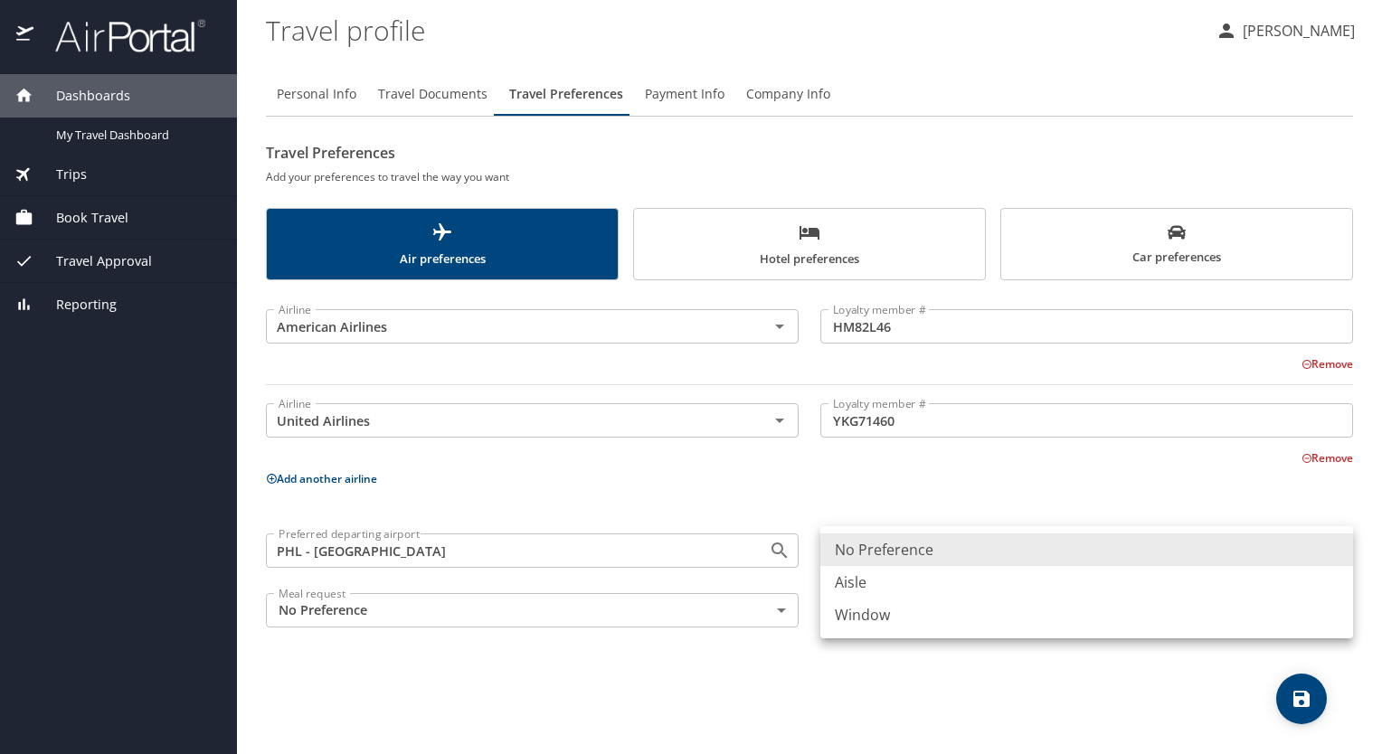
click at [879, 613] on li "Window" at bounding box center [1086, 615] width 533 height 33
type input "Window"
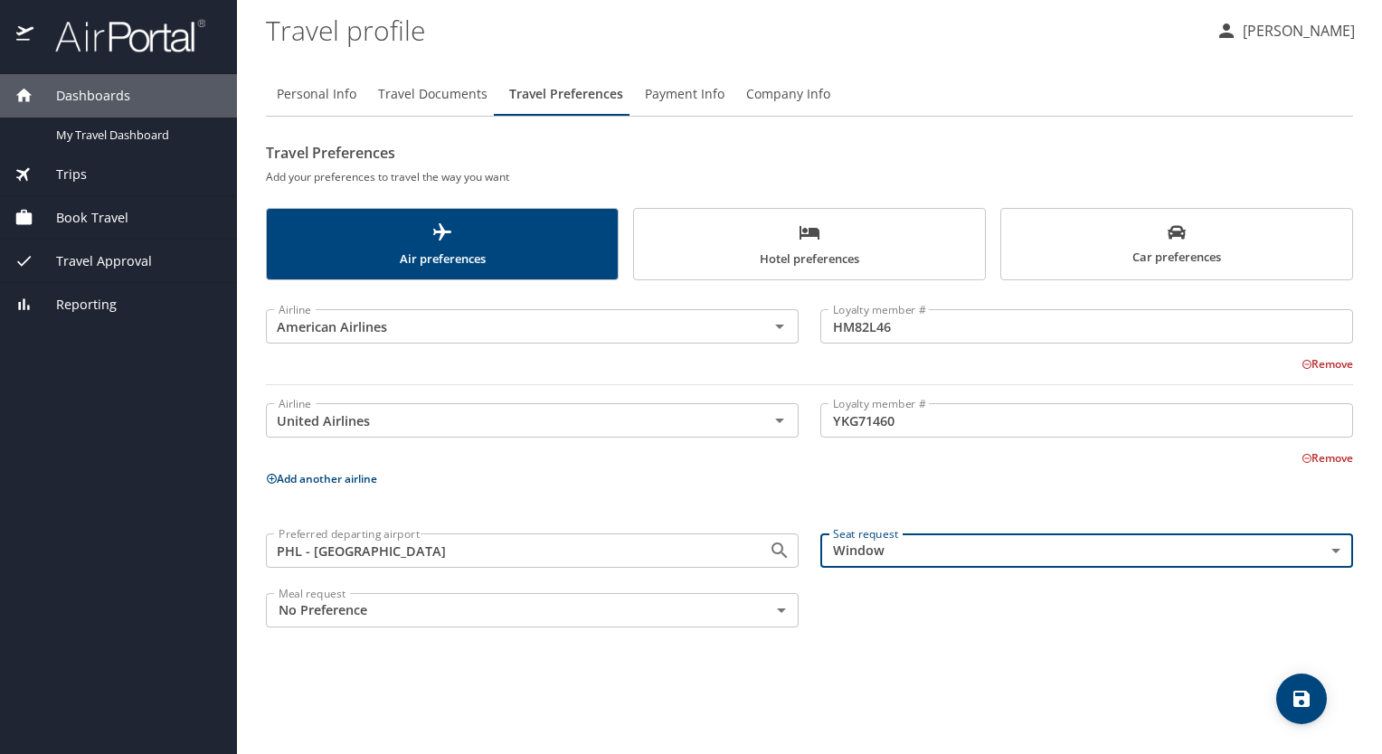
click at [1295, 696] on icon "save" at bounding box center [1302, 699] width 22 height 22
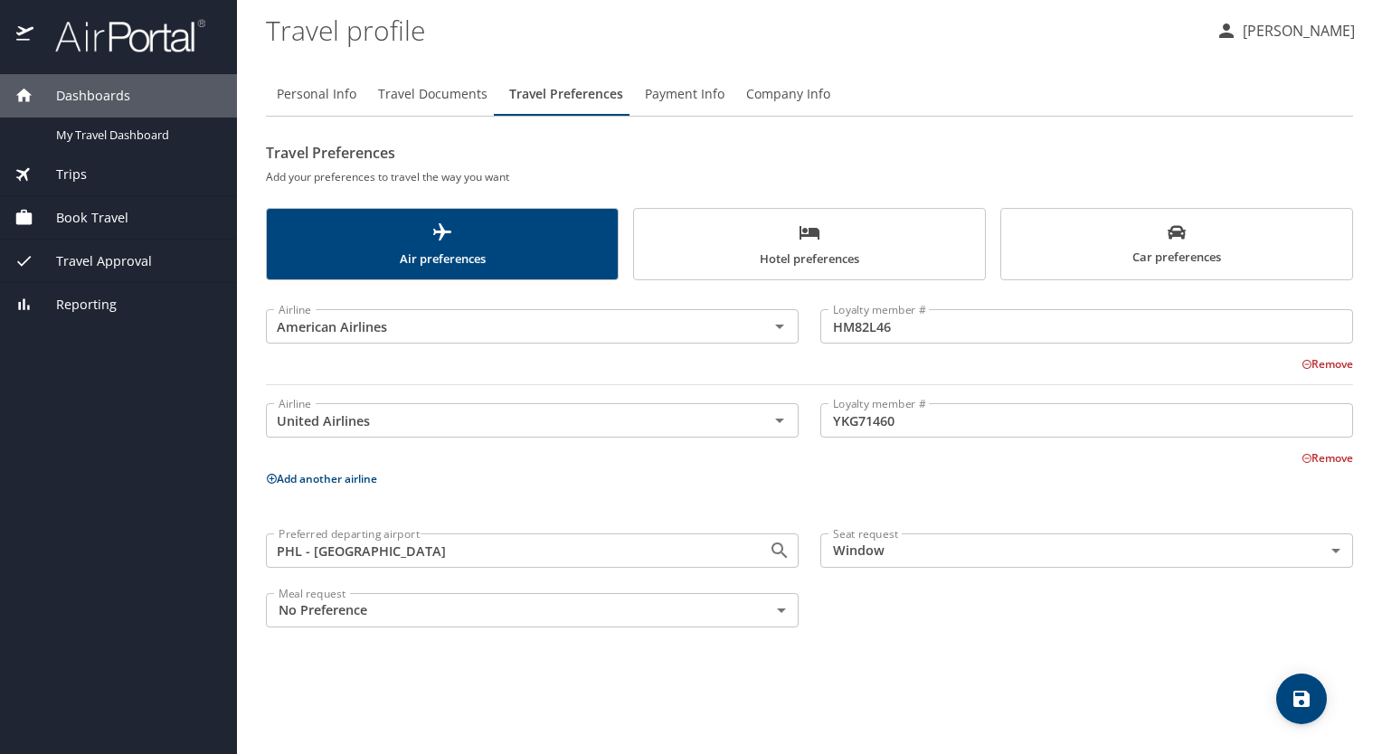
click at [799, 96] on span "Company Info" at bounding box center [788, 94] width 84 height 23
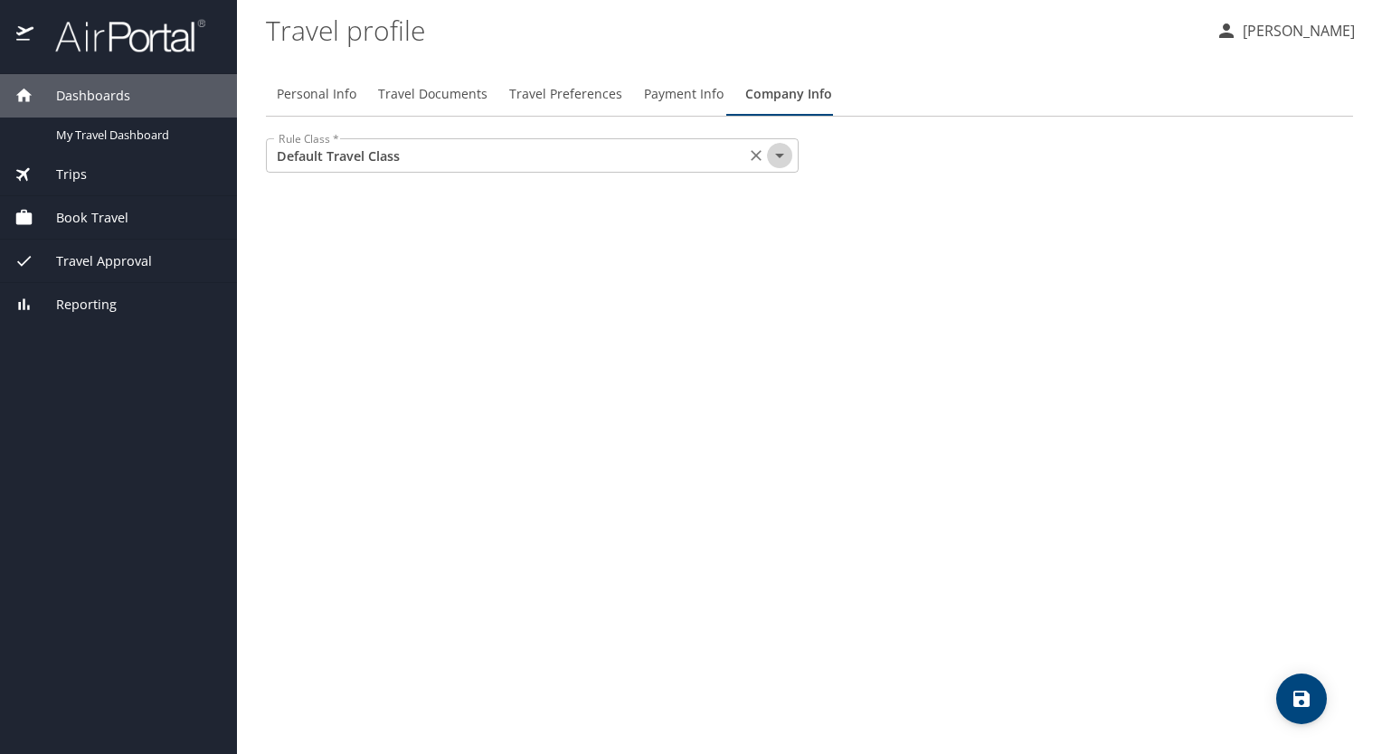
click at [781, 166] on icon "Open" at bounding box center [780, 156] width 22 height 22
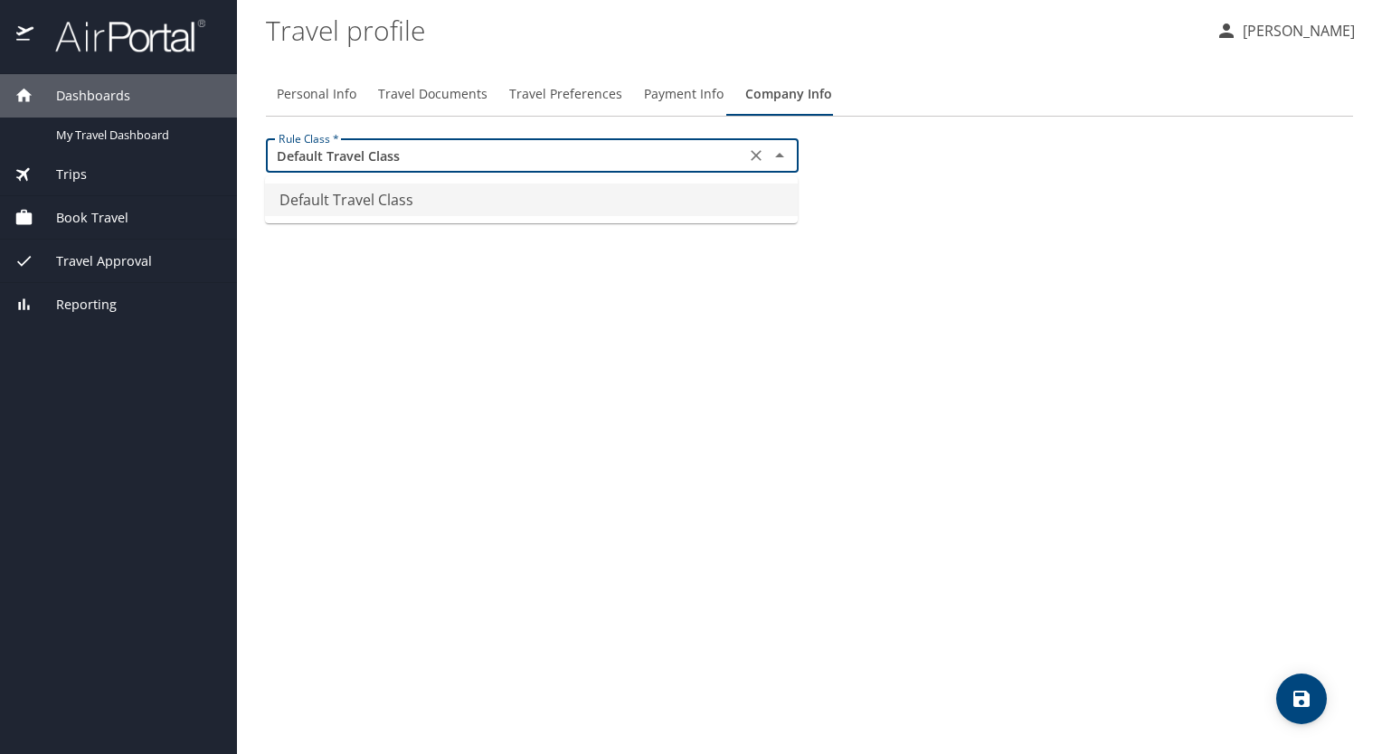
click at [457, 205] on li "Default Travel Class" at bounding box center [531, 200] width 533 height 33
